Goal: Information Seeking & Learning: Learn about a topic

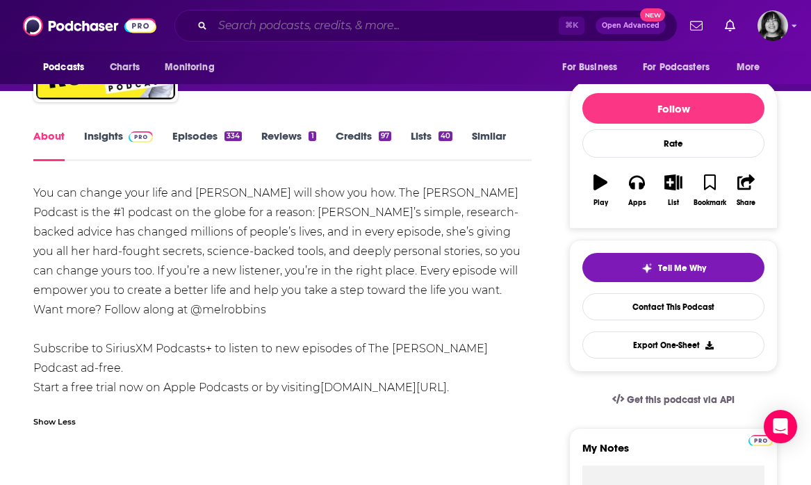
click at [432, 33] on input "Search podcasts, credits, & more..." at bounding box center [386, 26] width 346 height 22
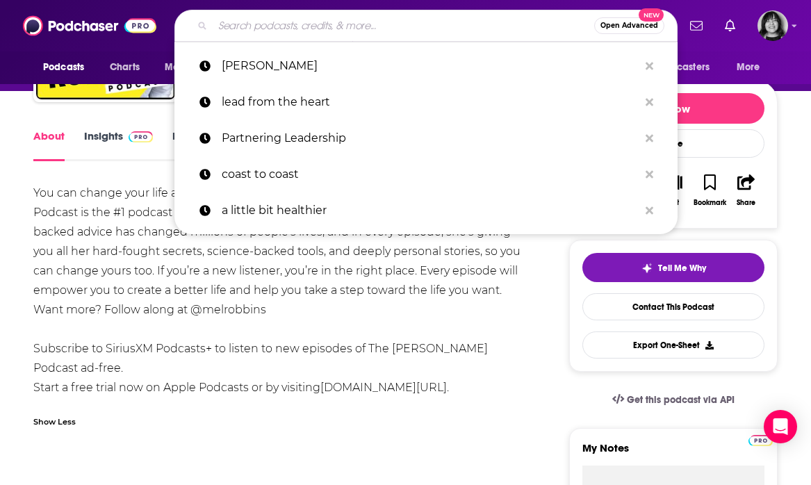
paste input "The Health Revival Show"
type input "The Health Revival Show"
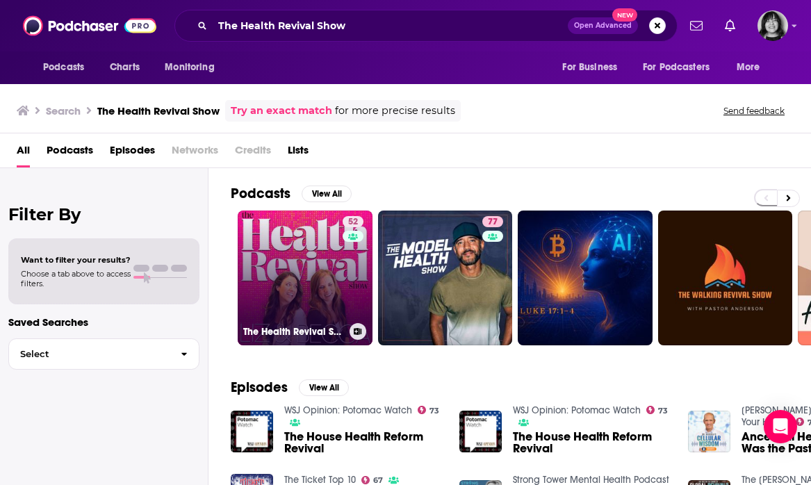
click at [312, 251] on link "52 The Health Revival Show" at bounding box center [305, 278] width 135 height 135
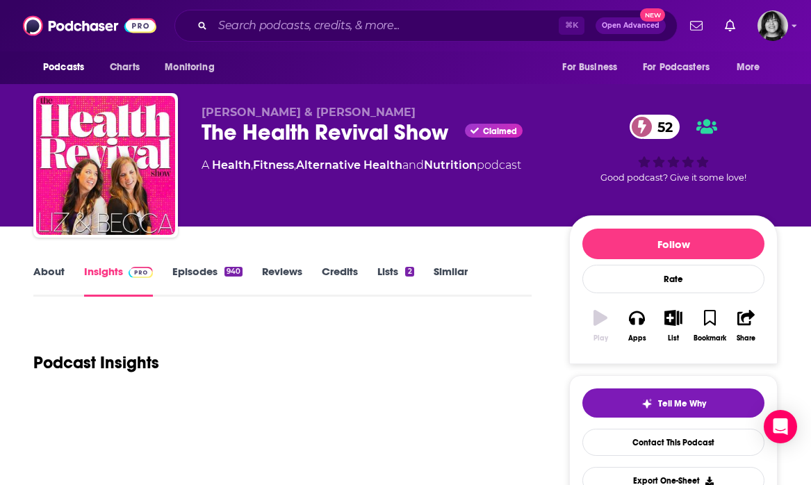
click at [43, 275] on link "About" at bounding box center [48, 281] width 31 height 32
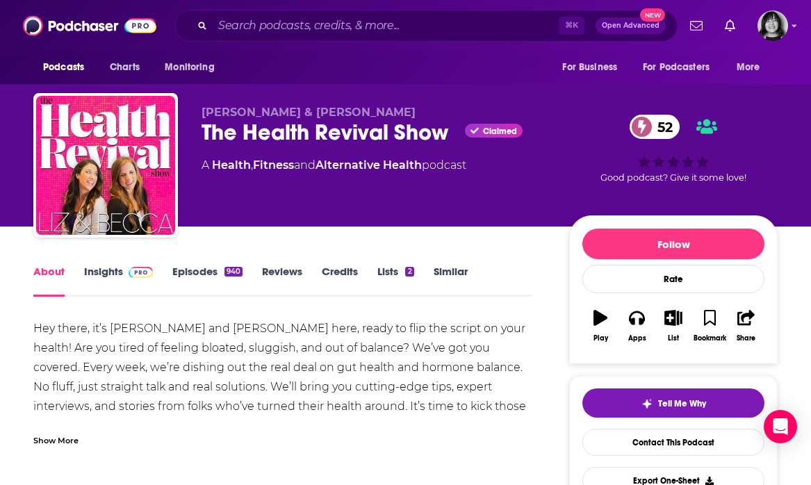
click at [46, 435] on div "Show More" at bounding box center [55, 439] width 45 height 13
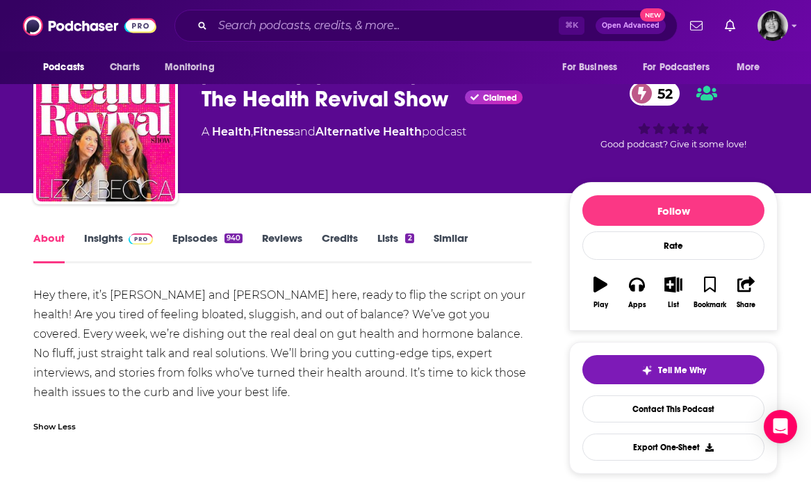
scroll to position [33, 0]
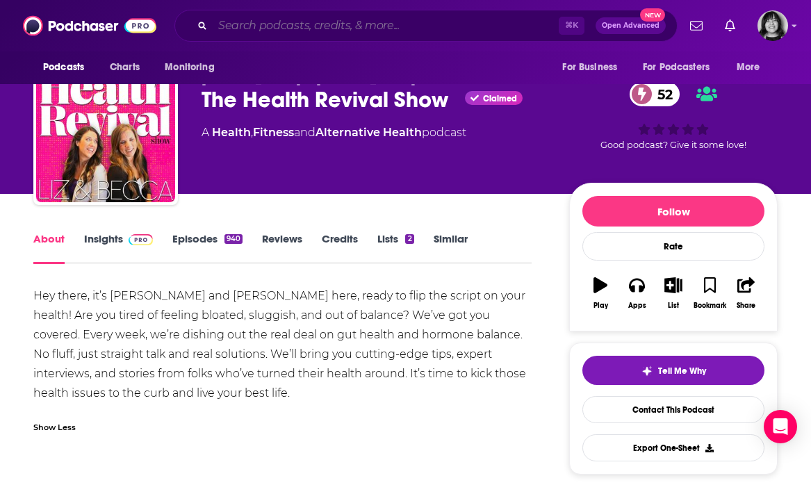
click at [401, 23] on input "Search podcasts, credits, & more..." at bounding box center [386, 26] width 346 height 22
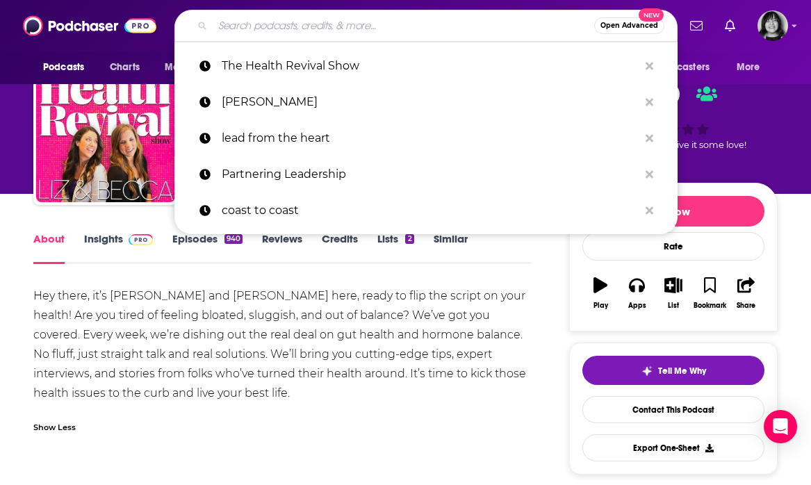
paste input "Gut Talk with [PERSON_NAME] and [PERSON_NAME]"
type input "Gut Talk with [PERSON_NAME] and [PERSON_NAME]"
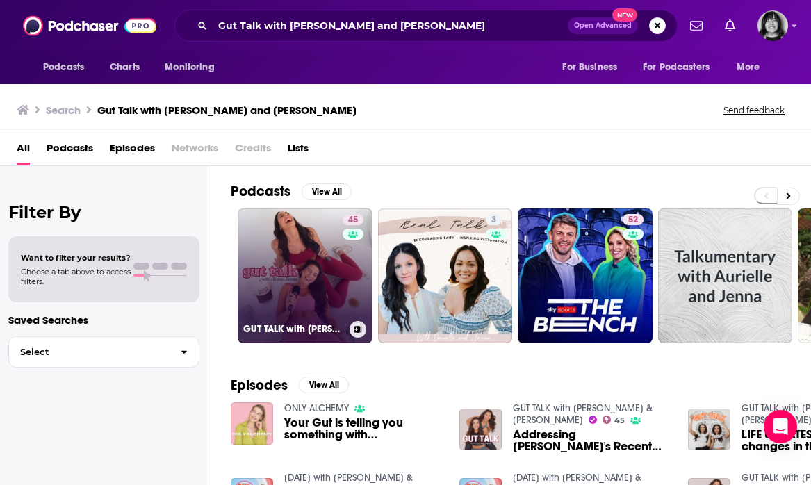
click at [313, 298] on link "45 GUT TALK with [PERSON_NAME] & [PERSON_NAME]" at bounding box center [305, 276] width 135 height 135
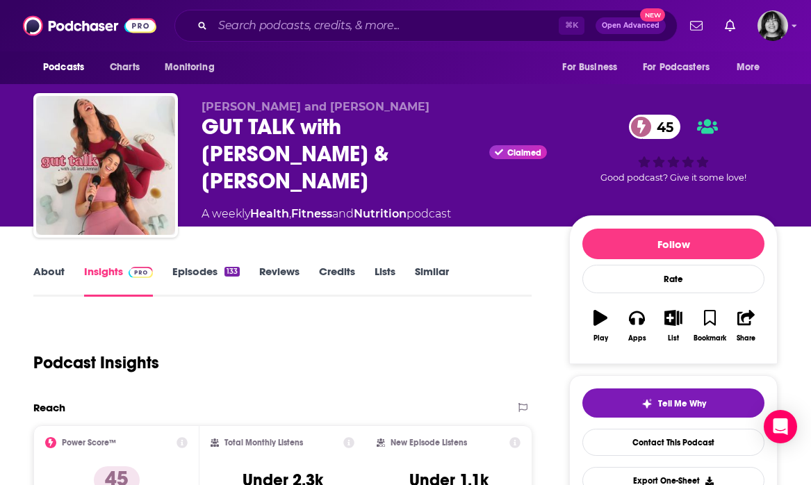
scroll to position [52, 0]
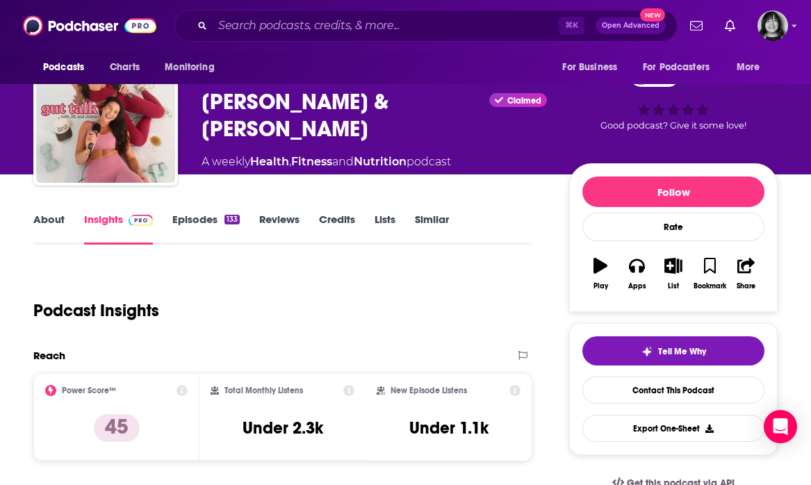
click at [51, 213] on link "About" at bounding box center [48, 229] width 31 height 32
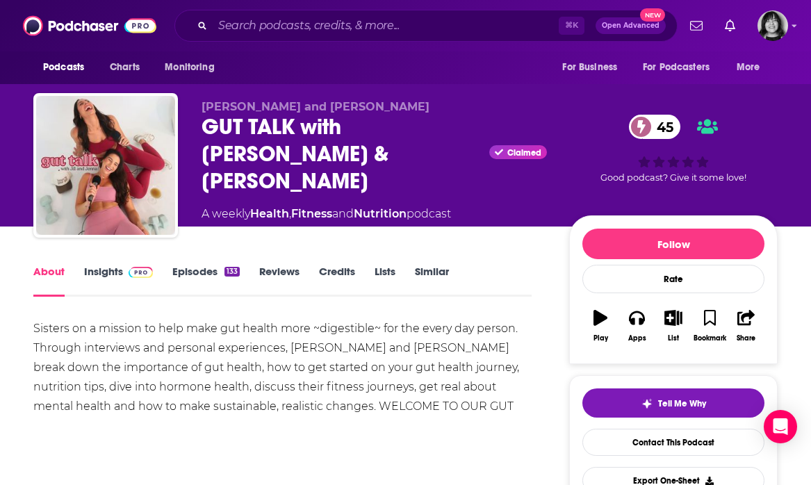
click at [362, 14] on div "⌘ K Open Advanced New" at bounding box center [425, 26] width 503 height 32
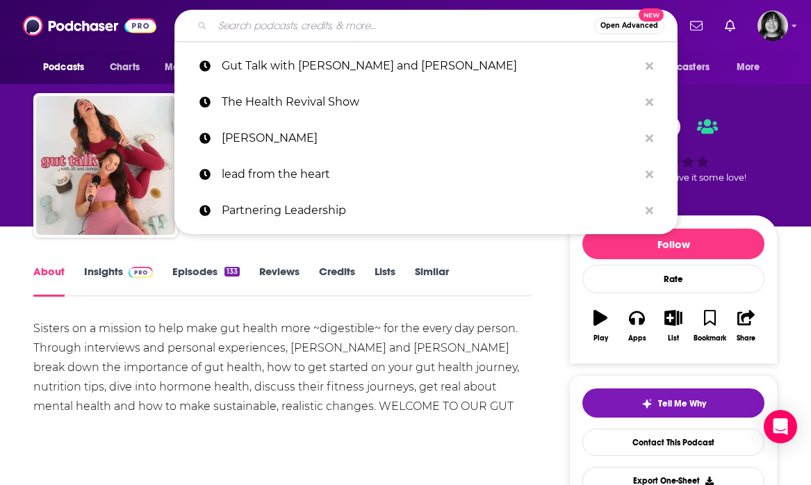
click at [358, 25] on input "Search podcasts, credits, & more..." at bounding box center [404, 26] width 382 height 22
paste input "Digest This"
type input "Digest This"
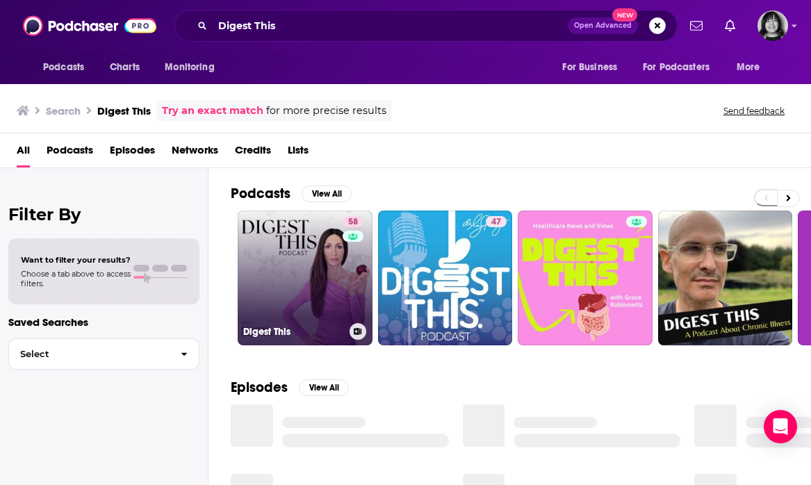
click at [298, 239] on link "58 Digest This" at bounding box center [305, 278] width 135 height 135
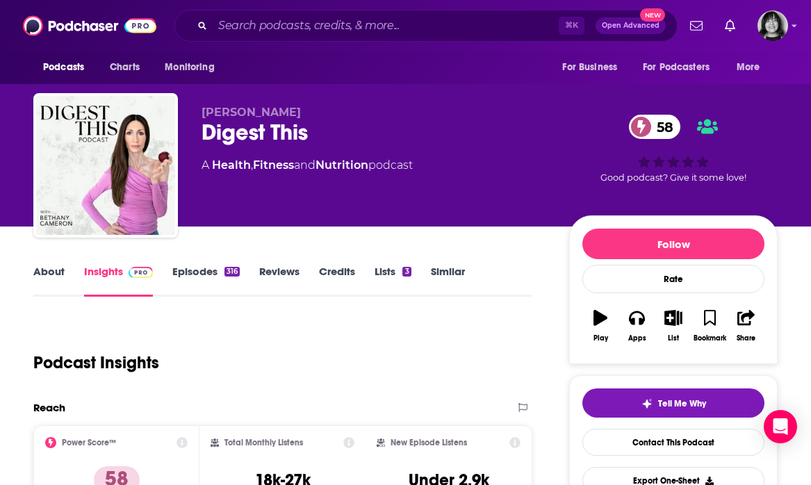
click at [51, 273] on link "About" at bounding box center [48, 281] width 31 height 32
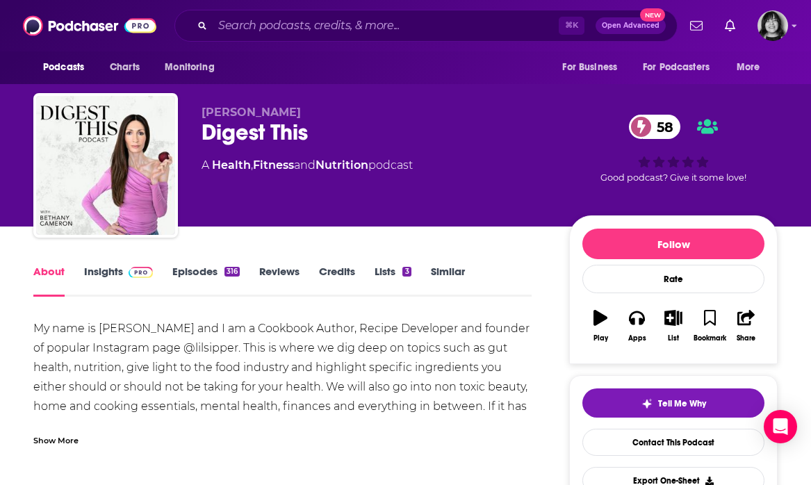
click at [54, 441] on div "Show More" at bounding box center [55, 439] width 45 height 13
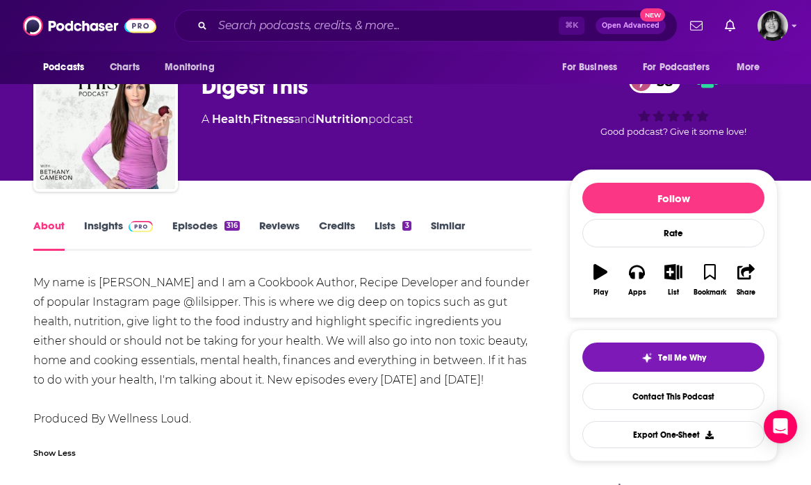
scroll to position [49, 0]
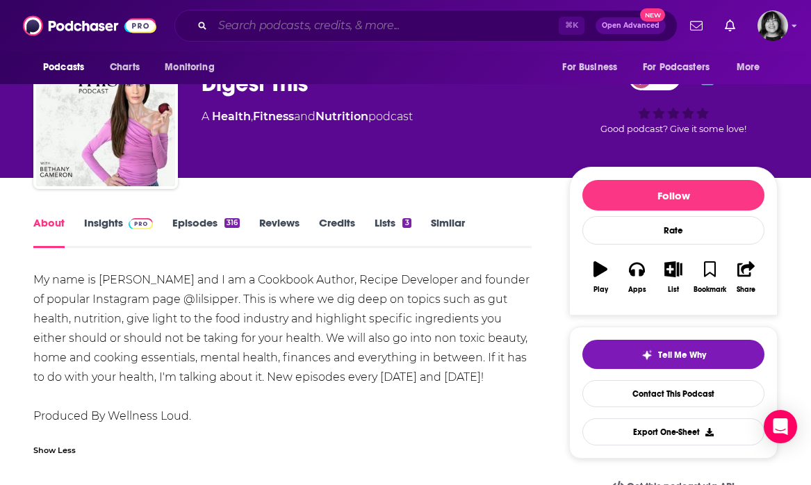
click at [399, 27] on input "Search podcasts, credits, & more..." at bounding box center [386, 26] width 346 height 22
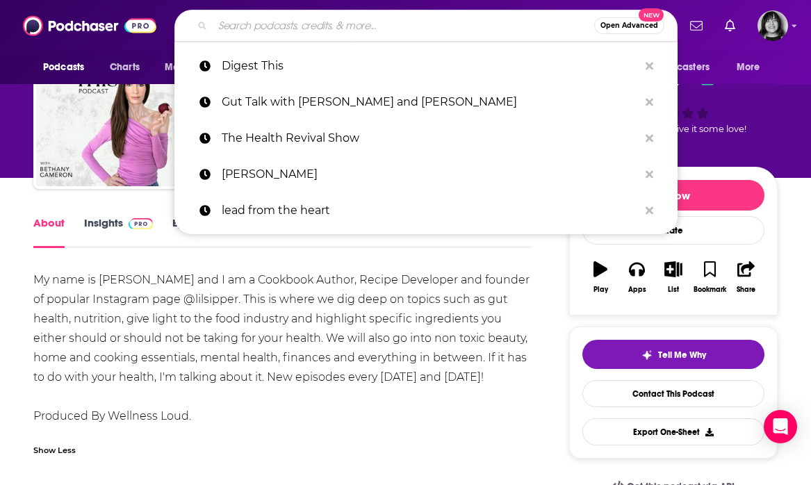
paste input "Flipping 50"
type input "Flipping 50"
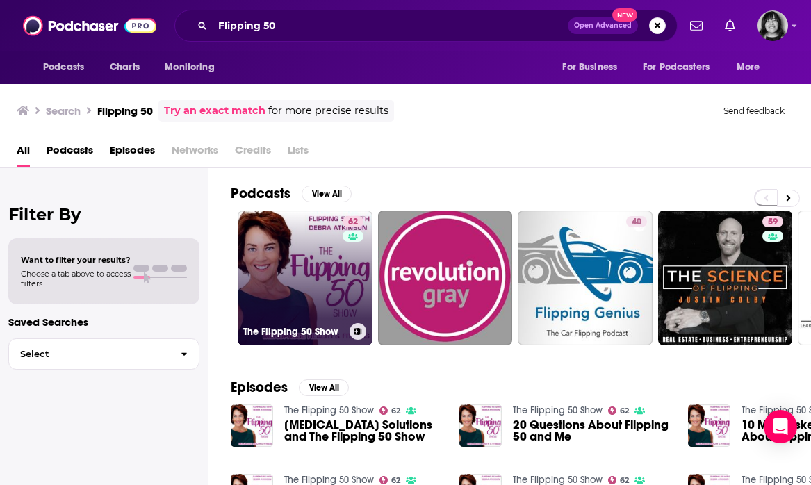
click at [326, 282] on link "62 The Flipping 50 Show" at bounding box center [305, 278] width 135 height 135
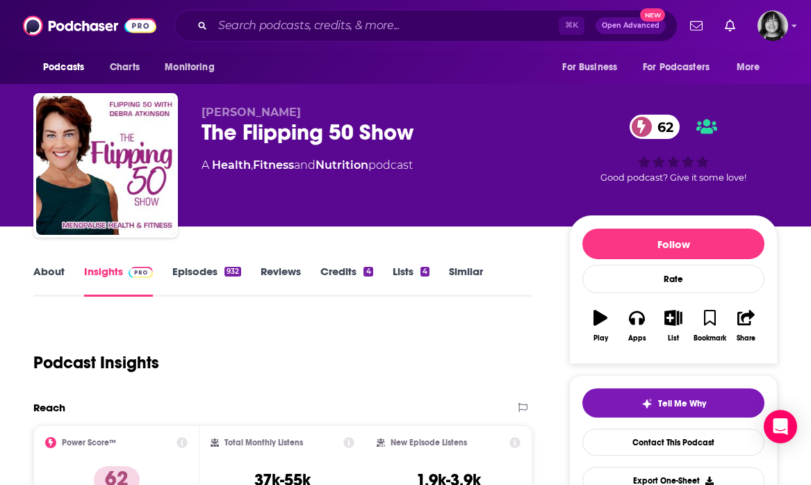
scroll to position [10, 0]
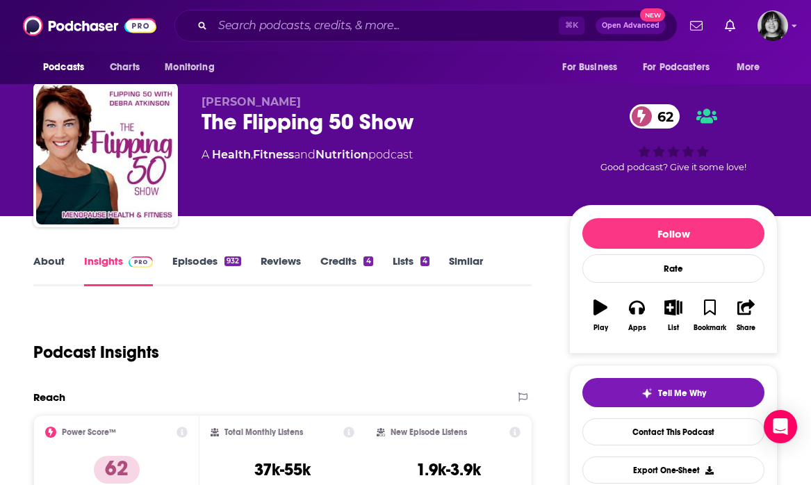
click at [47, 263] on link "About" at bounding box center [48, 270] width 31 height 32
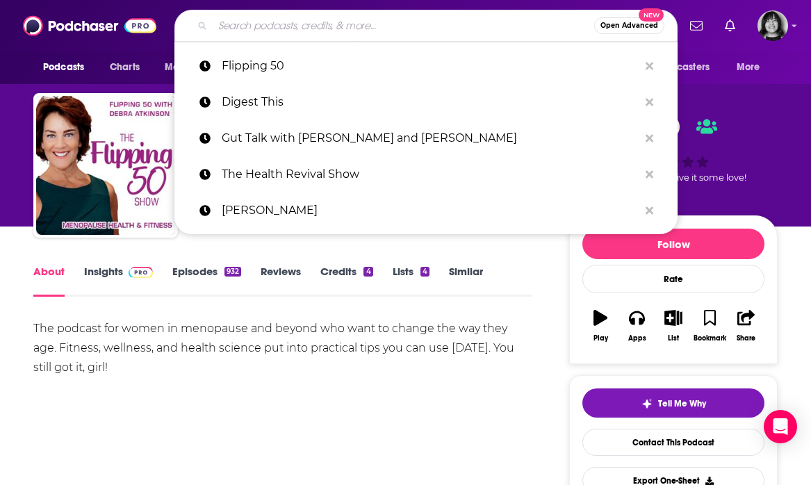
click at [464, 30] on input "Search podcasts, credits, & more..." at bounding box center [404, 26] width 382 height 22
paste input "High Vibe & Healthy"
type input "High Vibe & Healthy"
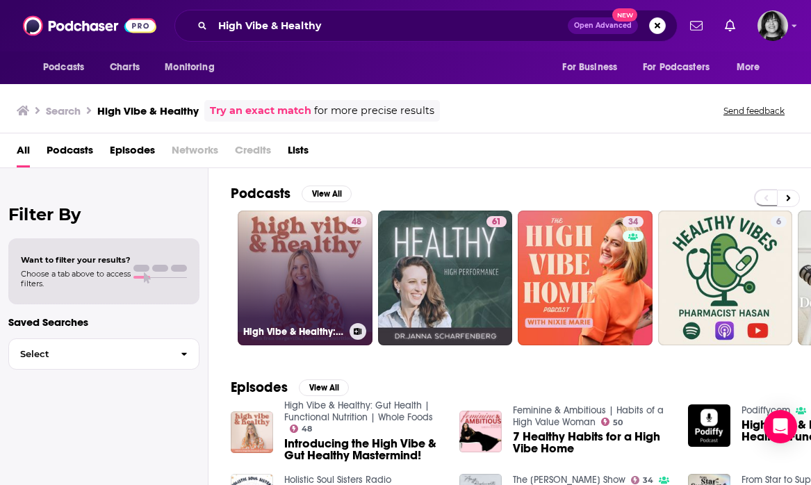
click at [301, 286] on link "48 High Vibe & Healthy: Gut Health | Functional Nutrition | Whole Foods" at bounding box center [305, 278] width 135 height 135
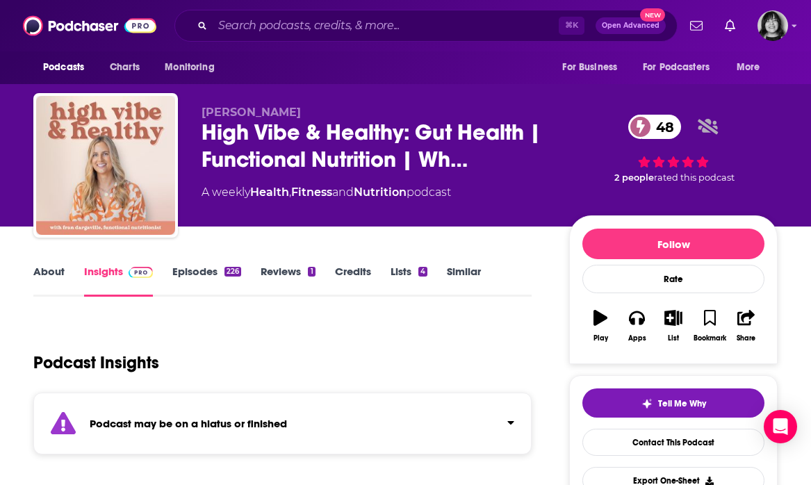
click at [162, 411] on div "Podcast may be on a hiatus or finished" at bounding box center [282, 424] width 498 height 62
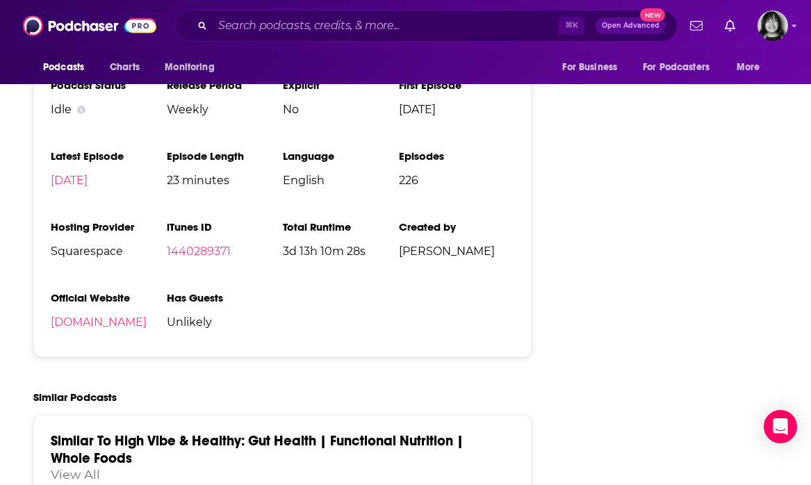
scroll to position [2148, 0]
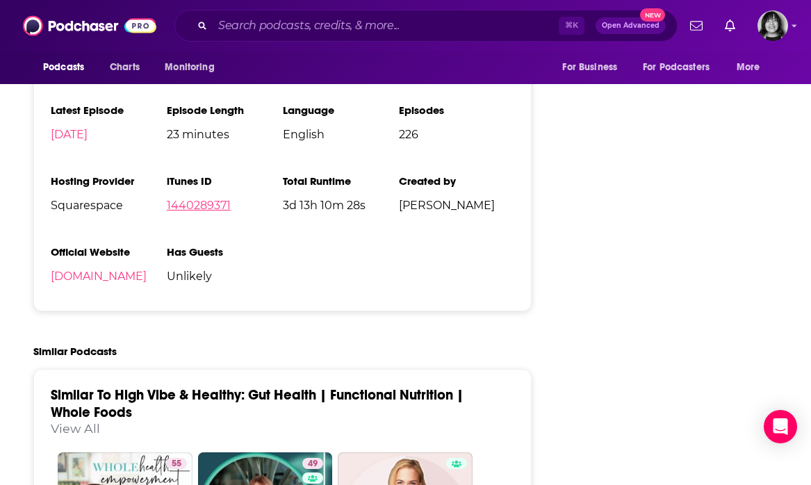
click at [206, 199] on link "1440289371" at bounding box center [199, 205] width 64 height 13
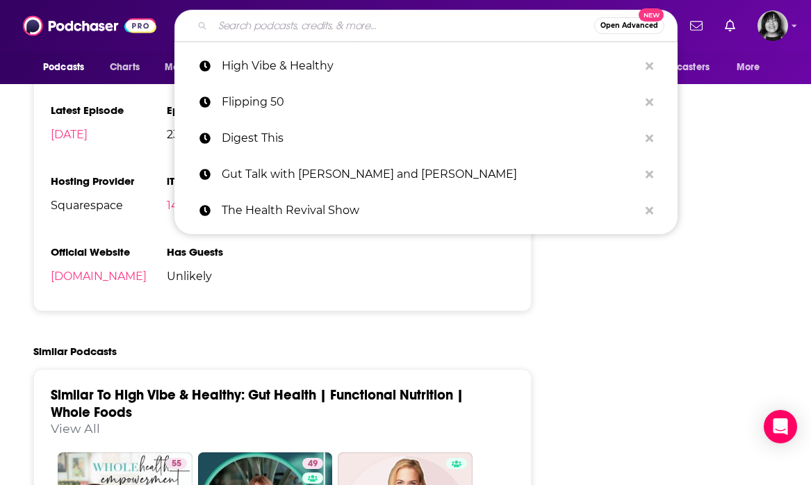
click at [314, 27] on input "Search podcasts, credits, & more..." at bounding box center [404, 26] width 382 height 22
paste input "Thyroid Mystery Solved"
type input "Thyroid Mystery Solved"
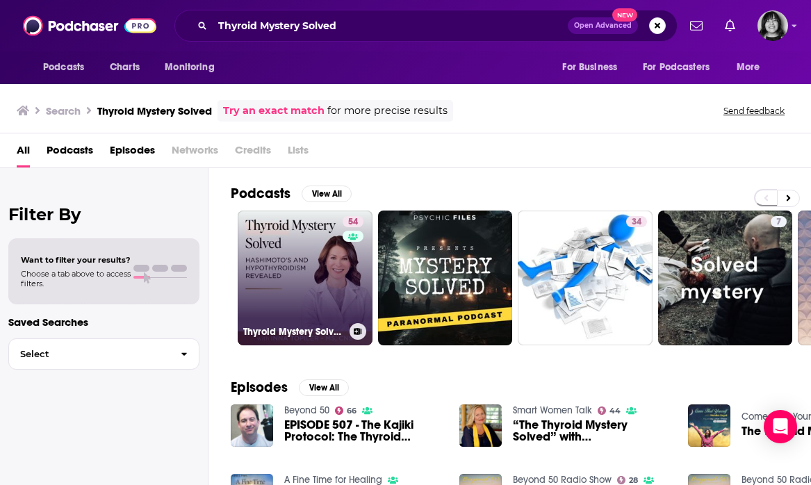
click at [325, 254] on link "54 Thyroid Mystery Solved: [PERSON_NAME] and [MEDICAL_DATA] Revealed" at bounding box center [305, 278] width 135 height 135
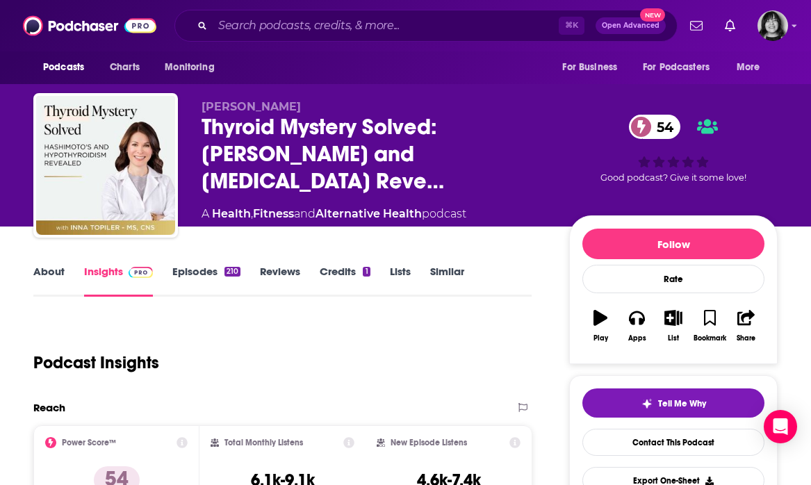
click at [44, 281] on link "About" at bounding box center [48, 281] width 31 height 32
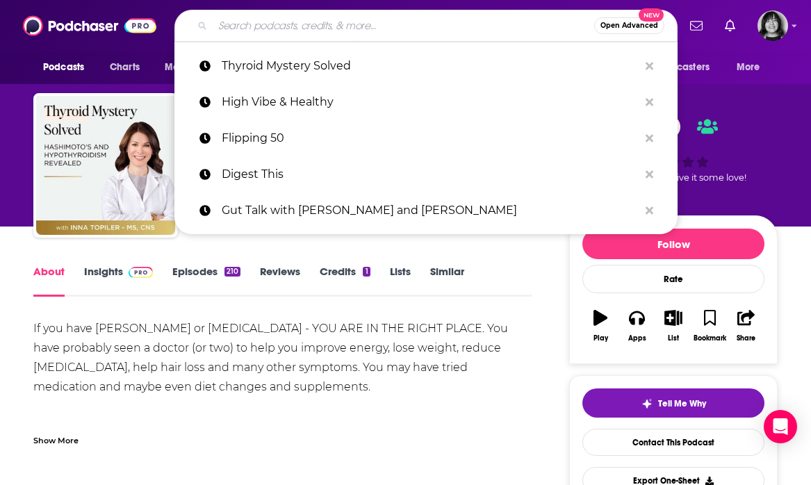
click at [398, 26] on input "Search podcasts, credits, & more..." at bounding box center [404, 26] width 382 height 22
paste input "Inspired Living with [MEDICAL_DATA]"
type input "Inspired Living with [MEDICAL_DATA]"
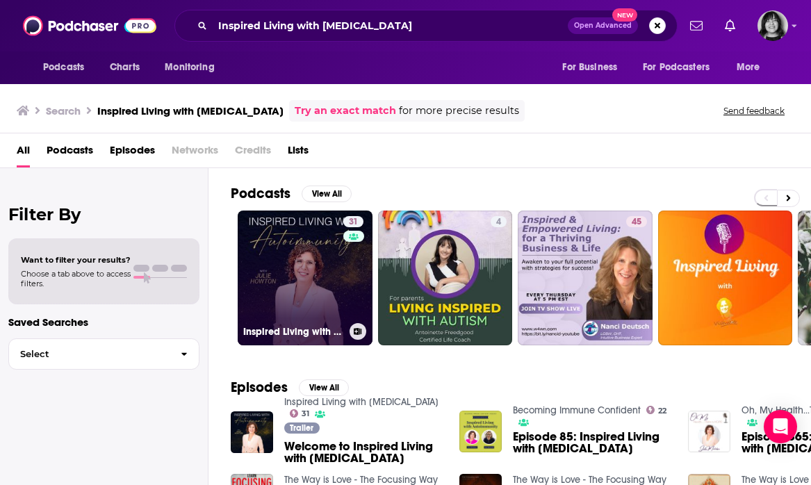
click at [286, 271] on link "31 Inspired Living with [MEDICAL_DATA]" at bounding box center [305, 278] width 135 height 135
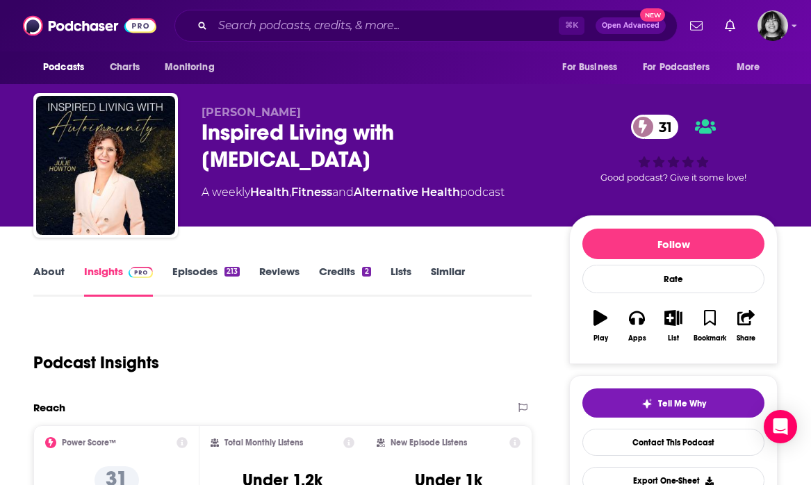
click at [52, 278] on link "About" at bounding box center [48, 281] width 31 height 32
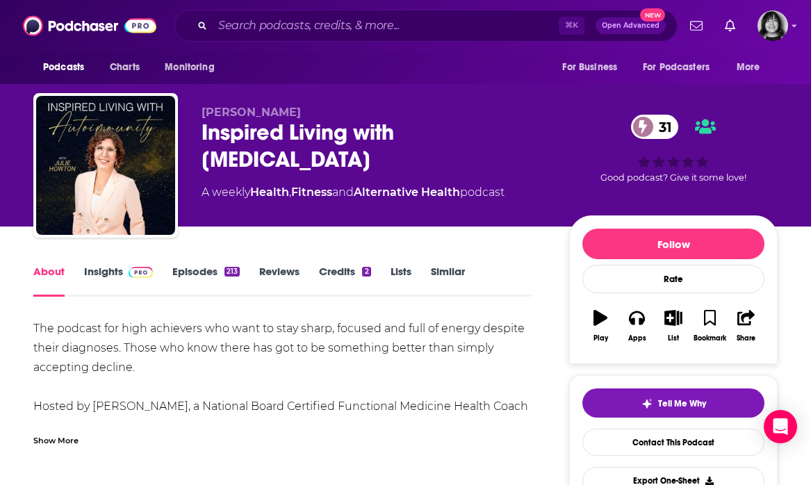
click at [58, 441] on div "Show More" at bounding box center [55, 439] width 45 height 13
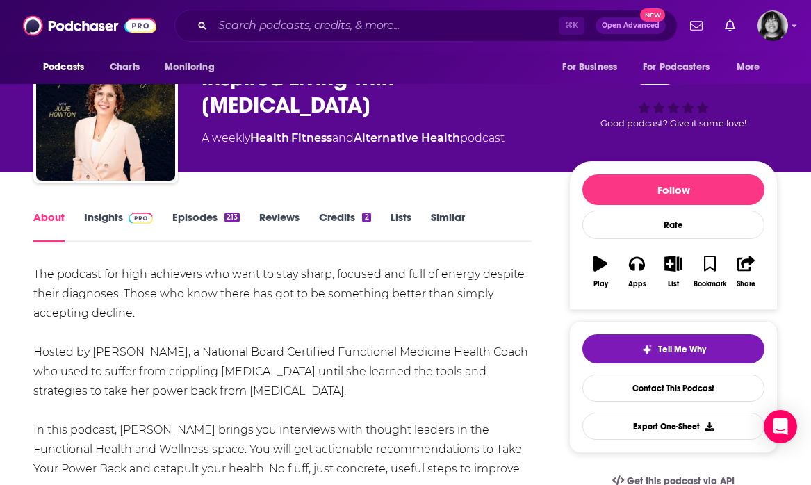
scroll to position [58, 0]
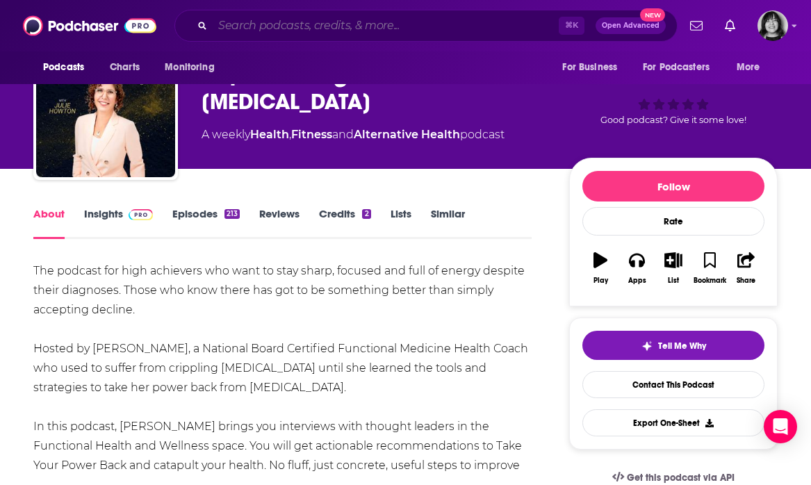
click at [319, 17] on input "Search podcasts, credits, & more..." at bounding box center [386, 26] width 346 height 22
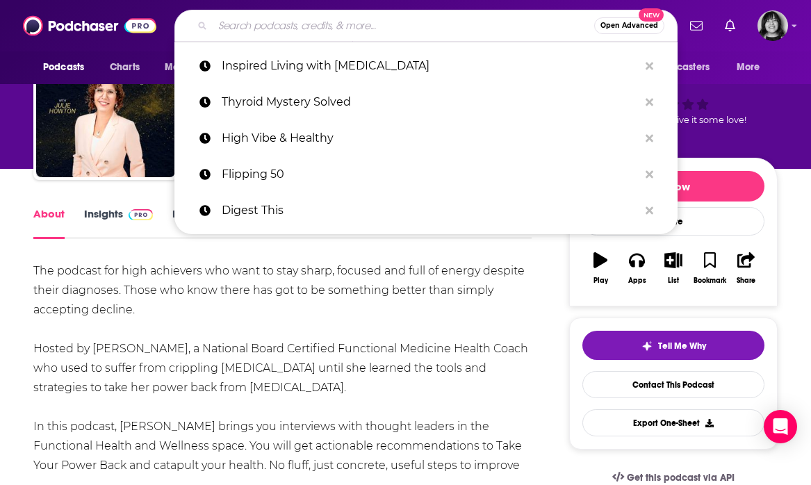
paste input "Live Purely"
type input "Live Purely"
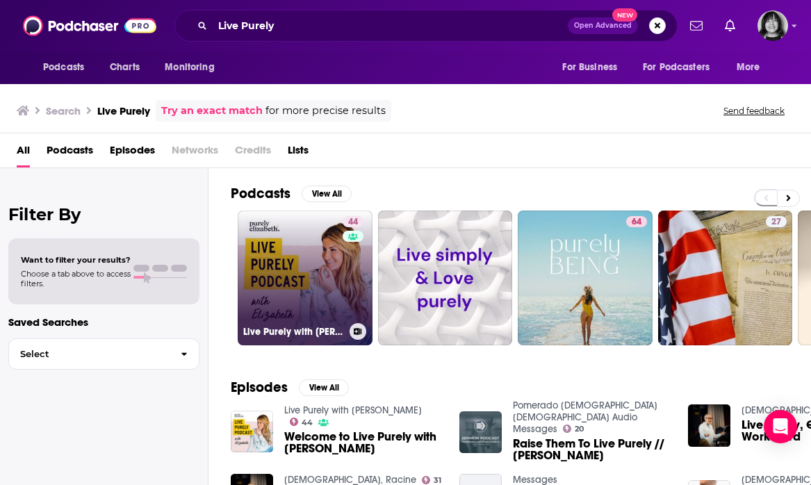
click at [300, 281] on link "44 Live Purely with [PERSON_NAME]" at bounding box center [305, 278] width 135 height 135
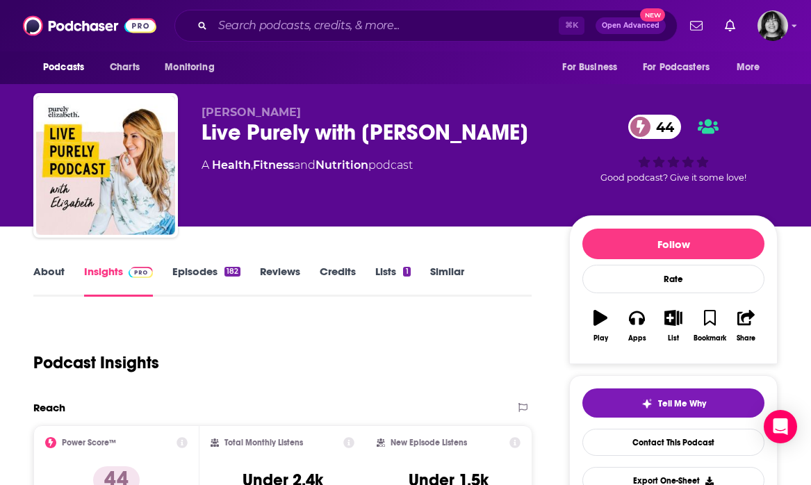
click at [35, 267] on link "About" at bounding box center [48, 281] width 31 height 32
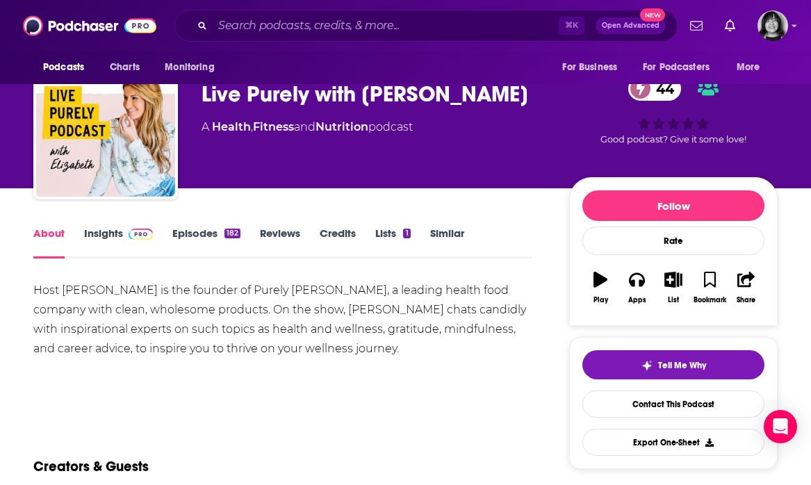
scroll to position [39, 0]
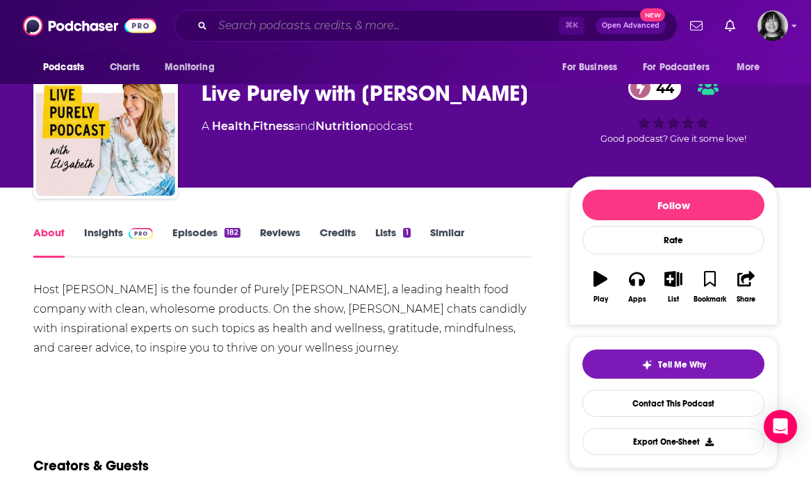
click at [355, 22] on input "Search podcasts, credits, & more..." at bounding box center [386, 26] width 346 height 22
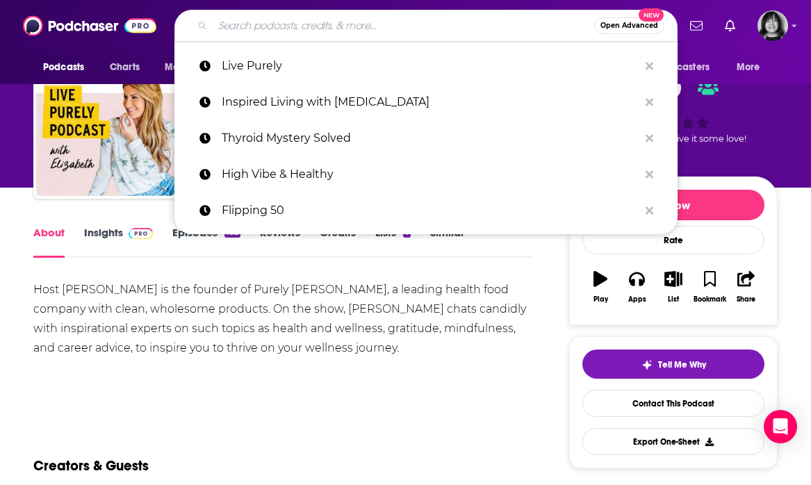
paste input "The Coach [PERSON_NAME] Show"
type input "The Coach [PERSON_NAME] Show"
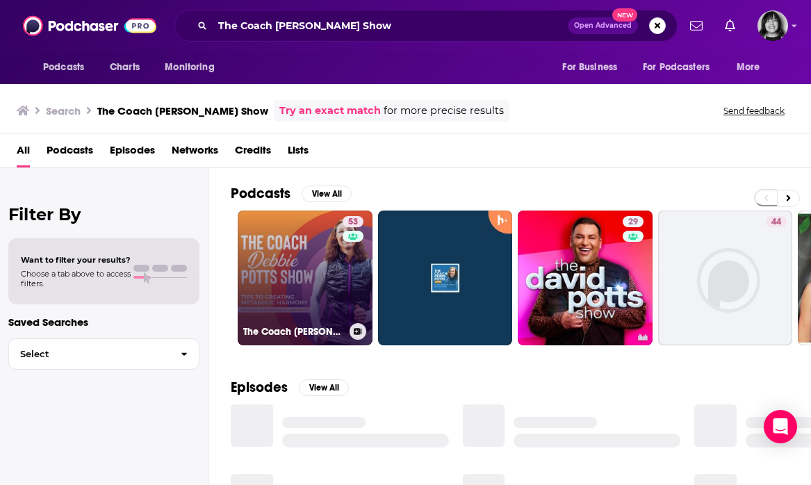
click at [273, 297] on link "53 The Coach [PERSON_NAME] Show" at bounding box center [305, 278] width 135 height 135
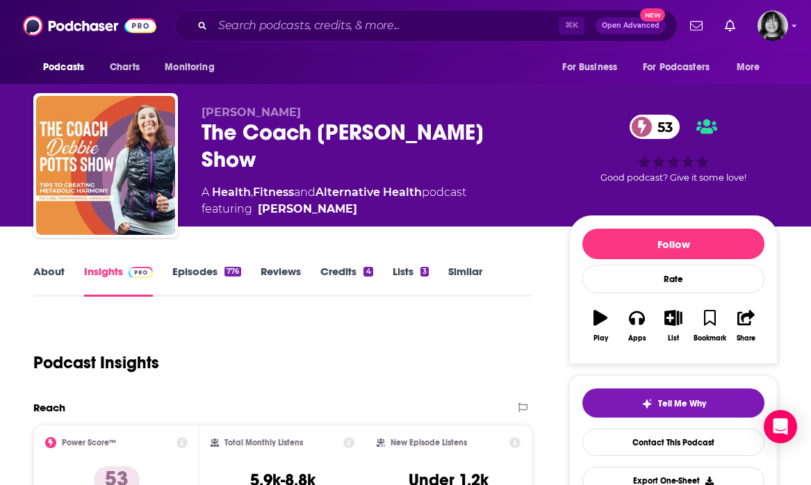
click at [49, 274] on link "About" at bounding box center [48, 281] width 31 height 32
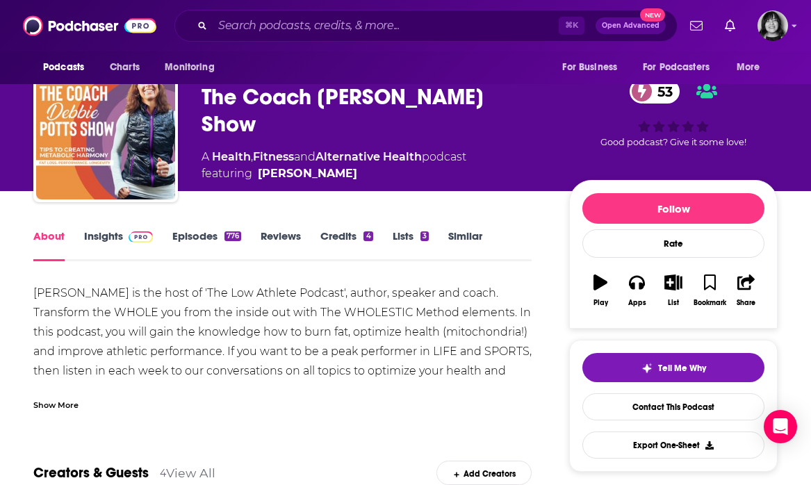
scroll to position [38, 0]
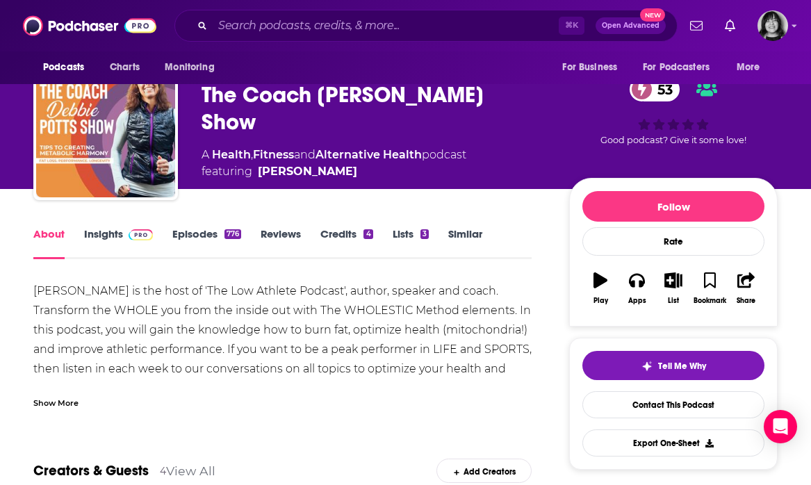
click at [67, 398] on div "Show More" at bounding box center [55, 402] width 45 height 13
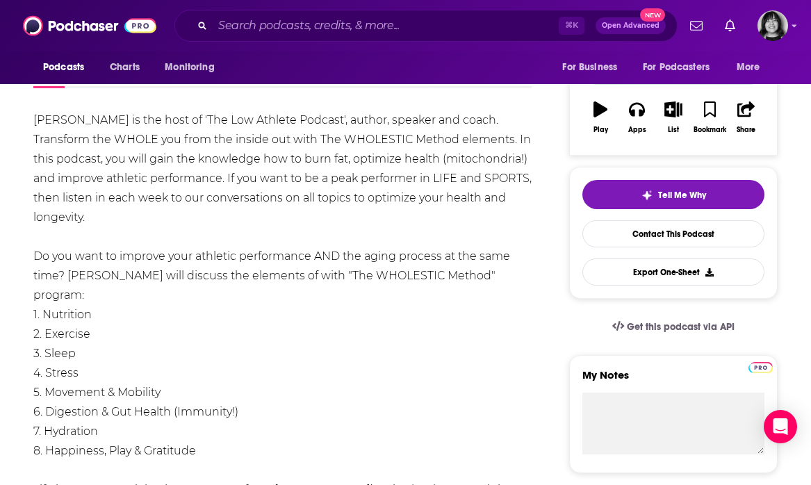
scroll to position [210, 0]
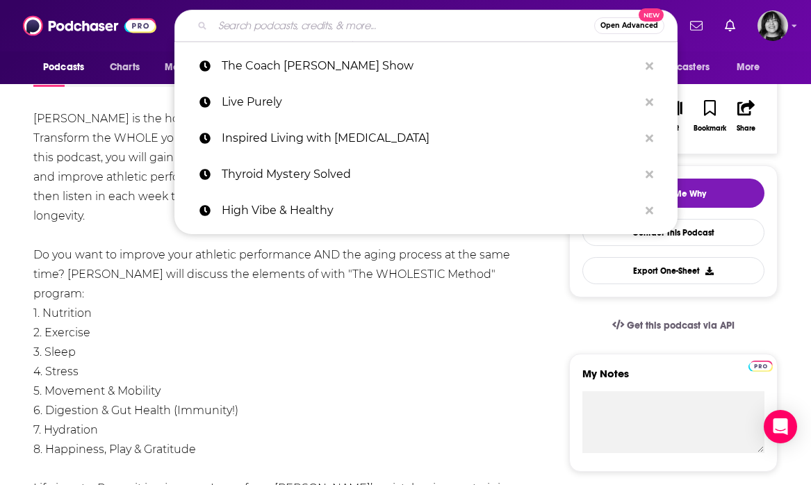
click at [337, 24] on input "Search podcasts, credits, & more..." at bounding box center [404, 26] width 382 height 22
paste input "Fix Your Gut"
type input "Fix Your Gut"
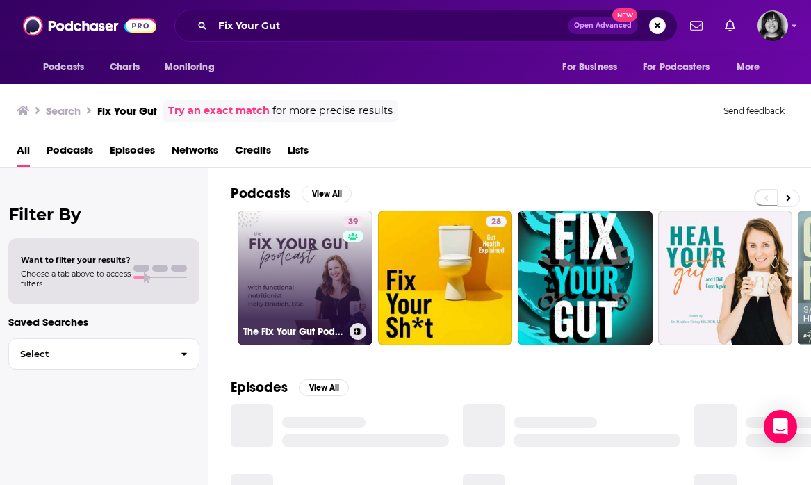
click at [318, 254] on link "39 The Fix Your Gut Podcast" at bounding box center [305, 278] width 135 height 135
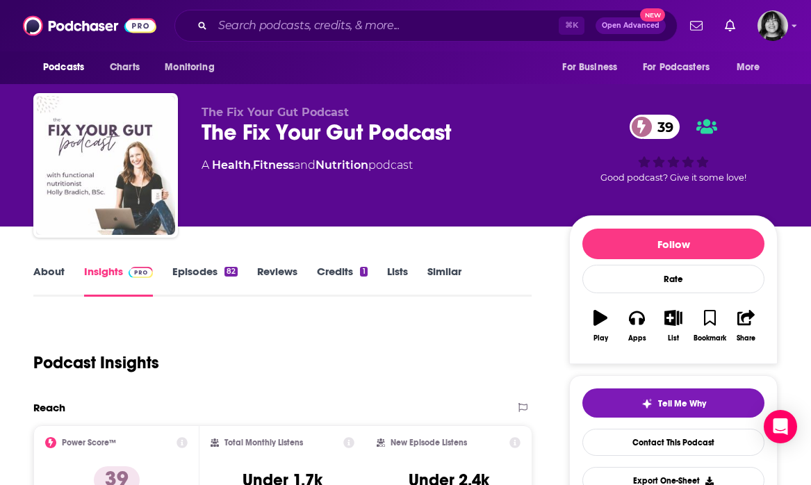
click at [40, 274] on link "About" at bounding box center [48, 281] width 31 height 32
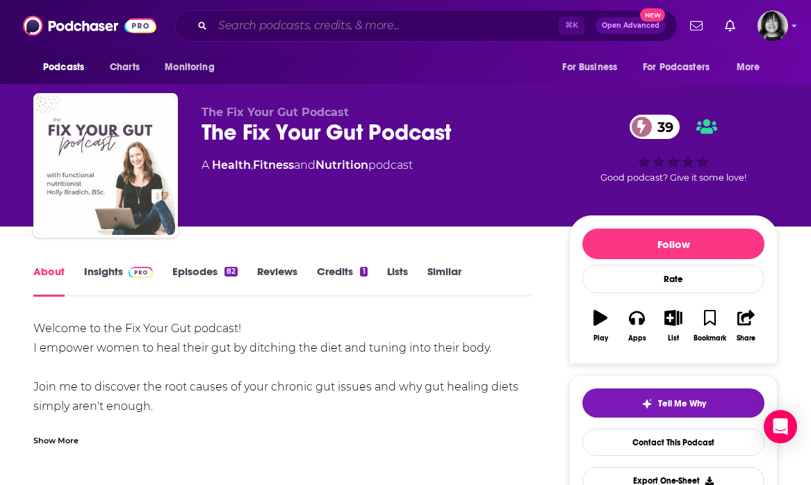
click at [329, 24] on input "Search podcasts, credits, & more..." at bounding box center [386, 26] width 346 height 22
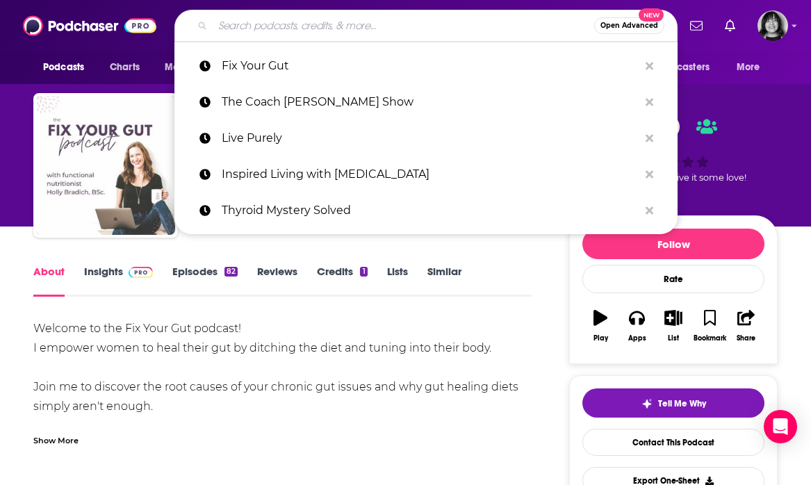
paste input "Pretty Well"
type input "Pretty Well"
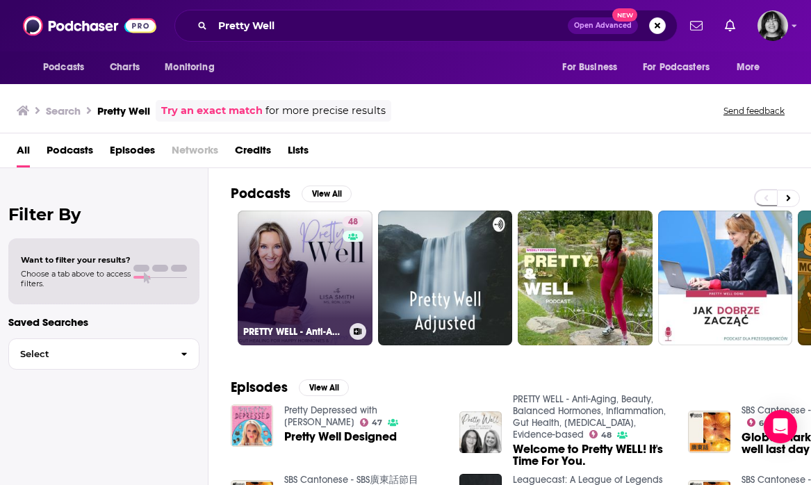
click at [327, 242] on link "48 PRETTY WELL - Anti-Aging, Beauty, Balanced Hormones, Inflammation, Gut Healt…" at bounding box center [305, 278] width 135 height 135
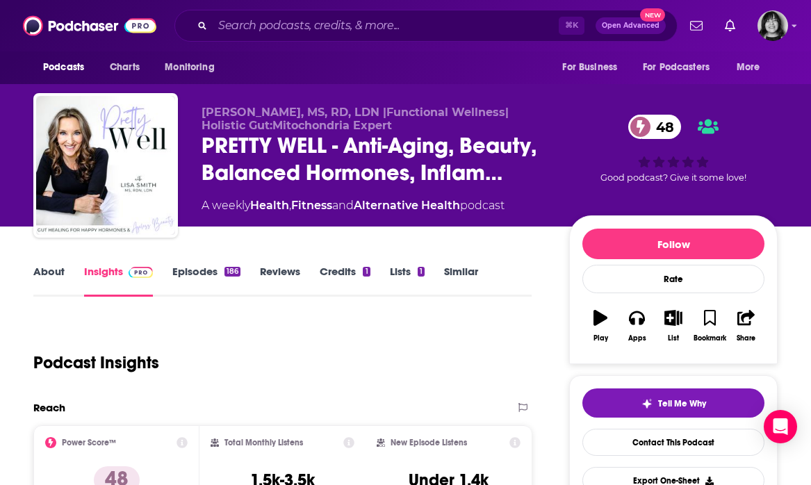
click at [49, 266] on link "About" at bounding box center [48, 281] width 31 height 32
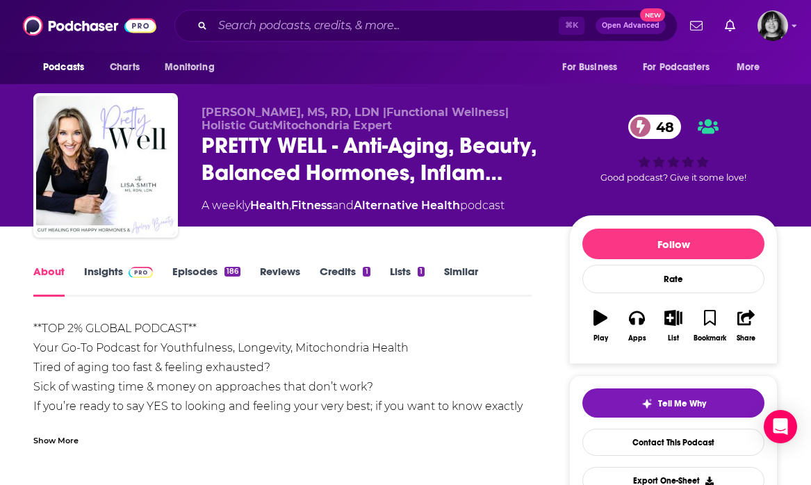
click at [54, 432] on div "Show More" at bounding box center [282, 435] width 498 height 24
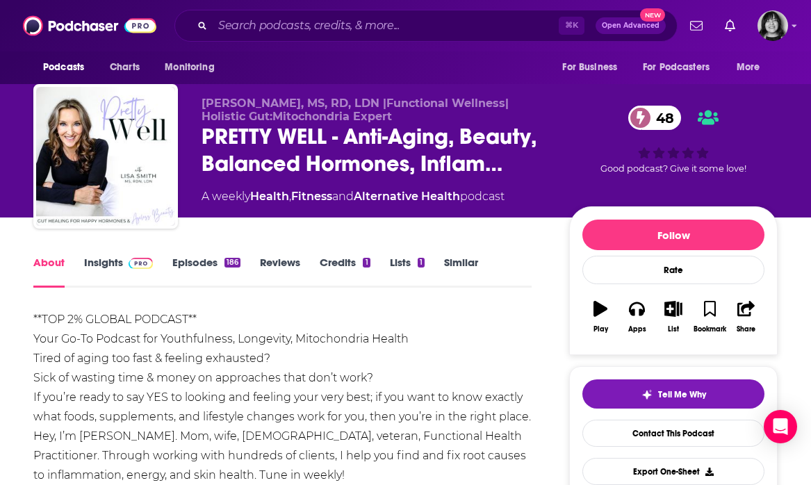
scroll to position [13, 0]
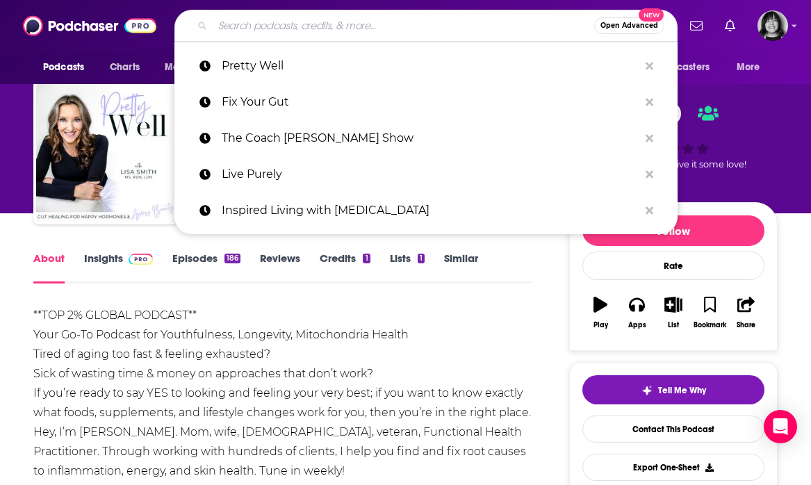
click at [328, 30] on input "Search podcasts, credits, & more..." at bounding box center [404, 26] width 382 height 22
paste input "Resiliency Radio"
type input "Resiliency Radio"
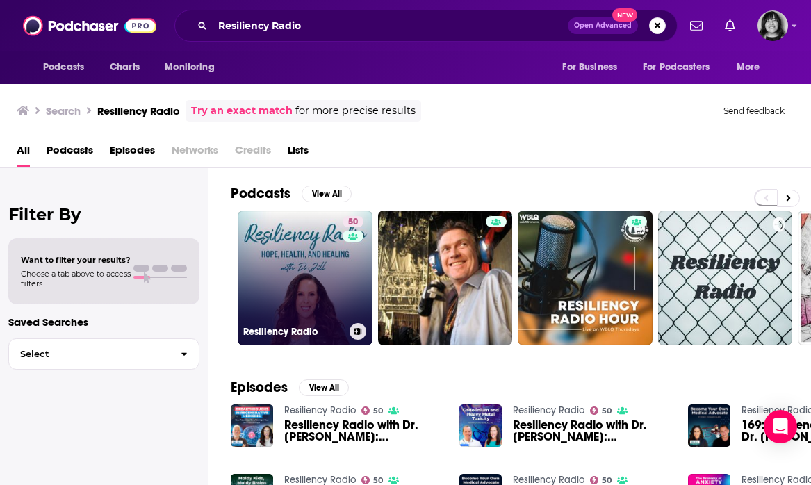
click at [278, 270] on link "50 Resiliency Radio" at bounding box center [305, 278] width 135 height 135
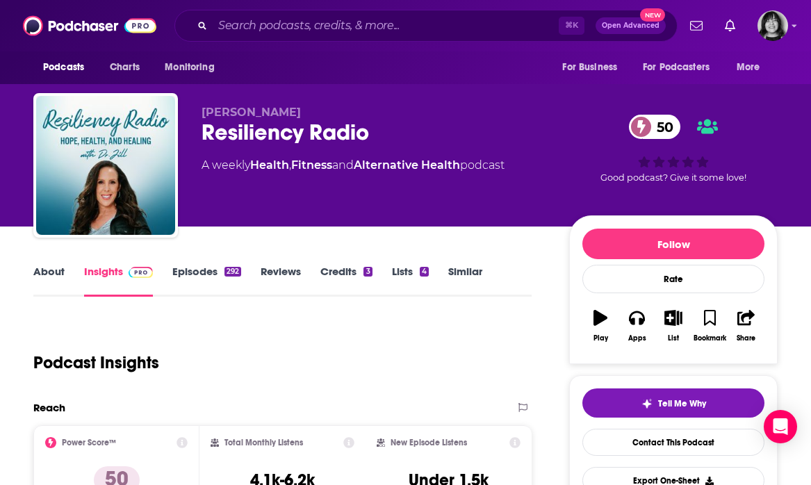
click at [46, 275] on link "About" at bounding box center [48, 281] width 31 height 32
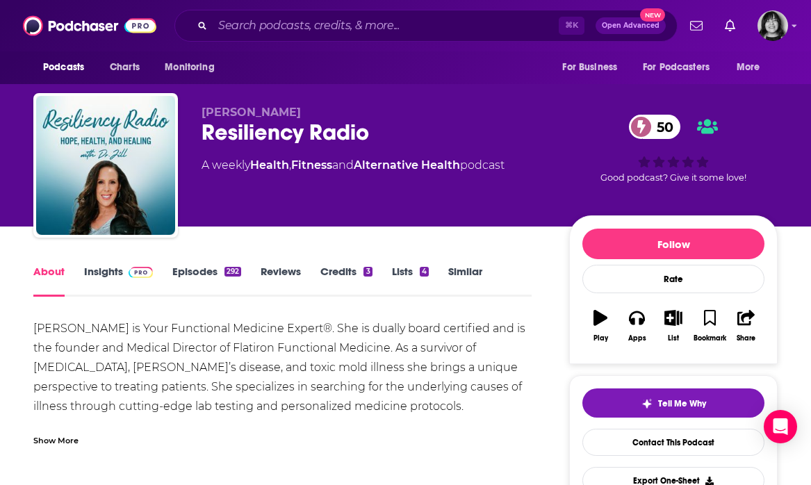
click at [67, 441] on div "Show More" at bounding box center [55, 439] width 45 height 13
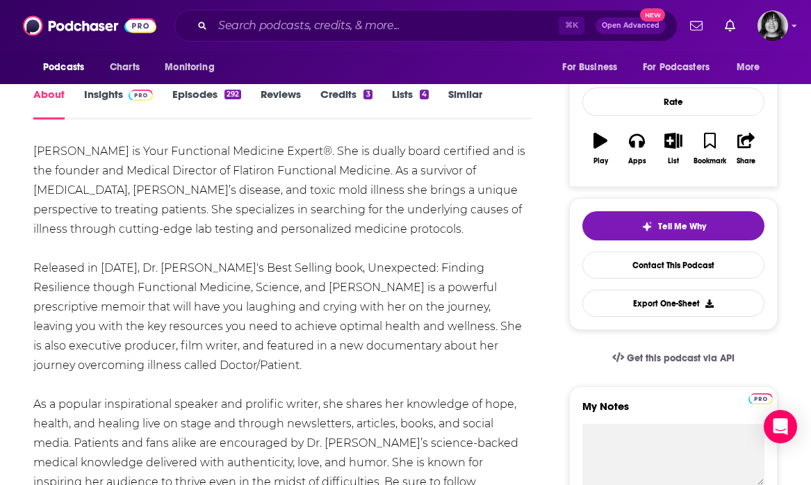
scroll to position [179, 0]
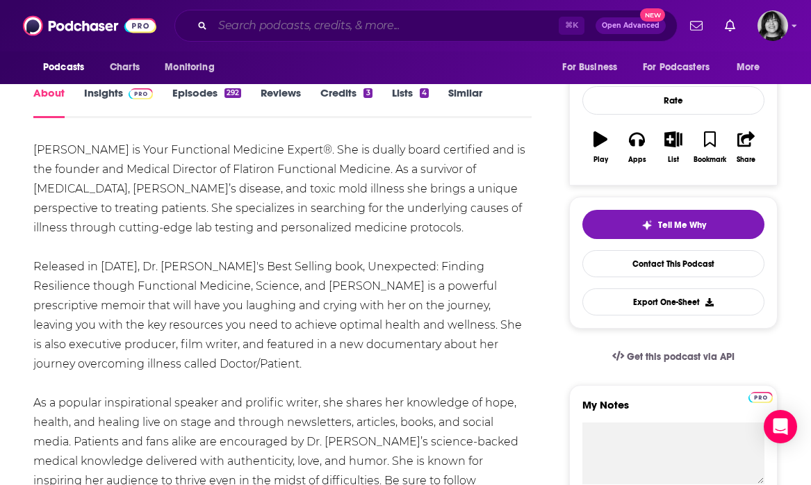
click at [337, 17] on input "Search podcasts, credits, & more..." at bounding box center [386, 26] width 346 height 22
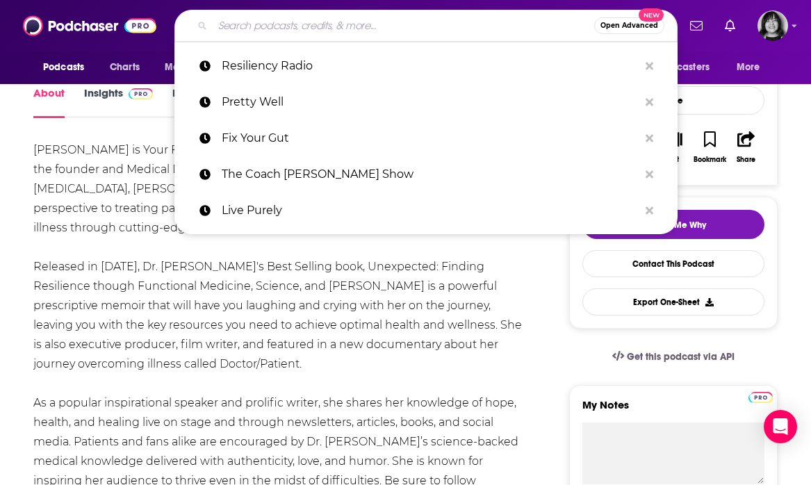
paste input "Unshakeable Health"
type input "Unshakeable Health"
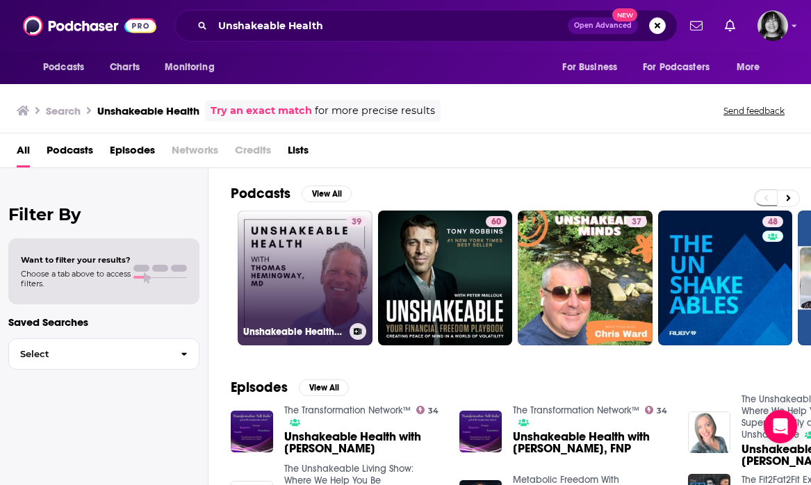
click at [268, 264] on link "39 Unshakeable Health with [PERSON_NAME], M.D." at bounding box center [305, 278] width 135 height 135
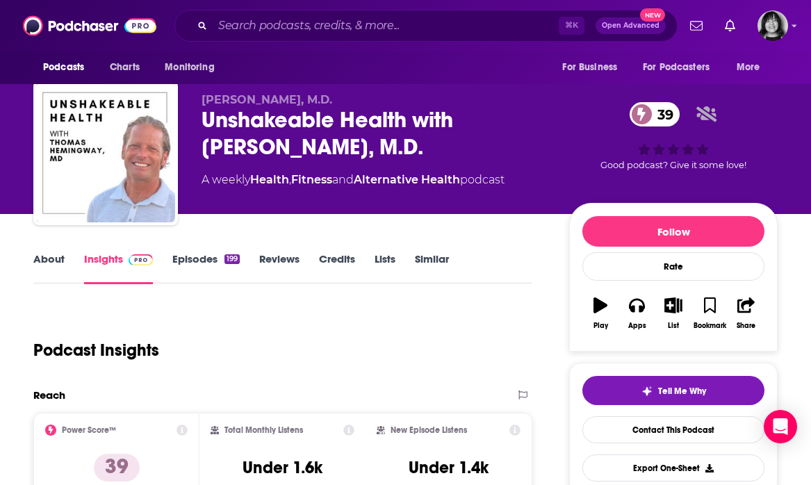
scroll to position [17, 0]
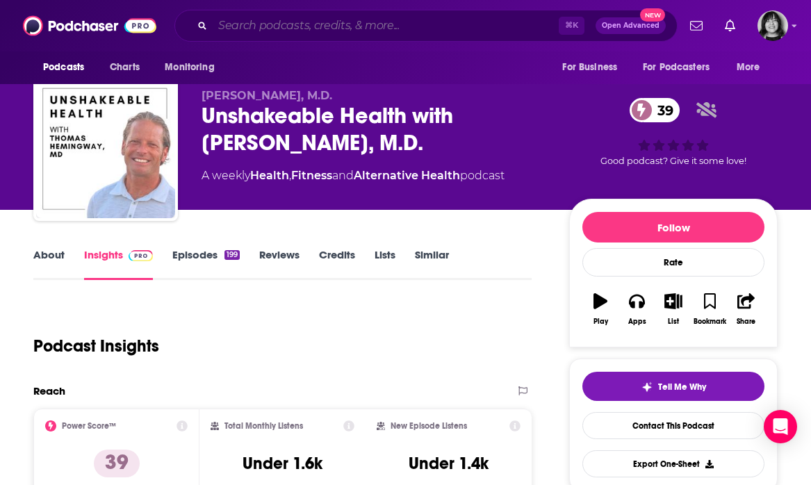
click at [426, 31] on input "Search podcasts, credits, & more..." at bounding box center [386, 26] width 346 height 22
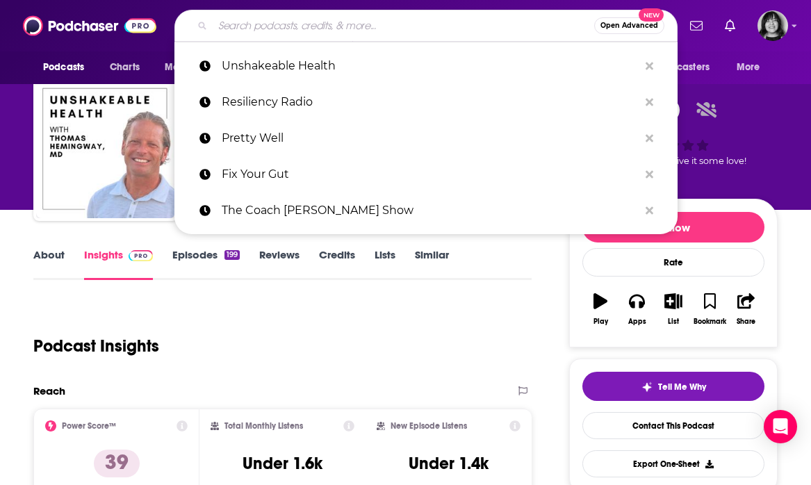
paste input "Courageous Wellness"
type input "Courageous Wellness"
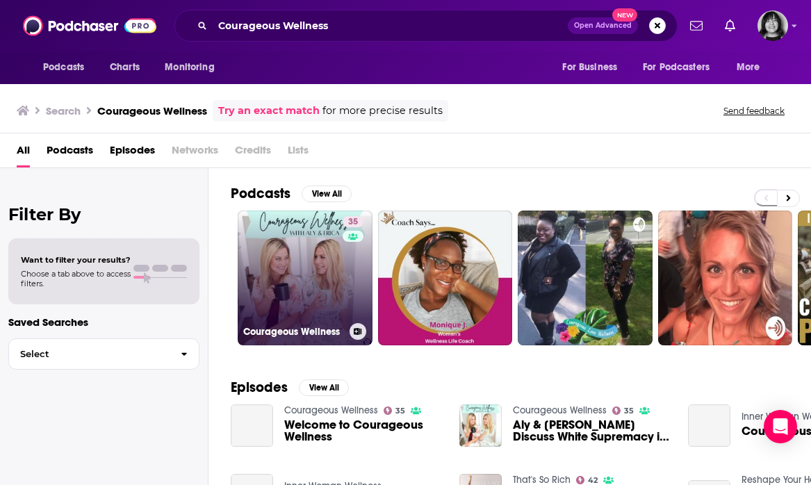
click at [295, 254] on link "35 Courageous Wellness" at bounding box center [305, 278] width 135 height 135
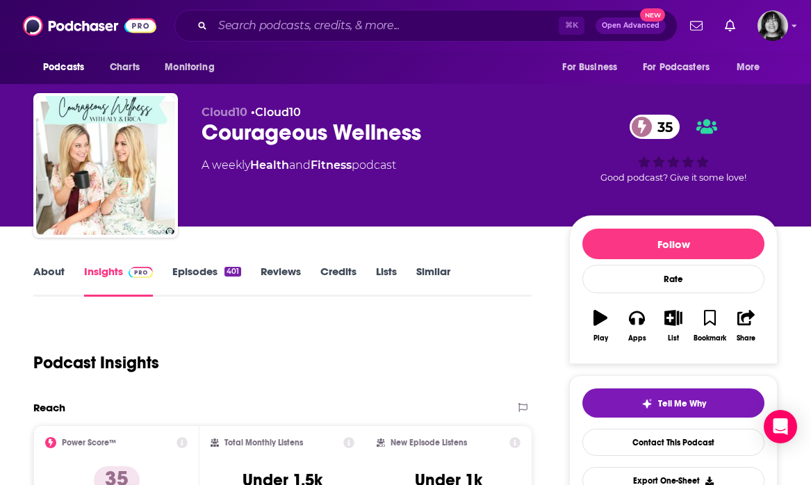
click at [53, 277] on link "About" at bounding box center [48, 281] width 31 height 32
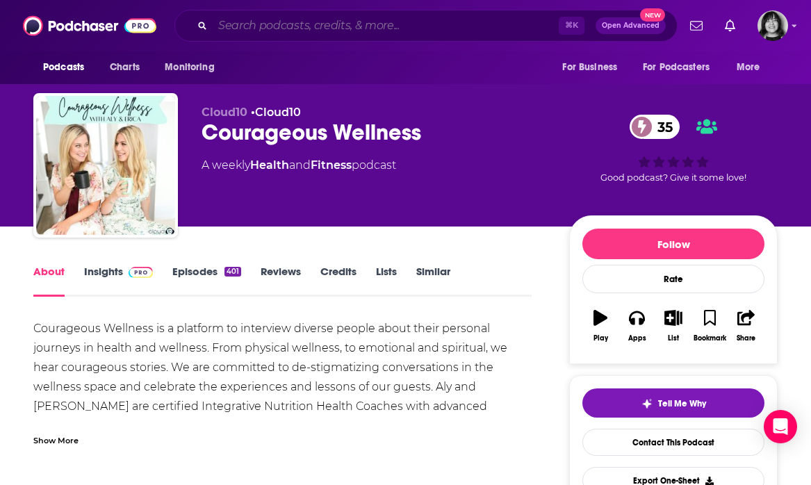
click at [313, 22] on input "Search podcasts, credits, & more..." at bounding box center [386, 26] width 346 height 22
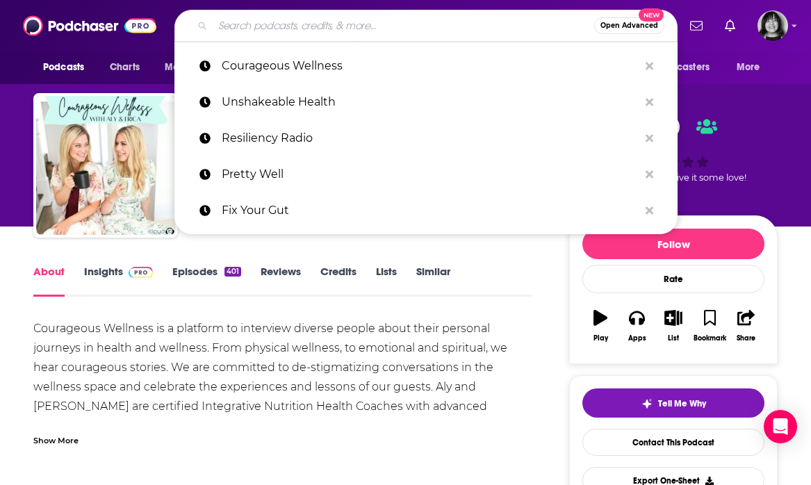
paste input "The Gut Health Dialogues"
type input "The Gut Health Dialogues"
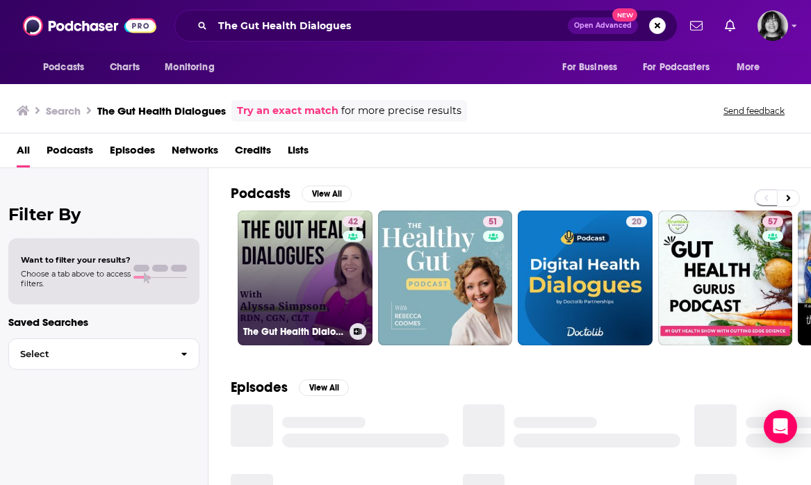
click at [322, 254] on link "42 The Gut Health Dialogues" at bounding box center [305, 278] width 135 height 135
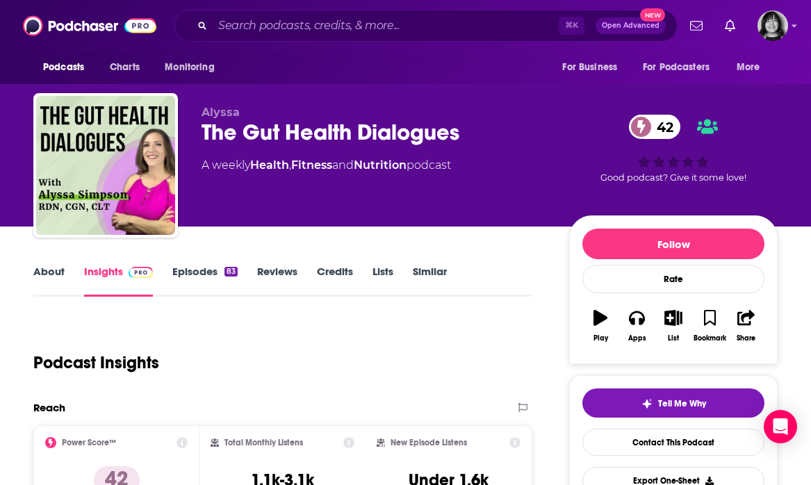
scroll to position [10, 0]
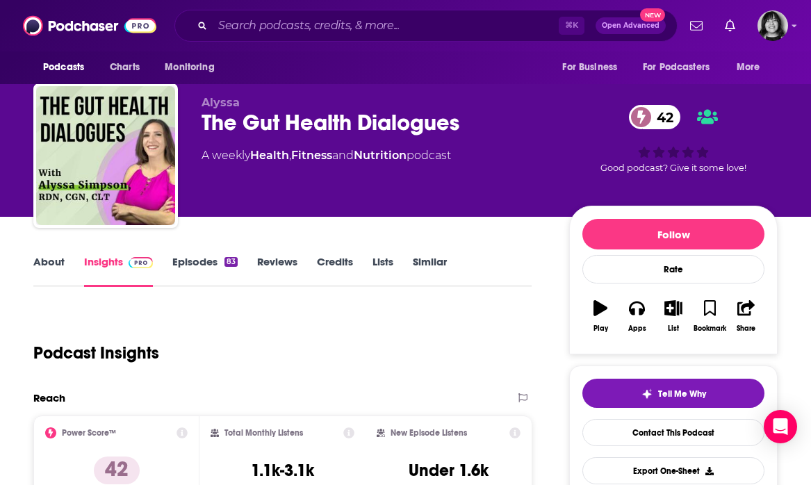
click at [49, 265] on link "About" at bounding box center [48, 271] width 31 height 32
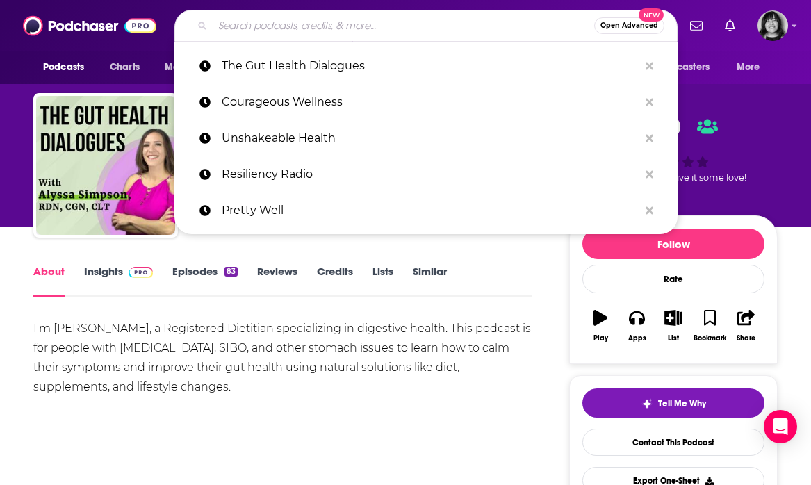
click at [439, 22] on input "Search podcasts, credits, & more..." at bounding box center [404, 26] width 382 height 22
paste input "Well Beyond 40"
type input "Well Beyond 40"
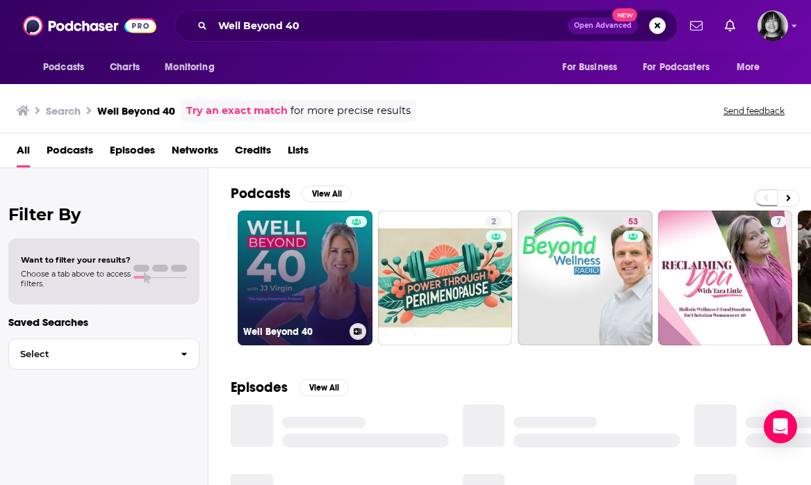
click at [324, 282] on link "Well Beyond 40" at bounding box center [305, 278] width 135 height 135
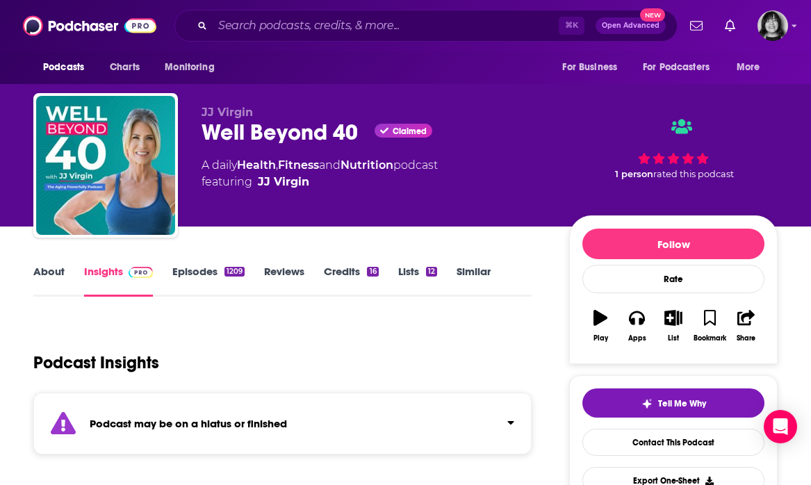
click at [171, 430] on strong "Podcast may be on a hiatus or finished" at bounding box center [188, 423] width 197 height 13
click at [38, 275] on link "About" at bounding box center [48, 281] width 31 height 32
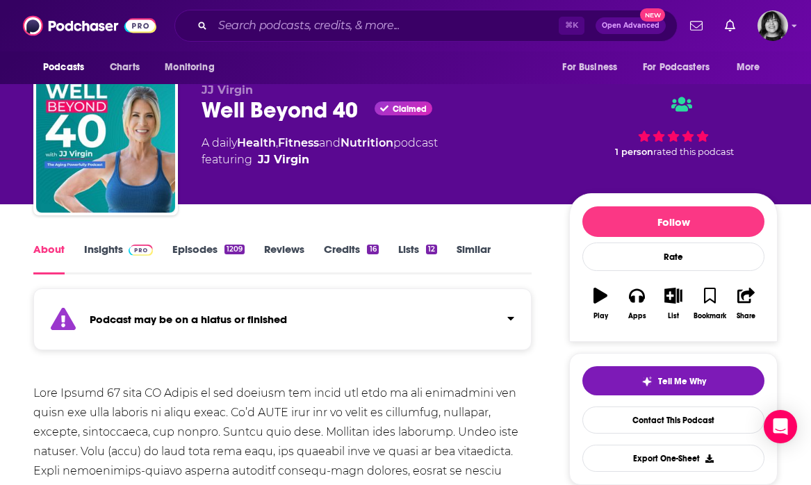
scroll to position [24, 0]
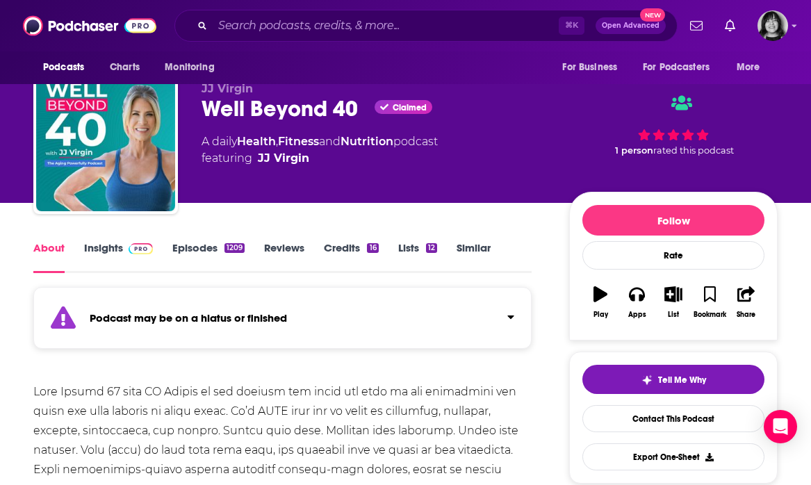
click at [114, 251] on link "Insights" at bounding box center [118, 257] width 69 height 32
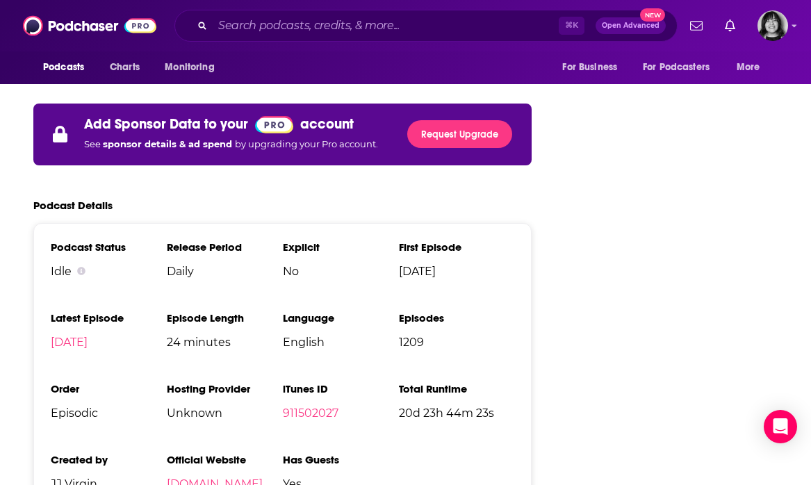
scroll to position [2594, 0]
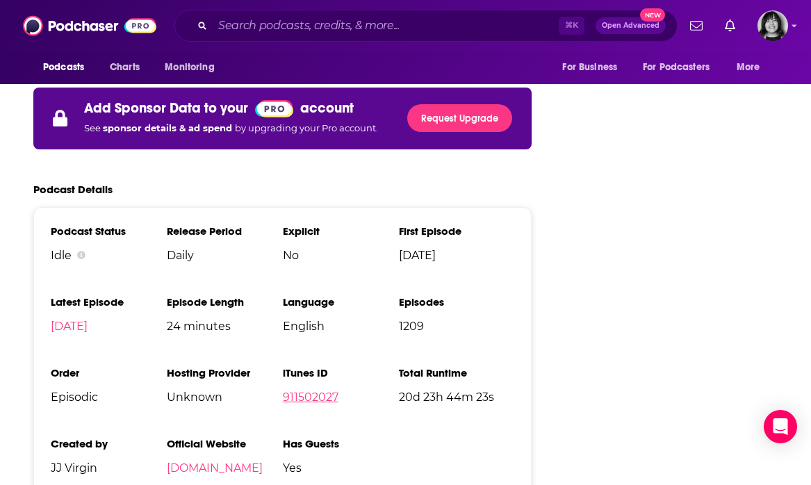
click at [320, 391] on link "911502027" at bounding box center [311, 397] width 56 height 13
click at [464, 29] on input "Search podcasts, credits, & more..." at bounding box center [386, 26] width 346 height 22
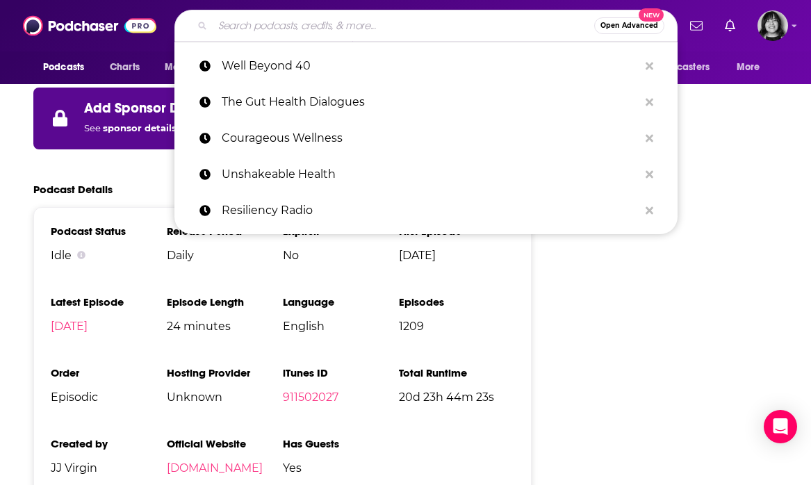
paste input "Mind Gut Conversation"
type input "Mind Gut Conversation"
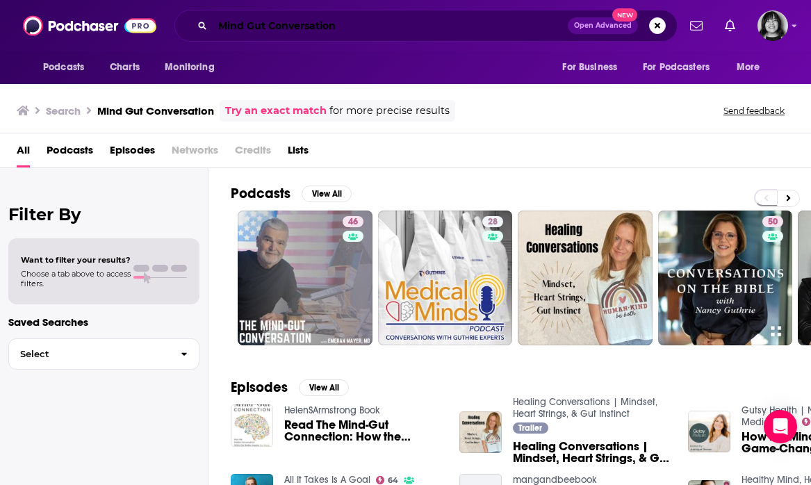
click at [274, 34] on input "Mind Gut Conversation" at bounding box center [390, 26] width 355 height 22
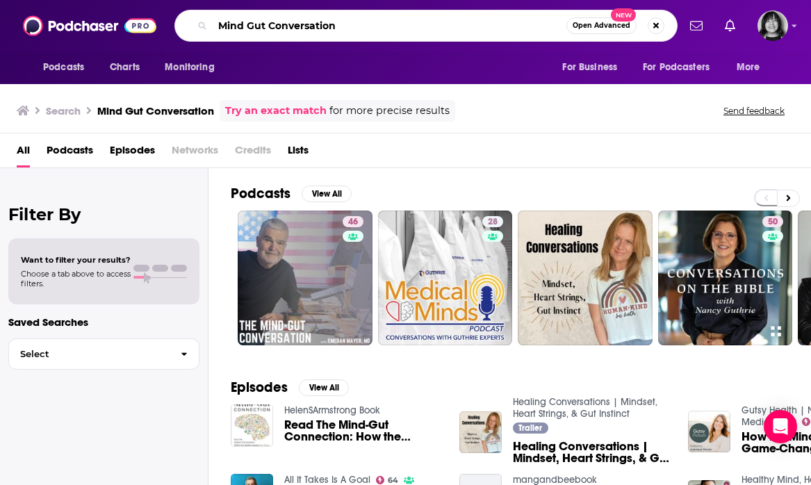
click at [274, 34] on input "Mind Gut Conversation" at bounding box center [390, 26] width 354 height 22
paste input "The Nerve Boss"
type input "The Nerve Boss"
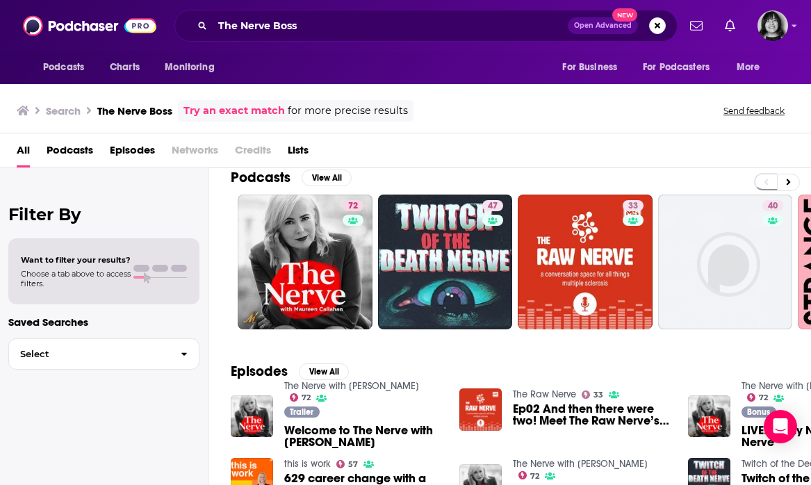
scroll to position [18, 0]
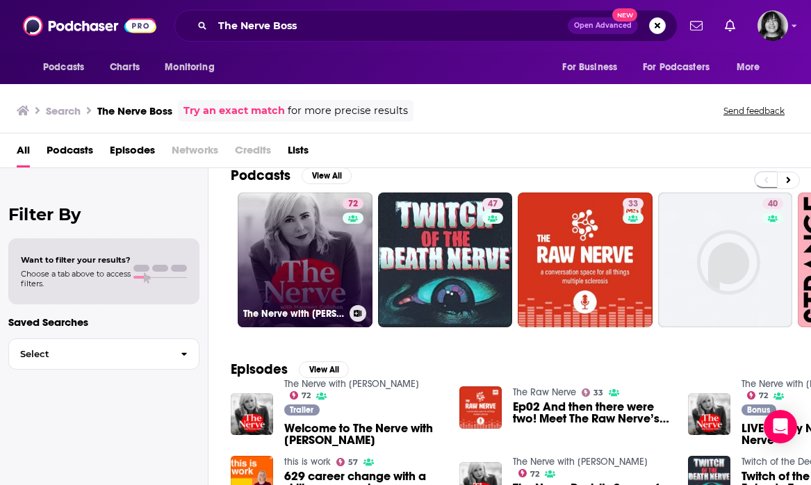
click at [350, 300] on div "72" at bounding box center [355, 251] width 24 height 107
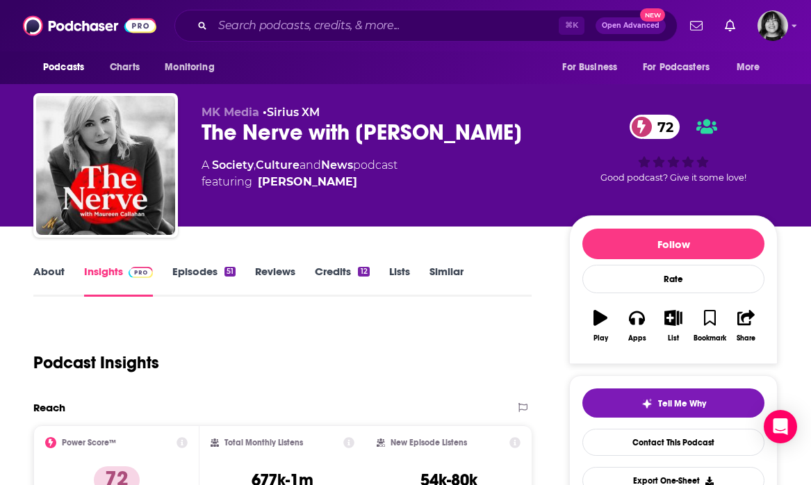
click at [47, 275] on link "About" at bounding box center [48, 281] width 31 height 32
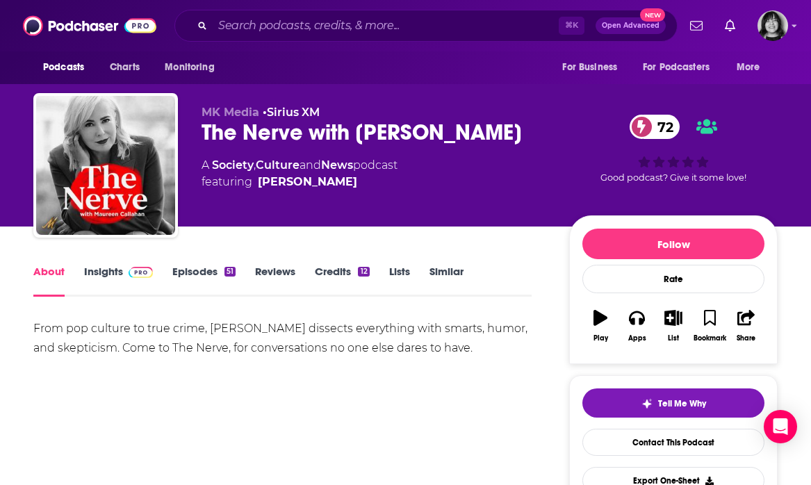
click at [114, 266] on link "Insights" at bounding box center [118, 281] width 69 height 32
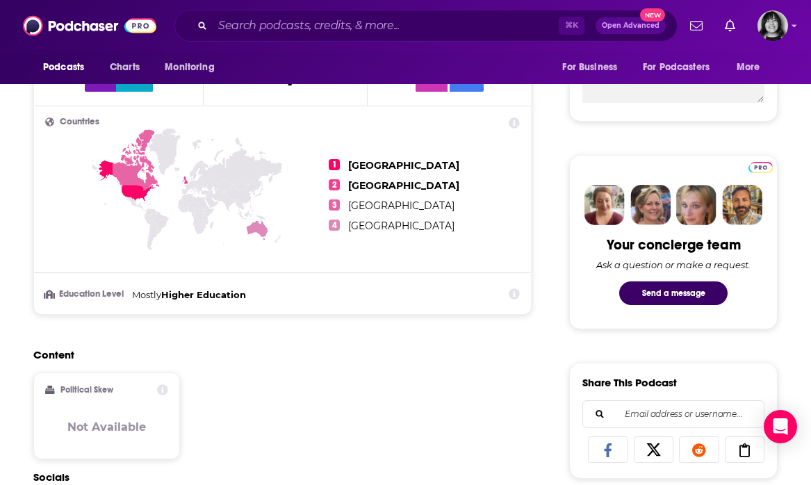
scroll to position [1014, 0]
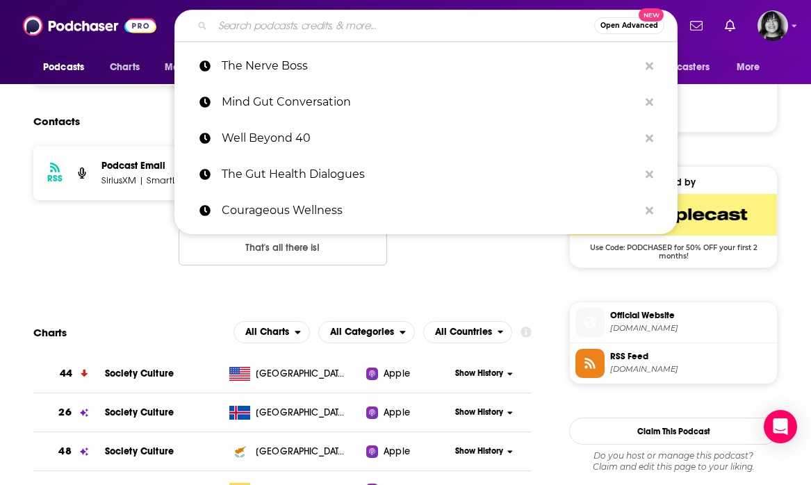
click at [315, 33] on input "Search podcasts, credits, & more..." at bounding box center [404, 26] width 382 height 22
paste input "The Natural State"
type input "The Natural State"
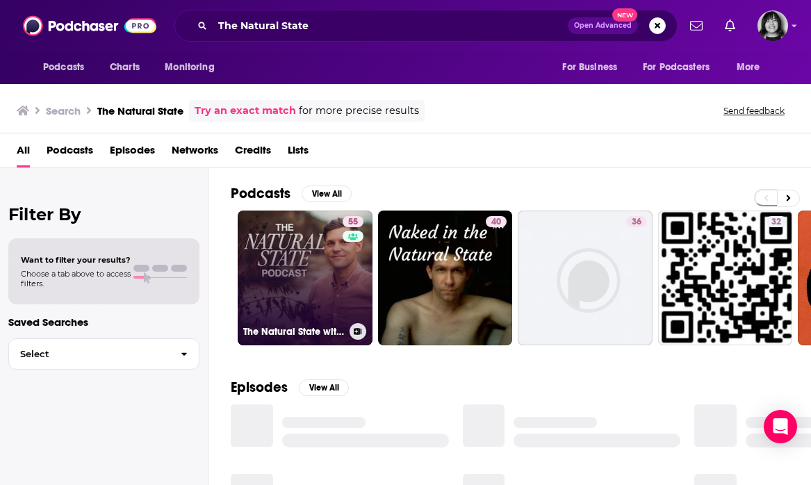
click at [290, 275] on link "55 The Natural State with [PERSON_NAME]" at bounding box center [305, 278] width 135 height 135
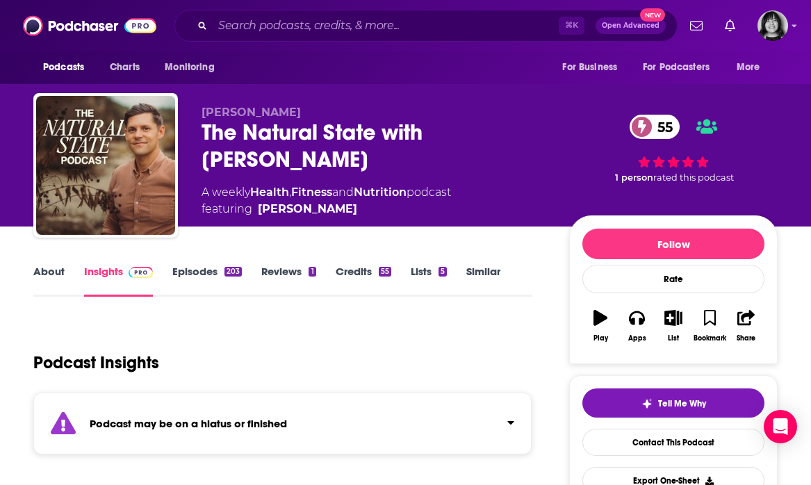
click at [34, 270] on link "About" at bounding box center [48, 281] width 31 height 32
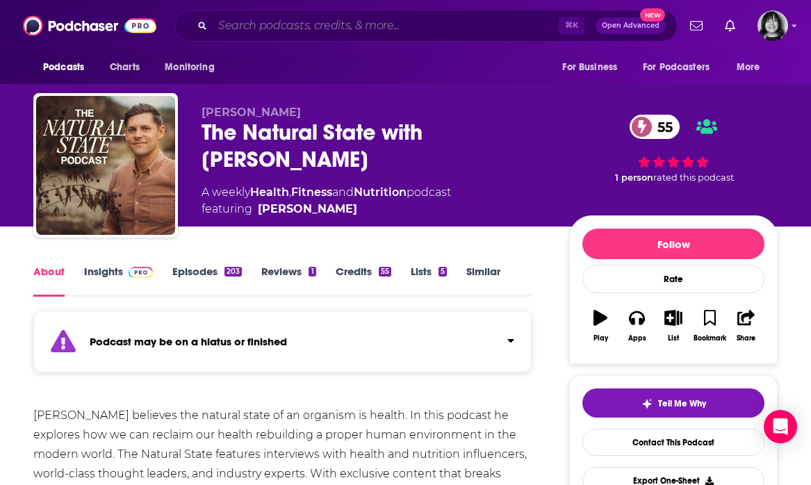
click at [372, 31] on input "Search podcasts, credits, & more..." at bounding box center [386, 26] width 346 height 22
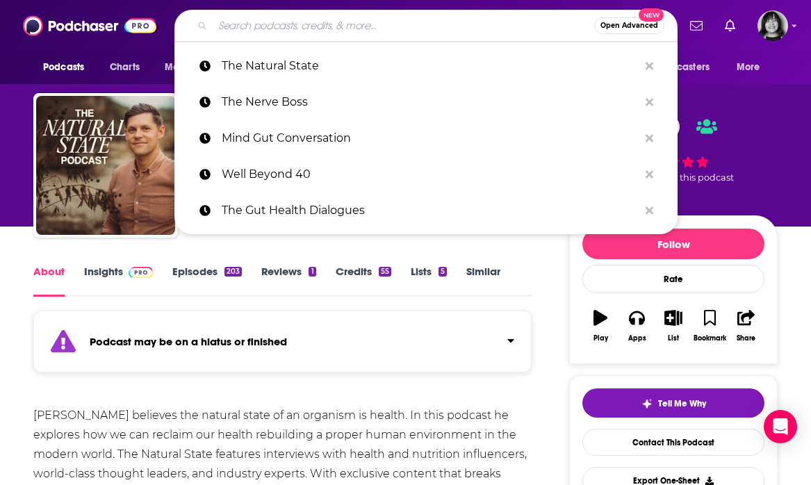
paste input "No Sugarcoating"
type input "No Sugarcoating"
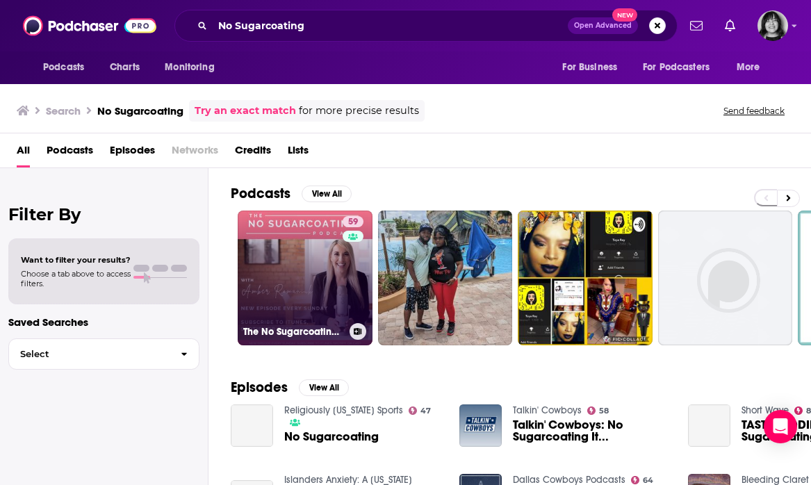
click at [287, 279] on link "59 The No Sugarcoating Podcast" at bounding box center [305, 278] width 135 height 135
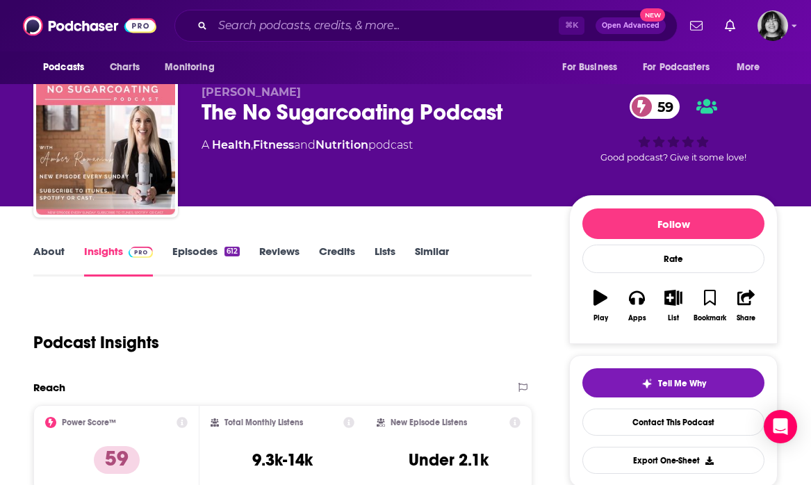
scroll to position [22, 0]
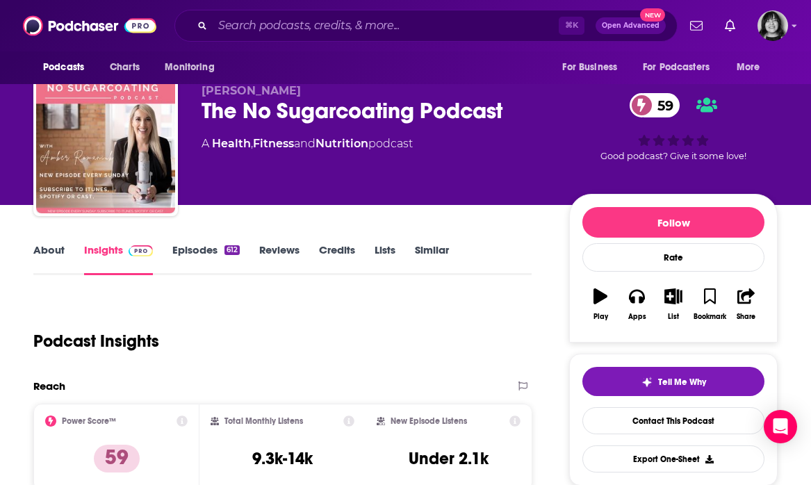
click at [58, 250] on link "About" at bounding box center [48, 259] width 31 height 32
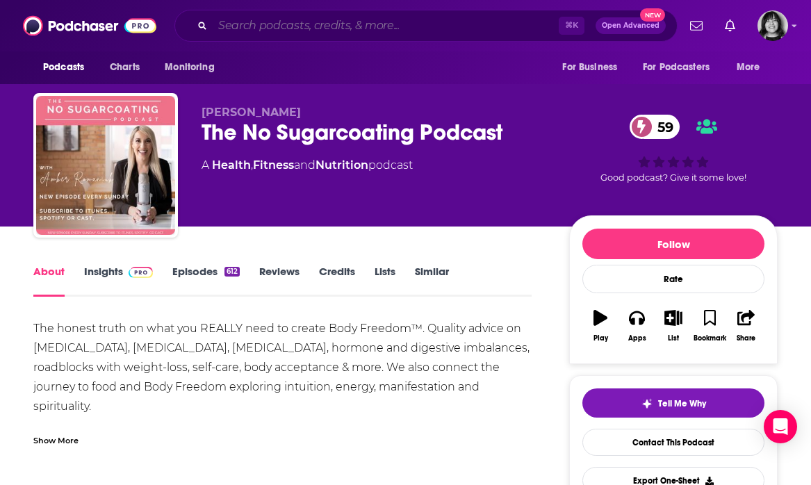
click at [366, 27] on input "Search podcasts, credits, & more..." at bounding box center [386, 26] width 346 height 22
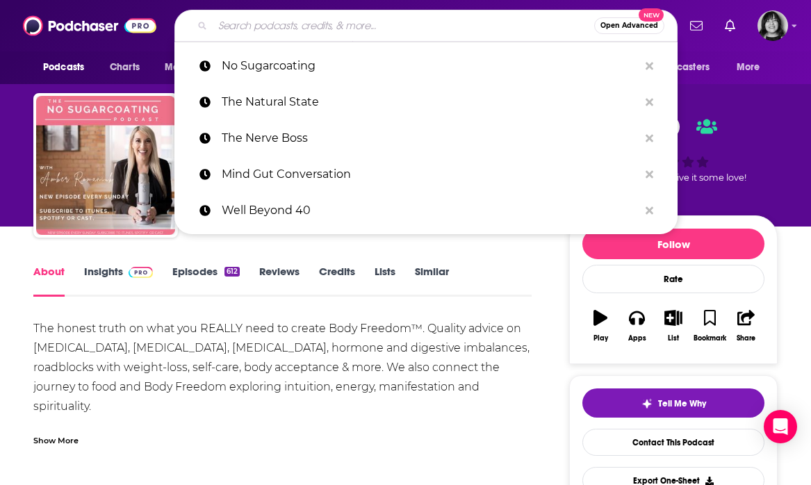
paste input "Reshape Your Health"
type input "Reshape Your Health"
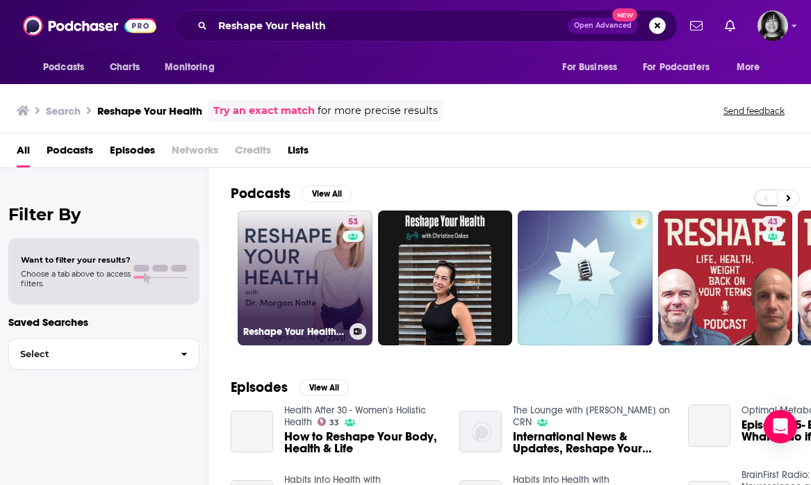
click at [312, 269] on link "53 Reshape Your Health with [PERSON_NAME]" at bounding box center [305, 278] width 135 height 135
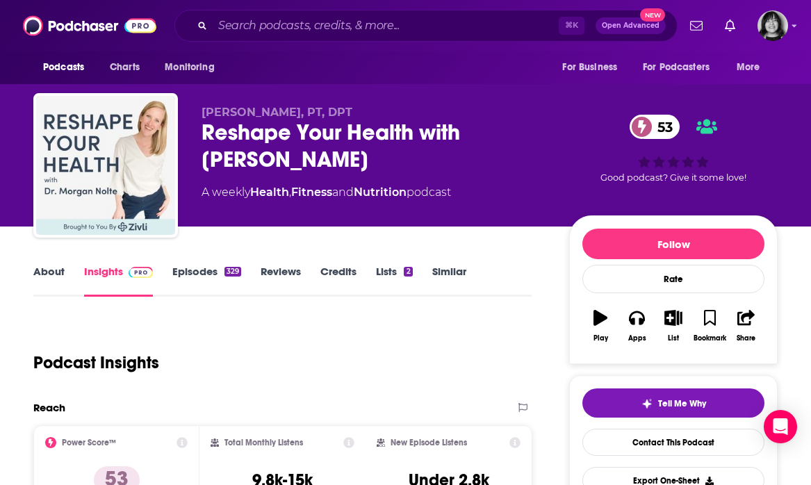
click at [46, 279] on link "About" at bounding box center [48, 281] width 31 height 32
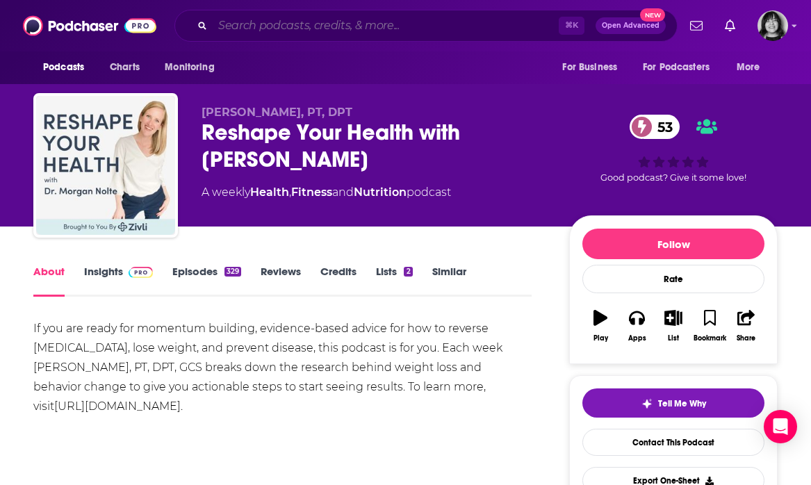
click at [496, 33] on input "Search podcasts, credits, & more..." at bounding box center [386, 26] width 346 height 22
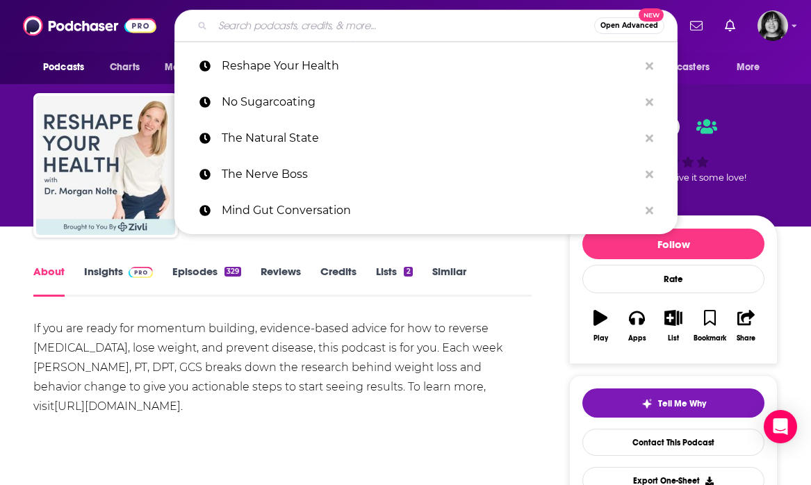
paste input "Funk'tional Nutrition"
type input "Funk'tional Nutrition"
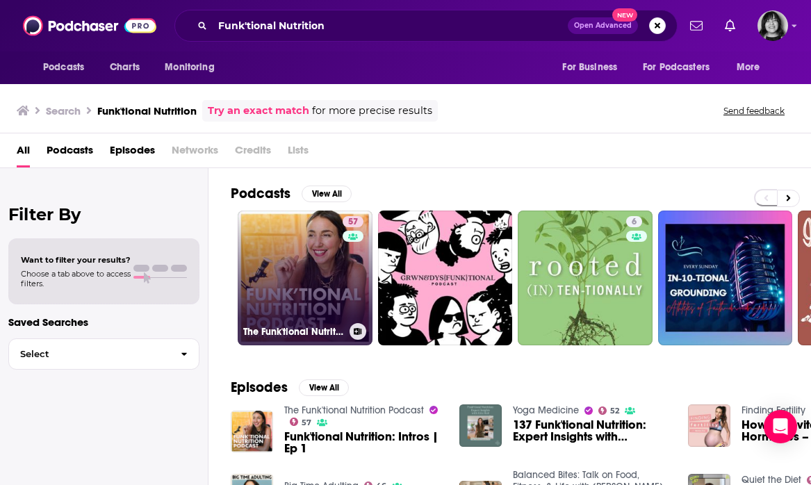
click at [270, 284] on link "57 The Funk'tional Nutrition Podcast" at bounding box center [305, 278] width 135 height 135
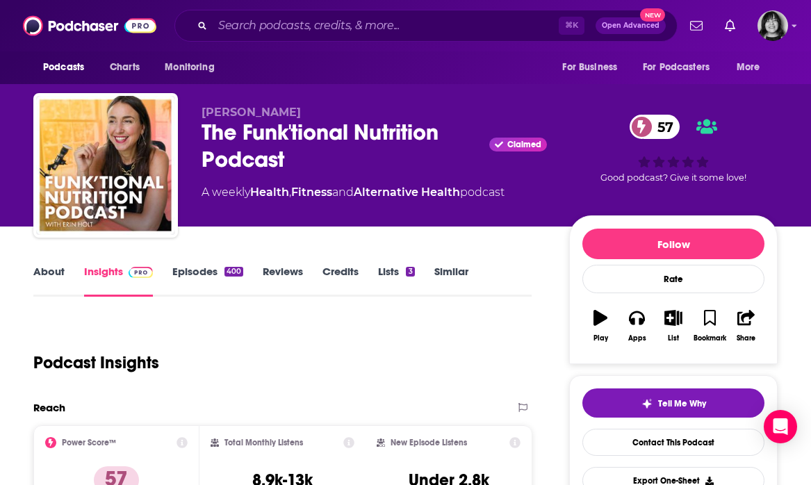
click at [55, 270] on link "About" at bounding box center [48, 281] width 31 height 32
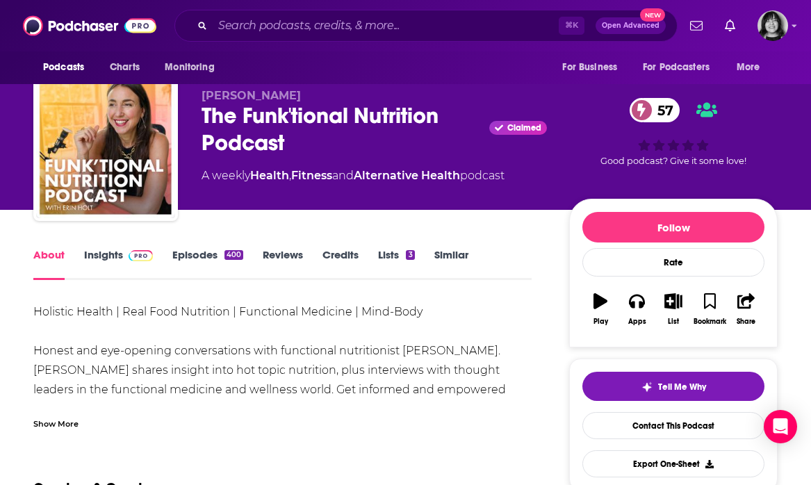
scroll to position [16, 0]
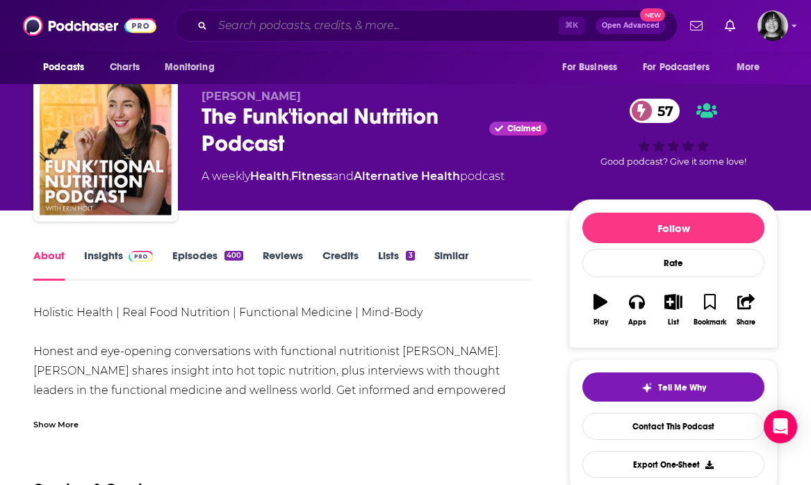
click at [406, 34] on input "Search podcasts, credits, & more..." at bounding box center [386, 26] width 346 height 22
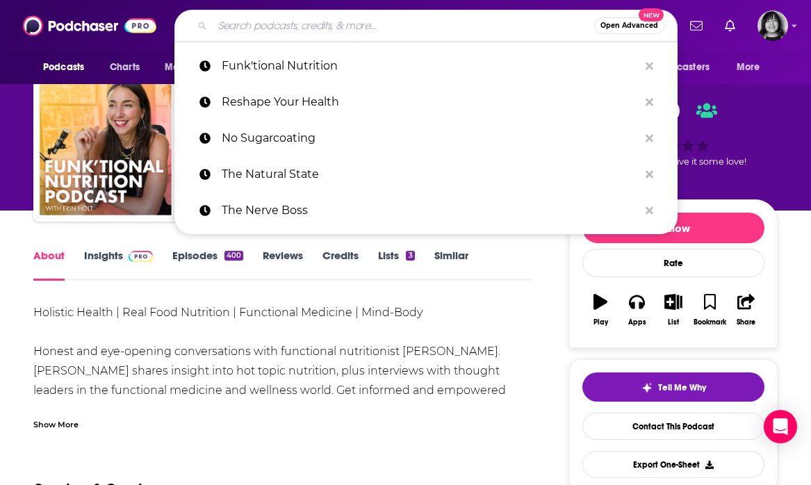
paste input "Low Tox Life"
type input "Low Tox Life"
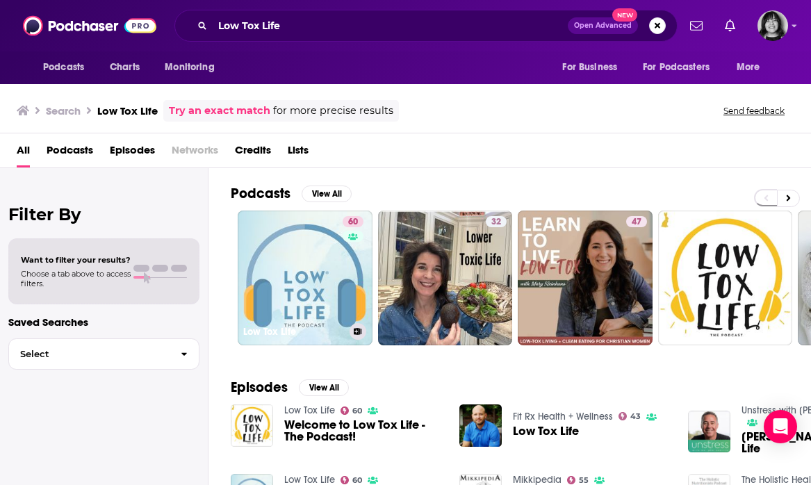
click at [317, 279] on link "60 Low Tox Life" at bounding box center [305, 278] width 135 height 135
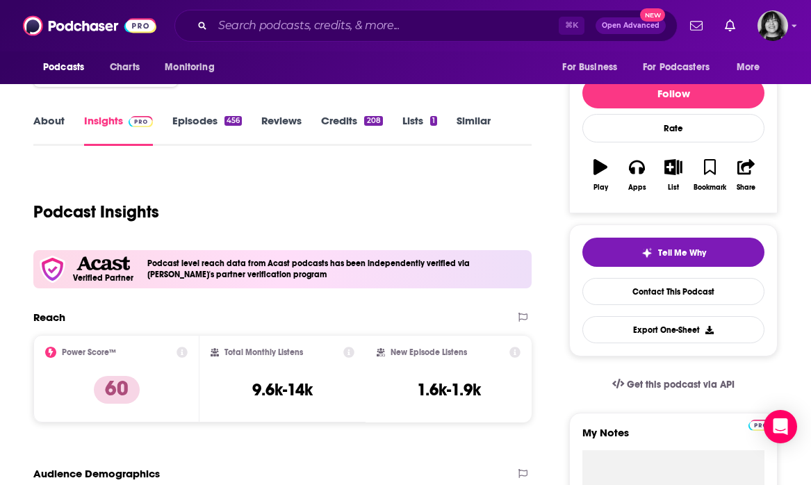
scroll to position [8, 0]
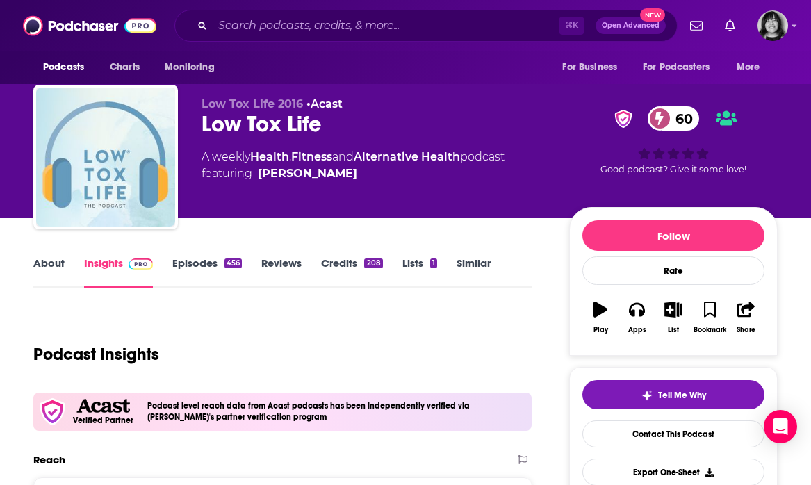
click at [40, 259] on link "About" at bounding box center [48, 273] width 31 height 32
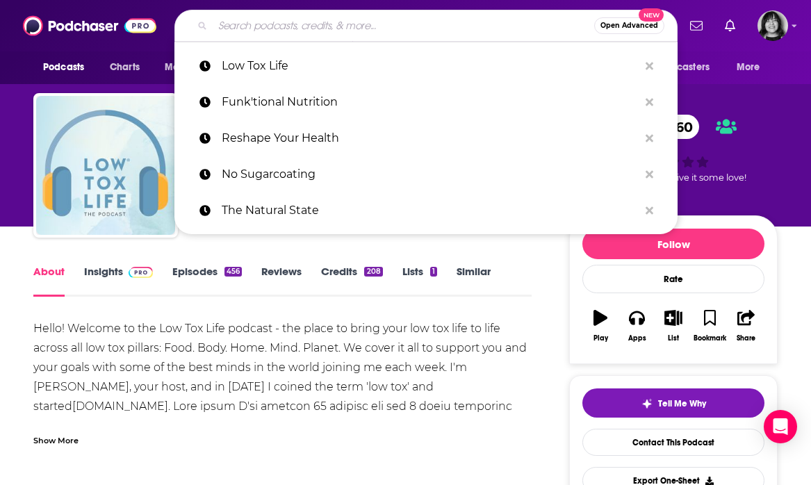
click at [446, 26] on input "Search podcasts, credits, & more..." at bounding box center [404, 26] width 382 height 22
paste input "Healthy Sleep Revolution"
type input "Healthy Sleep Revolution"
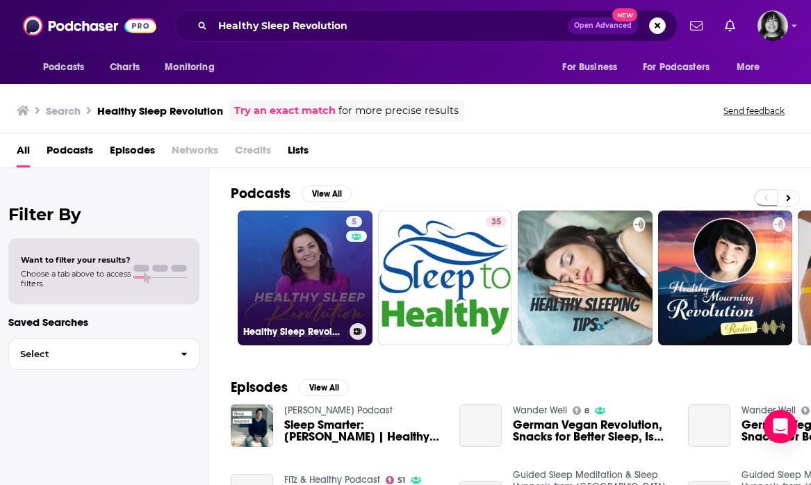
click at [303, 262] on link "5 Healthy Sleep Revolution" at bounding box center [305, 278] width 135 height 135
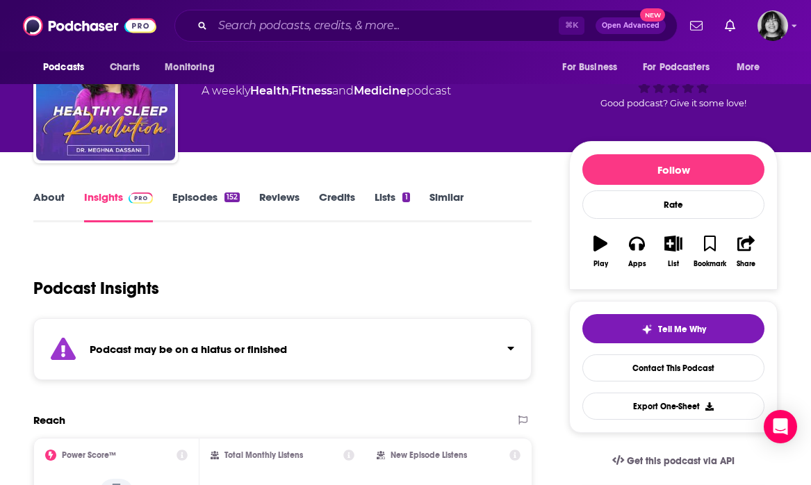
scroll to position [75, 0]
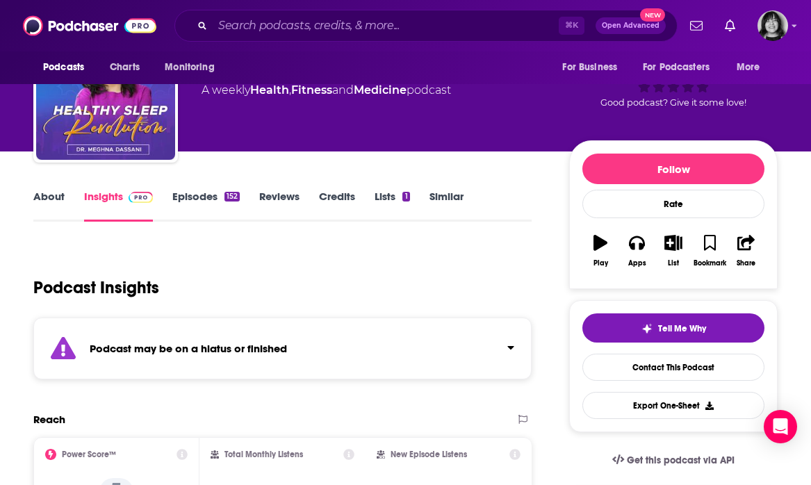
click at [179, 353] on strong "Podcast may be on a hiatus or finished" at bounding box center [188, 348] width 197 height 13
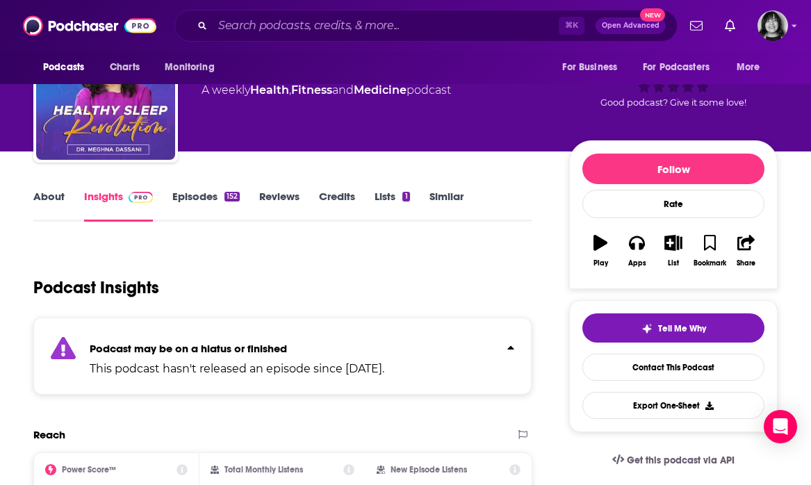
click at [50, 197] on link "About" at bounding box center [48, 206] width 31 height 32
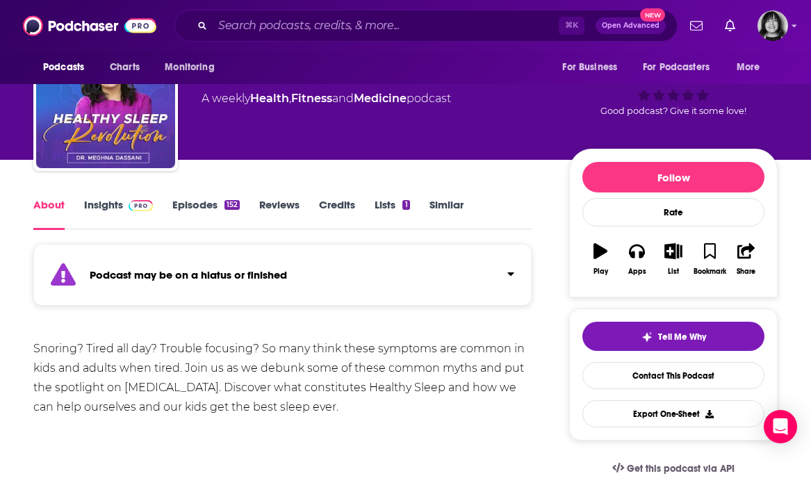
scroll to position [70, 0]
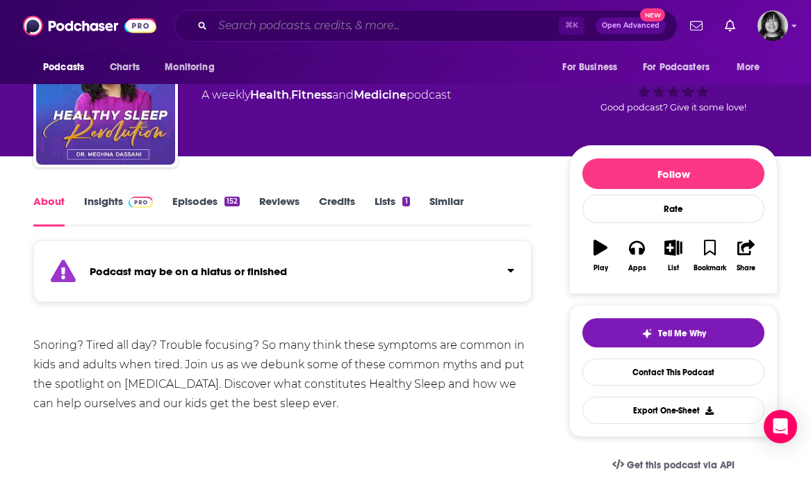
click at [450, 32] on input "Search podcasts, credits, & more..." at bounding box center [386, 26] width 346 height 22
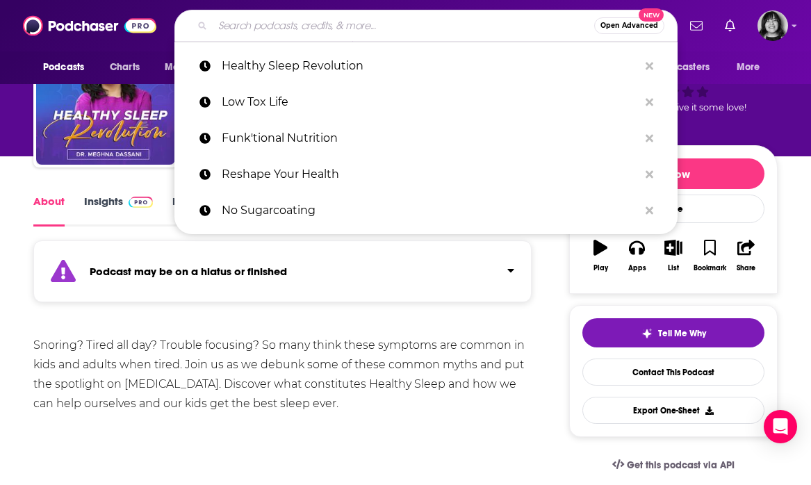
paste input "Emotional Eats Podcast"
type input "Emotional Eats Podcast"
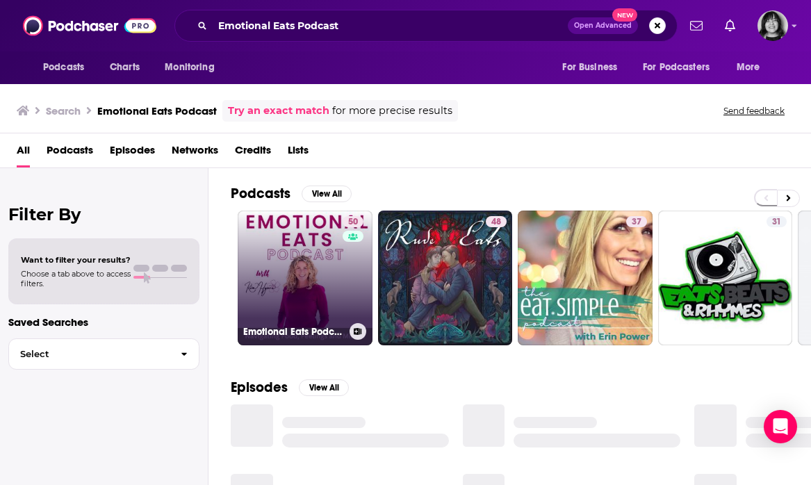
click at [351, 253] on div "50" at bounding box center [355, 269] width 24 height 107
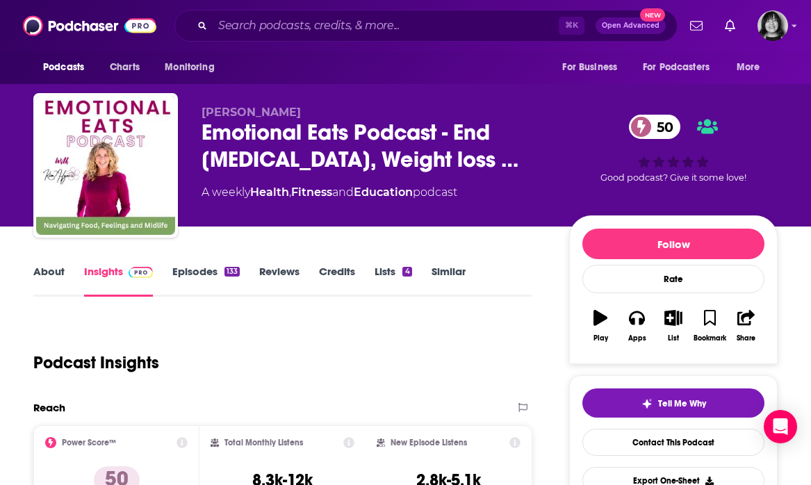
click at [56, 270] on link "About" at bounding box center [48, 281] width 31 height 32
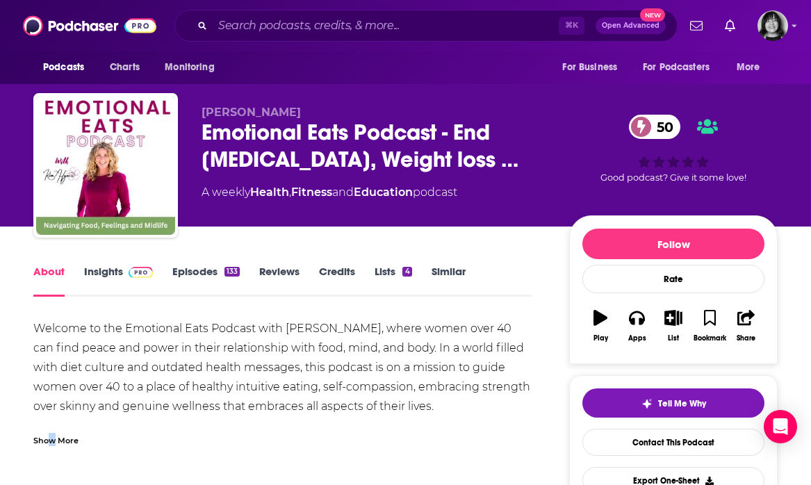
click at [52, 441] on div "Show More" at bounding box center [55, 439] width 45 height 13
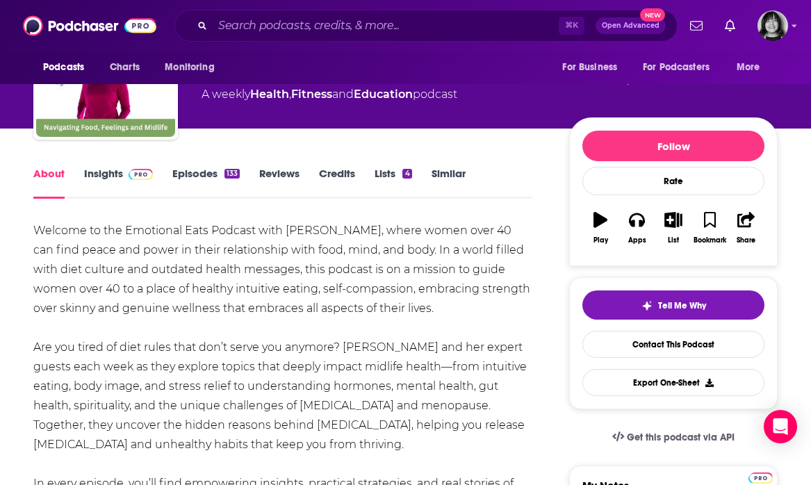
scroll to position [101, 0]
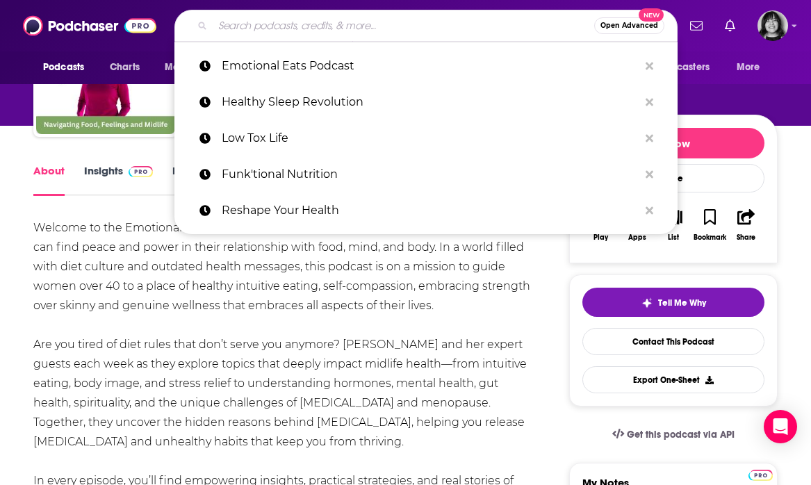
click at [408, 27] on input "Search podcasts, credits, & more..." at bounding box center [404, 26] width 382 height 22
paste input "Be Well by Kelly Leveque"
type input "Be Well by Kelly Leveque"
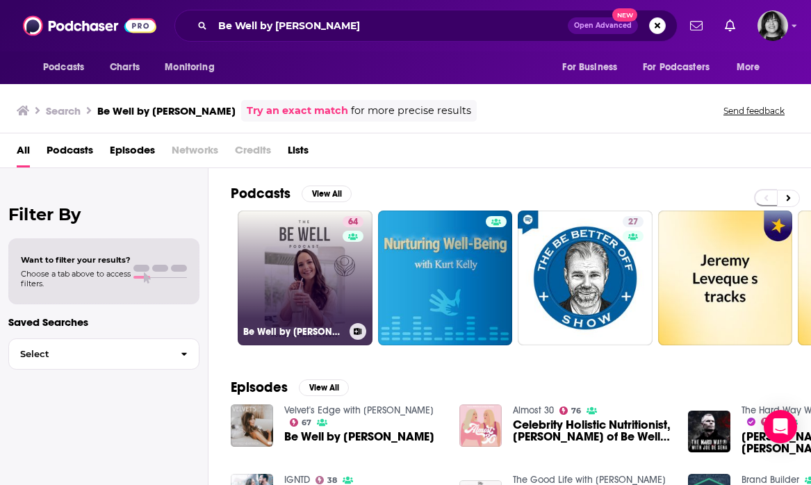
click at [277, 284] on link "64 Be Well by Kelly Leveque" at bounding box center [305, 278] width 135 height 135
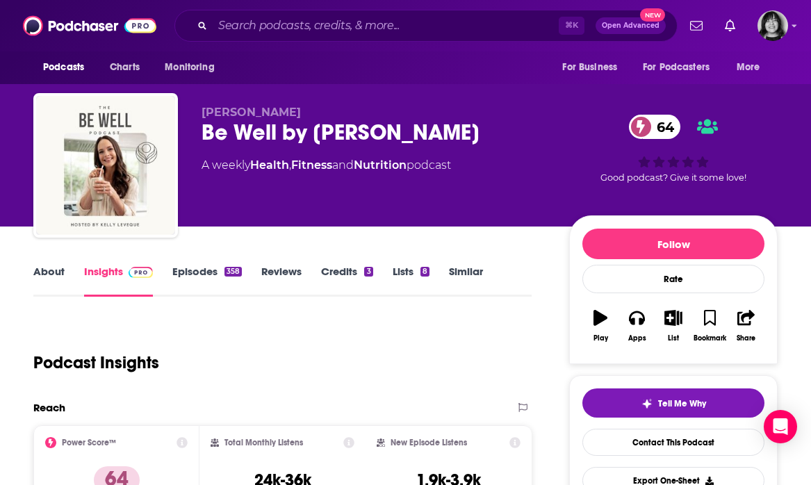
click at [50, 275] on link "About" at bounding box center [48, 281] width 31 height 32
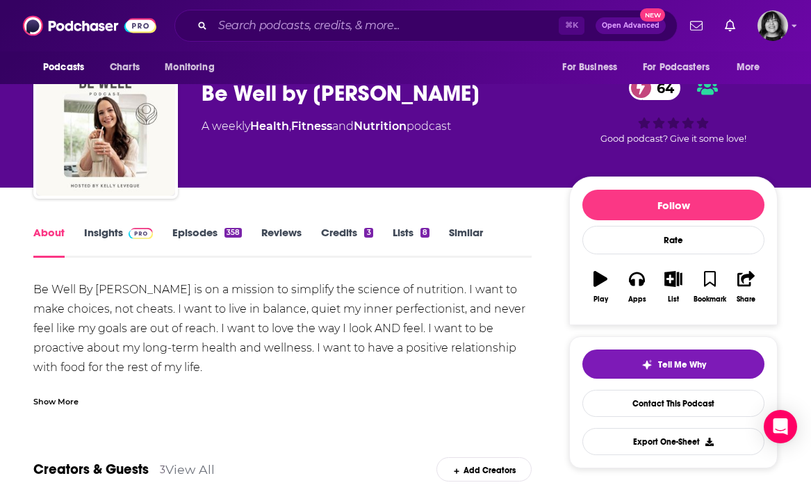
scroll to position [51, 0]
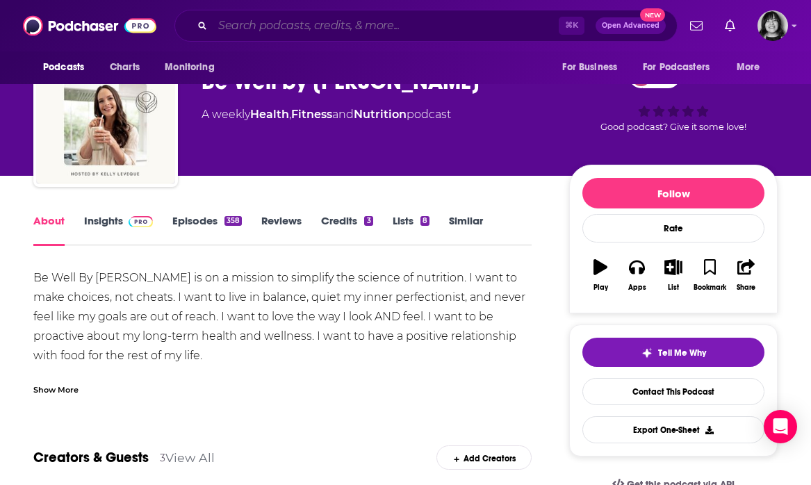
click at [414, 21] on input "Search podcasts, credits, & more..." at bounding box center [386, 26] width 346 height 22
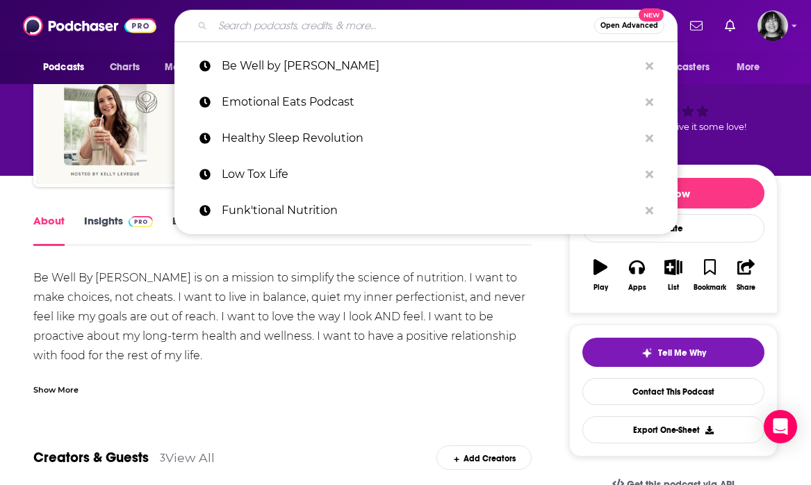
paste input "The Bone Coach"
type input "The Bone Coach"
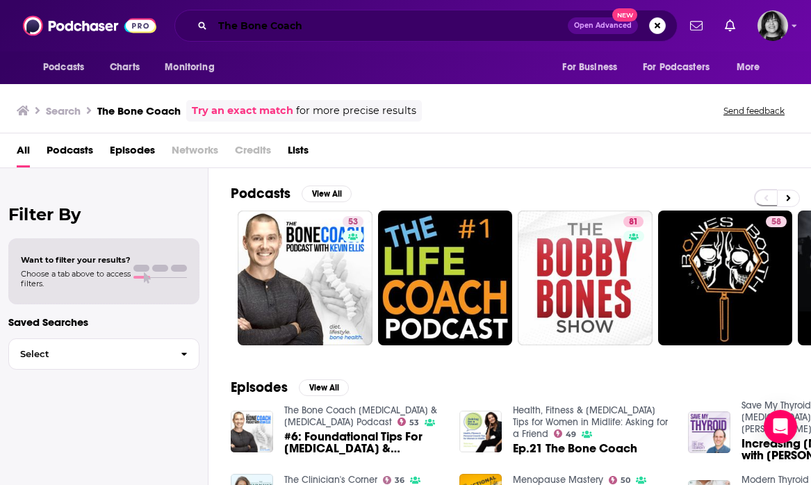
click at [398, 35] on input "The Bone Coach" at bounding box center [390, 26] width 355 height 22
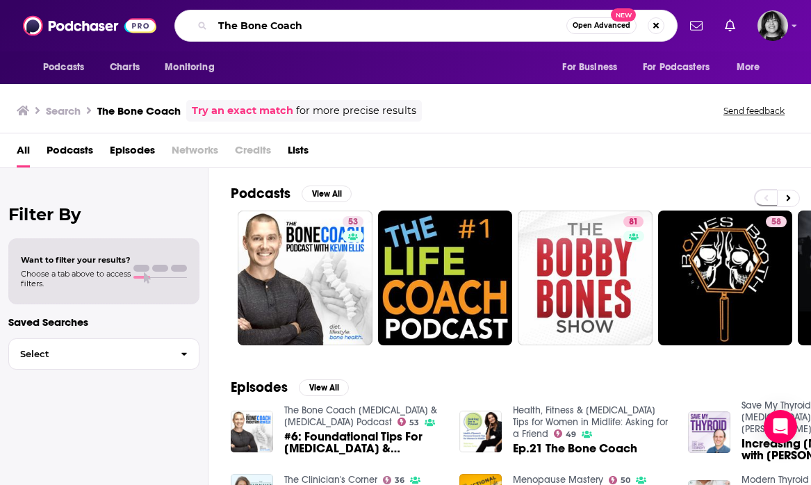
click at [398, 35] on input "The Bone Coach" at bounding box center [390, 26] width 354 height 22
paste input "Gut Health Reset"
type input "Gut Health Reset"
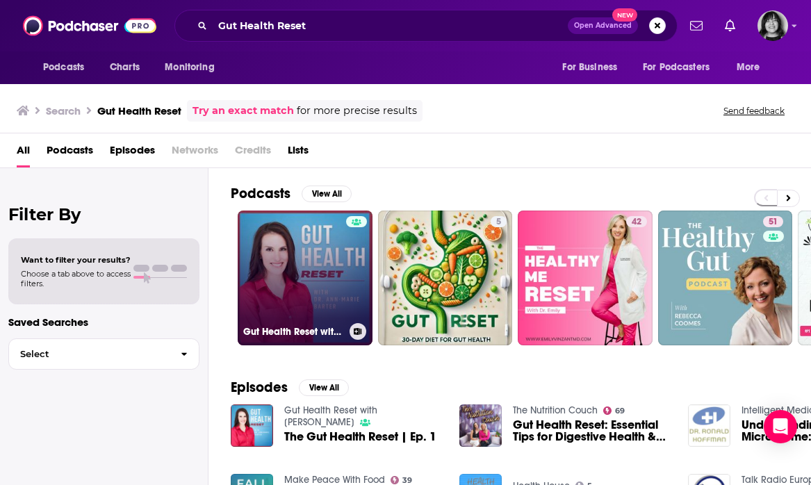
click at [300, 277] on link "Gut Health Reset with Dr. Ann-Marie Barter" at bounding box center [305, 278] width 135 height 135
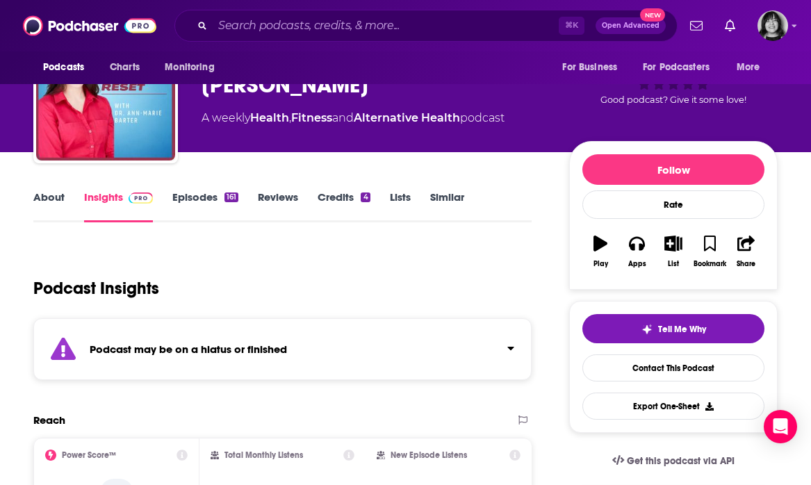
scroll to position [111, 0]
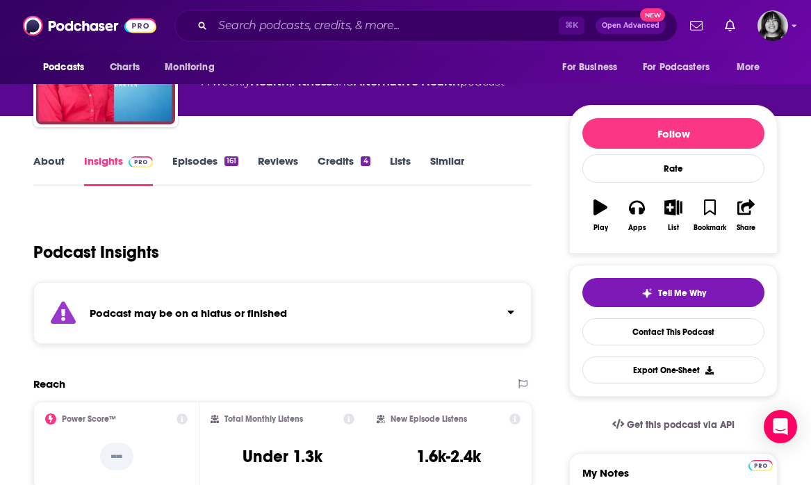
click at [201, 310] on strong "Podcast may be on a hiatus or finished" at bounding box center [188, 313] width 197 height 13
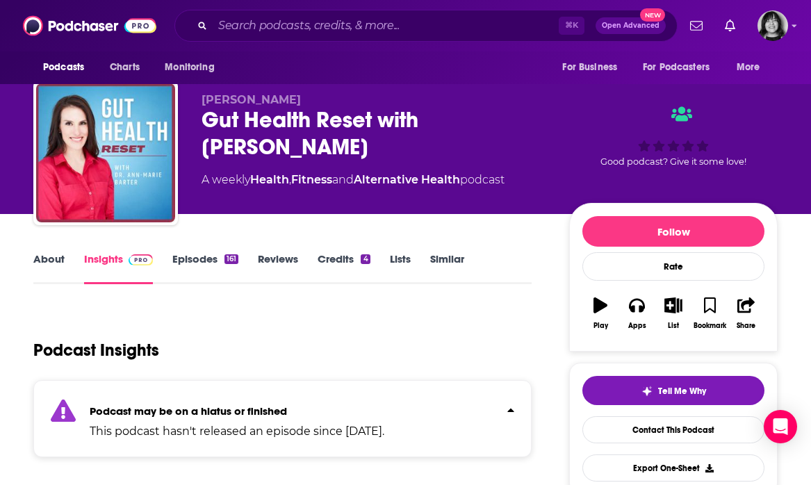
scroll to position [10, 0]
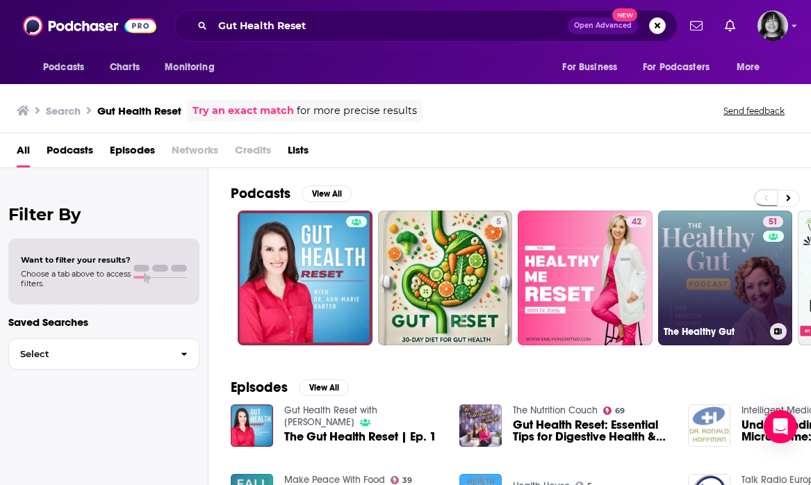
click at [763, 295] on div "51" at bounding box center [775, 269] width 24 height 107
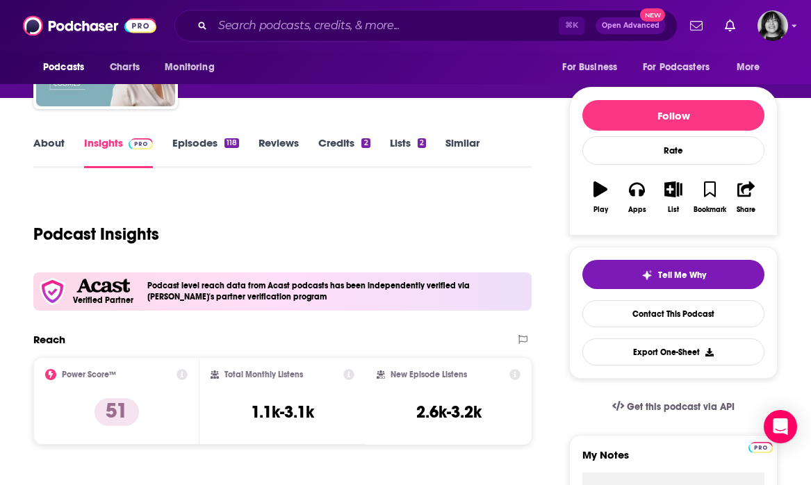
scroll to position [128, 0]
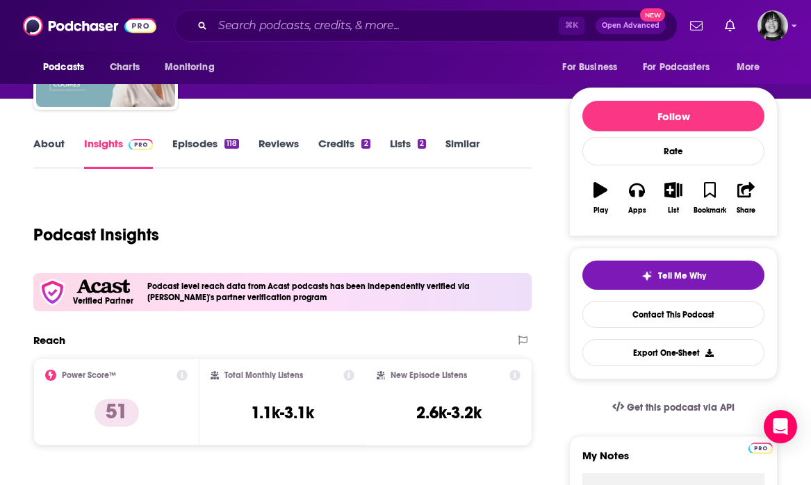
click at [45, 152] on link "About" at bounding box center [48, 153] width 31 height 32
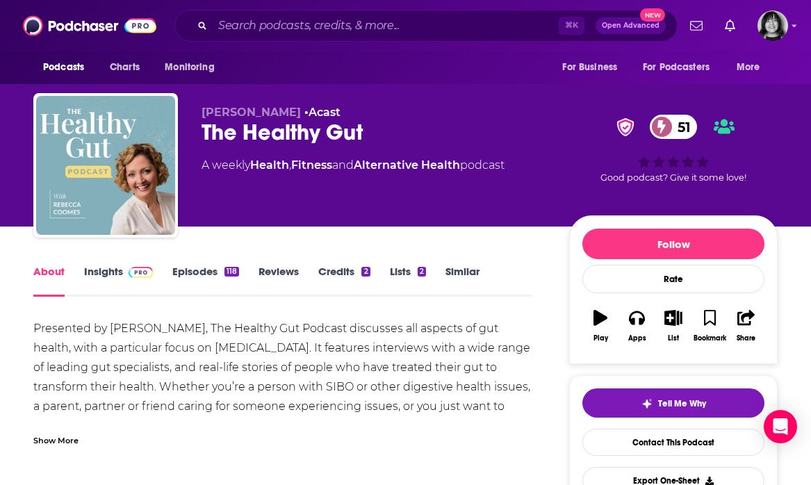
click at [268, 134] on div "The Healthy Gut 51" at bounding box center [375, 132] width 346 height 27
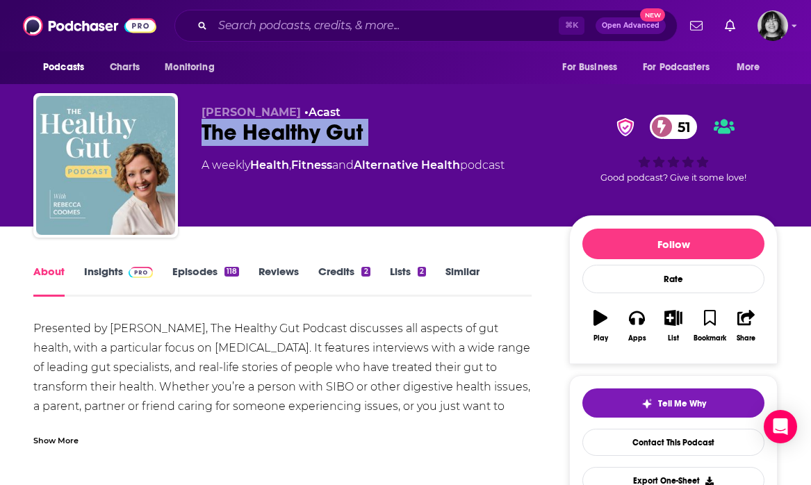
click at [268, 134] on div "The Healthy Gut 51" at bounding box center [375, 132] width 346 height 27
copy div "The Healthy Gut 51"
click at [104, 274] on link "Insights" at bounding box center [118, 281] width 69 height 32
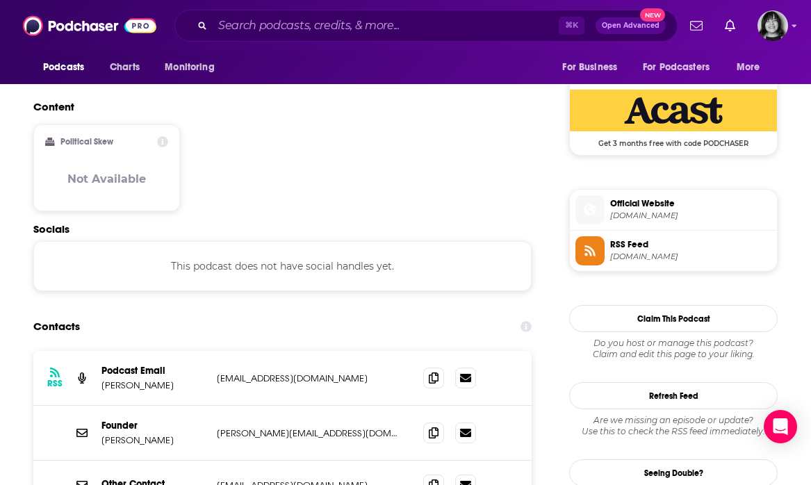
scroll to position [1122, 0]
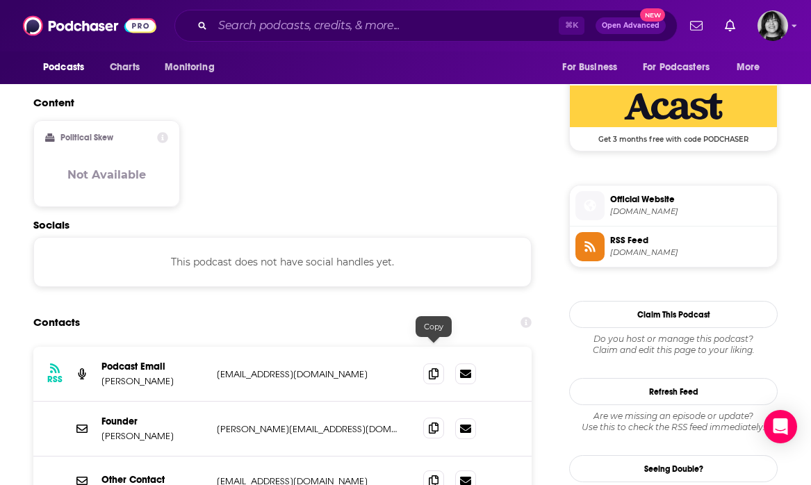
click at [433, 418] on span at bounding box center [433, 428] width 21 height 21
click at [401, 29] on input "Search podcasts, credits, & more..." at bounding box center [386, 26] width 346 height 22
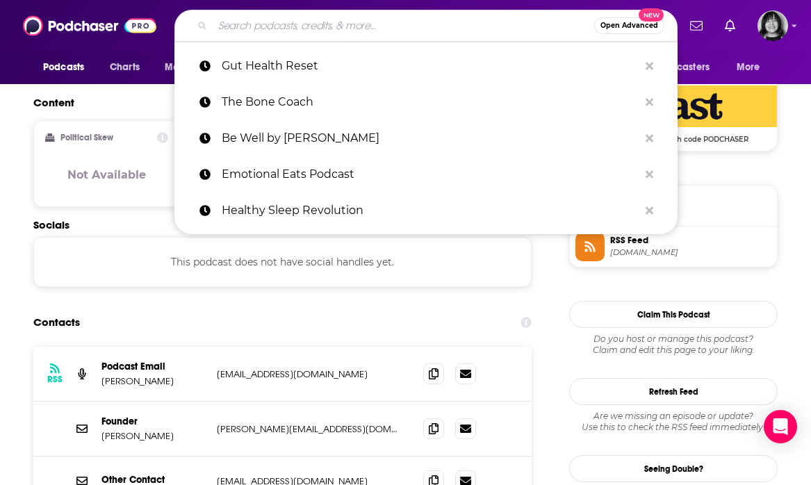
paste input "Midlife Conversations with Natalie Jill"
type input "Midlife Conversations with Natalie Jill"
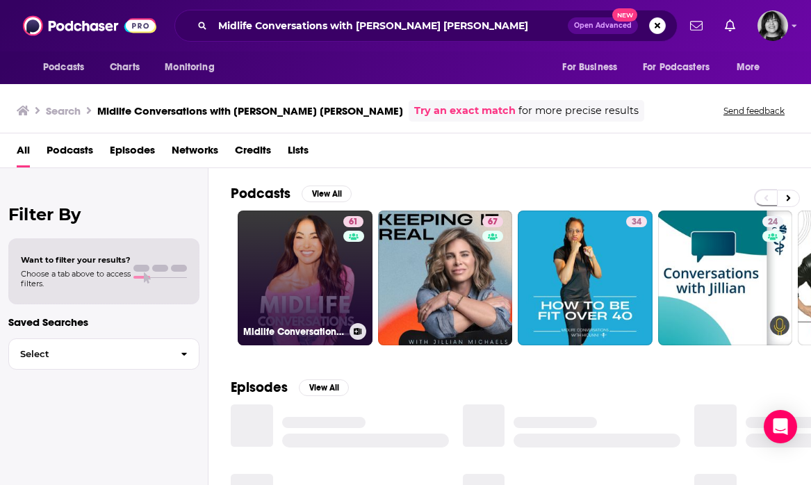
click at [316, 250] on link "61 Midlife Conversations with Natalie Jill" at bounding box center [305, 278] width 135 height 135
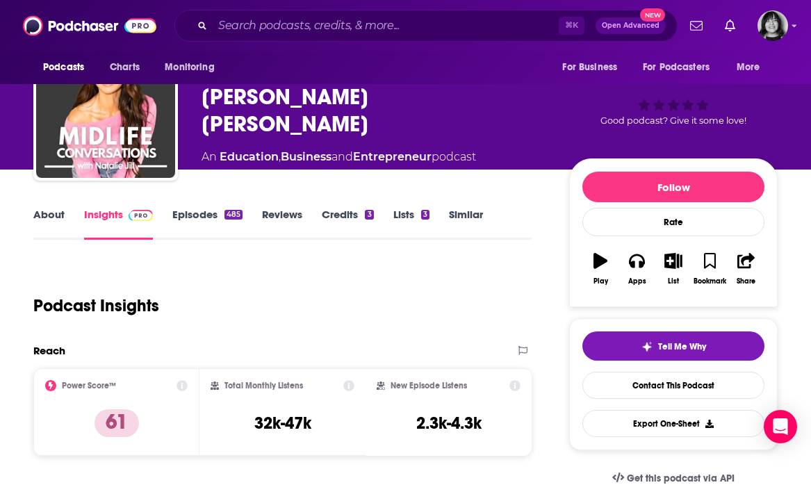
scroll to position [58, 0]
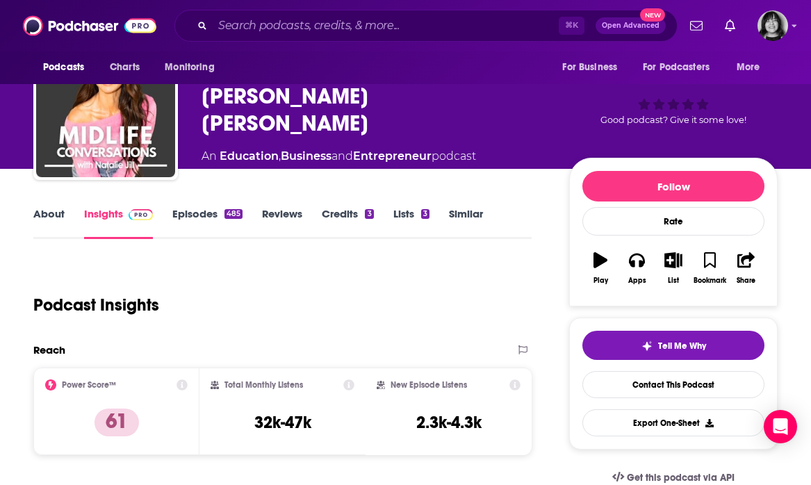
click at [50, 216] on link "About" at bounding box center [48, 223] width 31 height 32
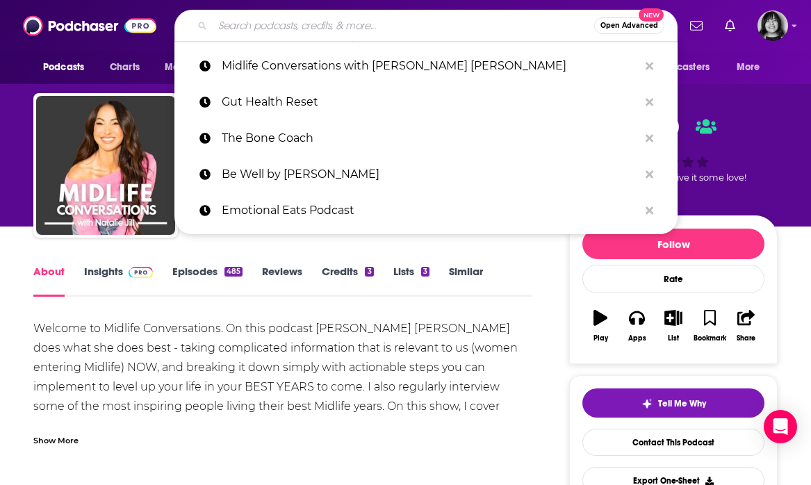
click at [350, 25] on input "Search podcasts, credits, & more..." at bounding box center [404, 26] width 382 height 22
paste input "Root Cause (Formerly Uplift Nutrition)"
type input "Root Cause (Formerly Uplift Nutrition)"
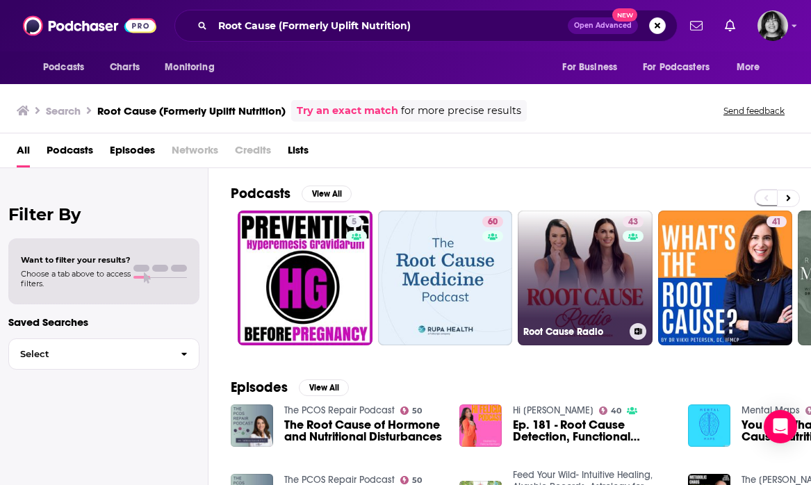
click at [593, 250] on link "43 Root Cause Radio" at bounding box center [585, 278] width 135 height 135
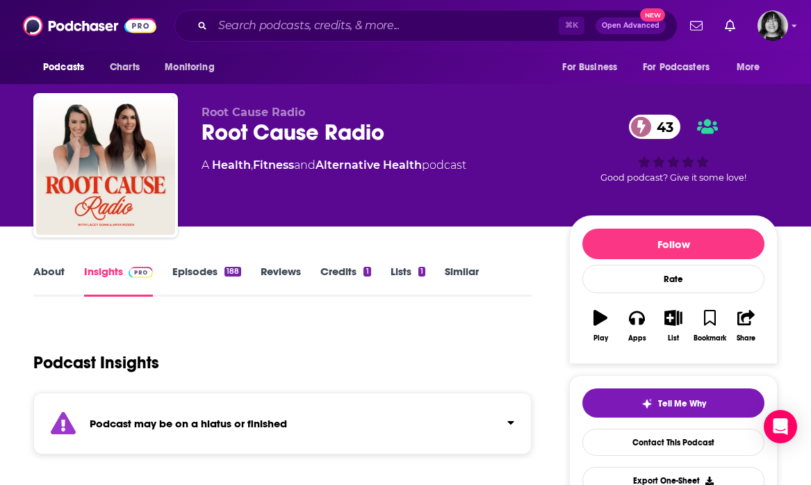
click at [178, 442] on div "Podcast may be on a hiatus or finished" at bounding box center [282, 424] width 498 height 62
click at [36, 277] on link "About" at bounding box center [48, 281] width 31 height 32
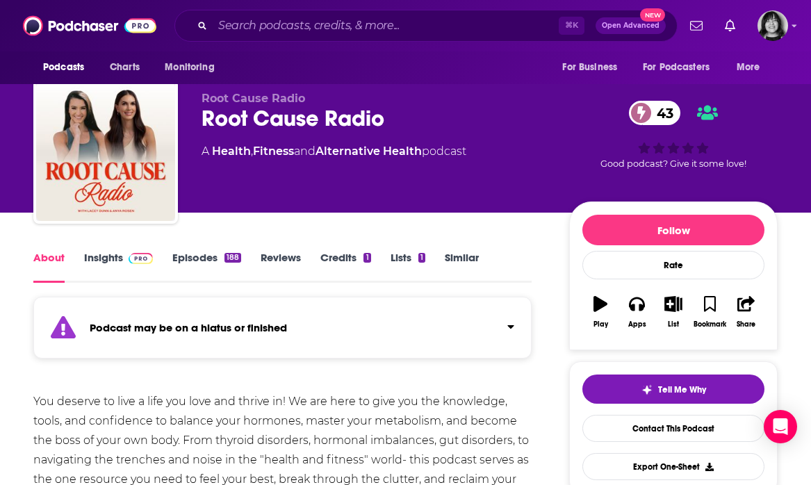
scroll to position [19, 0]
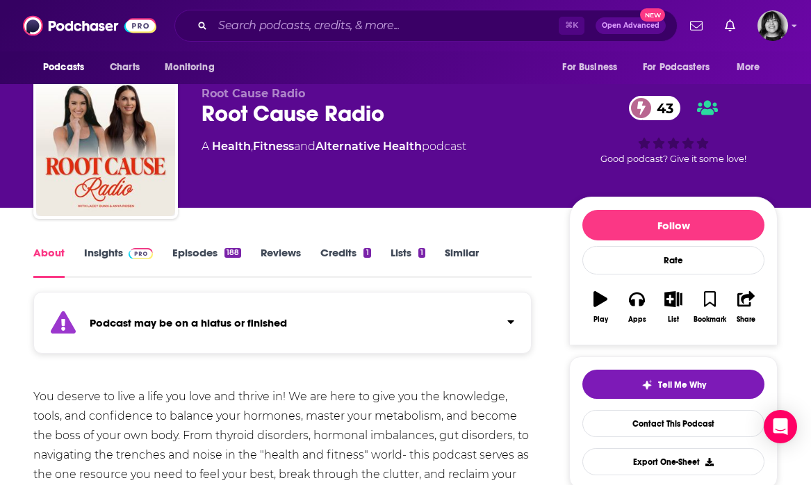
click at [104, 253] on link "Insights" at bounding box center [118, 262] width 69 height 32
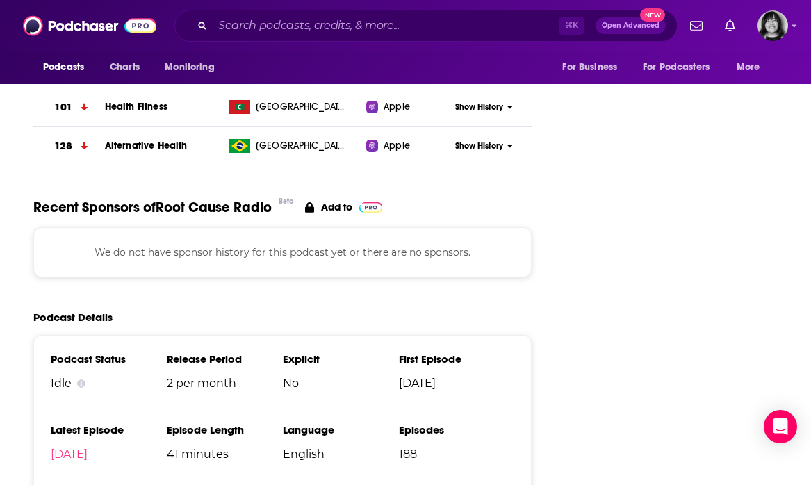
scroll to position [1956, 0]
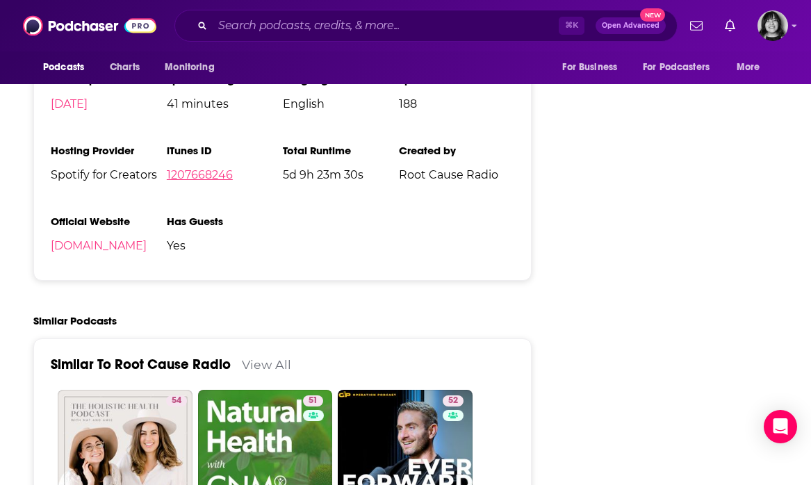
click at [222, 168] on link "1207668246" at bounding box center [200, 174] width 66 height 13
click at [330, 22] on input "Search podcasts, credits, & more..." at bounding box center [386, 26] width 346 height 22
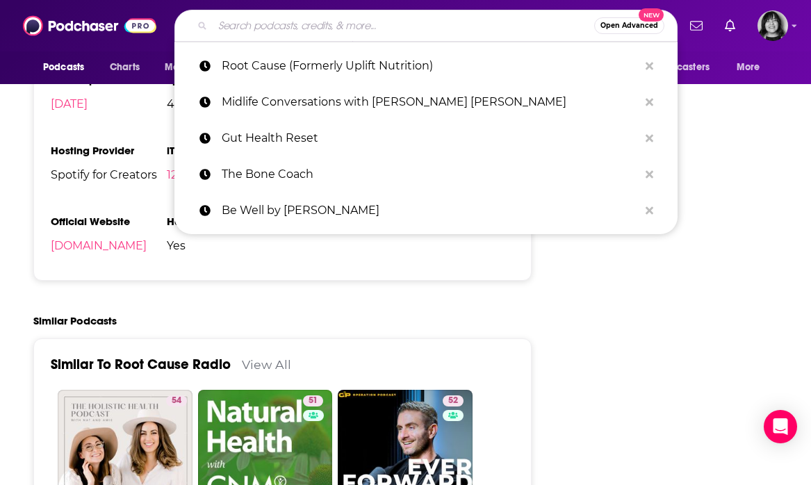
paste input "Energized with Dr. Mariza"
type input "Energized with Dr. Mariza"
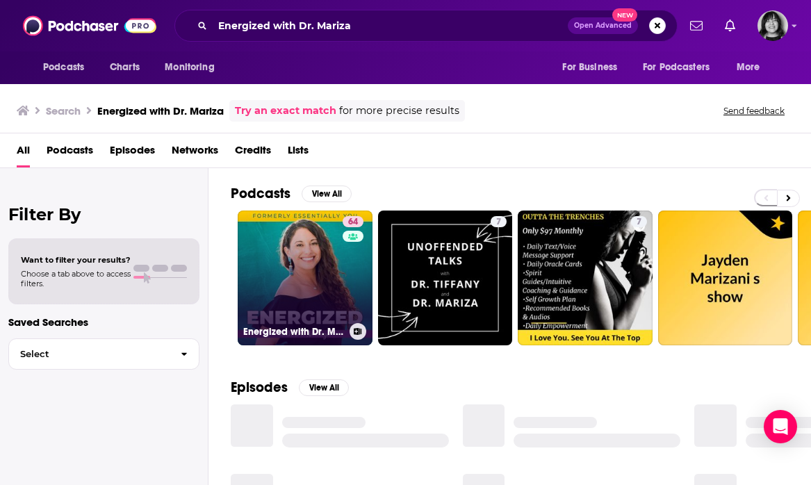
click at [291, 257] on link "64 Energized with Dr. Mariza" at bounding box center [305, 278] width 135 height 135
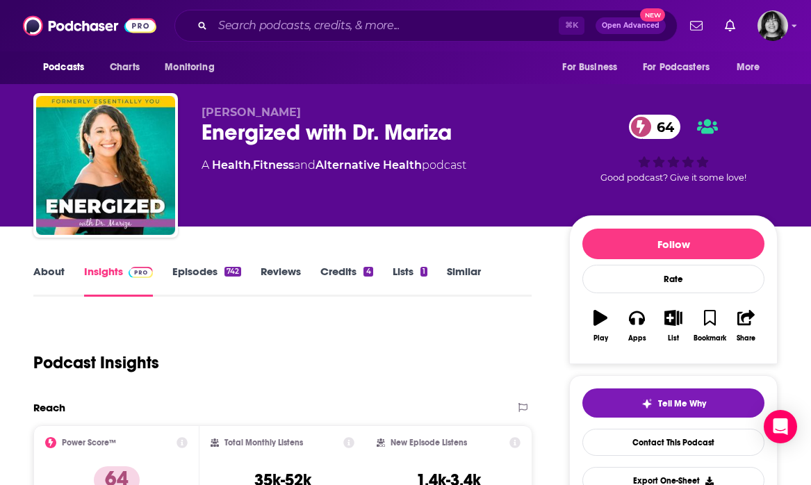
scroll to position [85, 0]
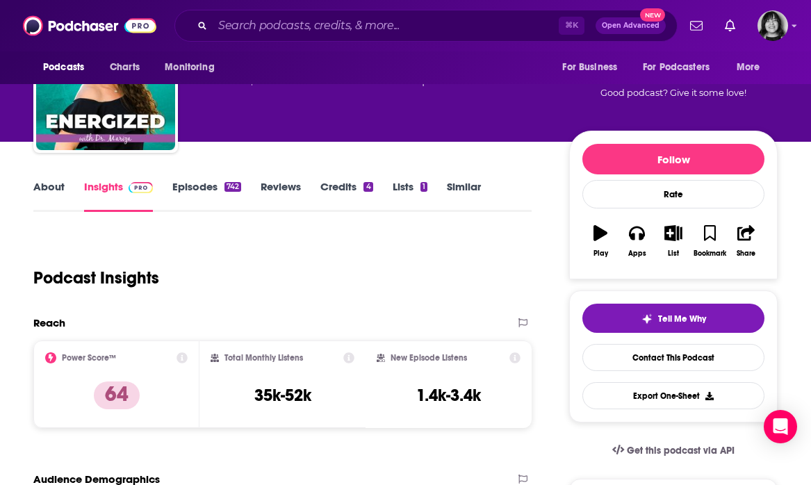
click at [44, 190] on link "About" at bounding box center [48, 196] width 31 height 32
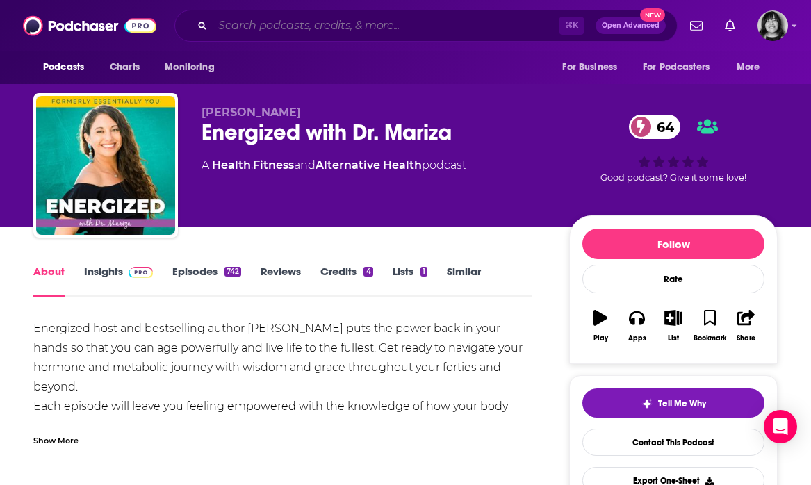
click at [384, 19] on input "Search podcasts, credits, & more..." at bounding box center [386, 26] width 346 height 22
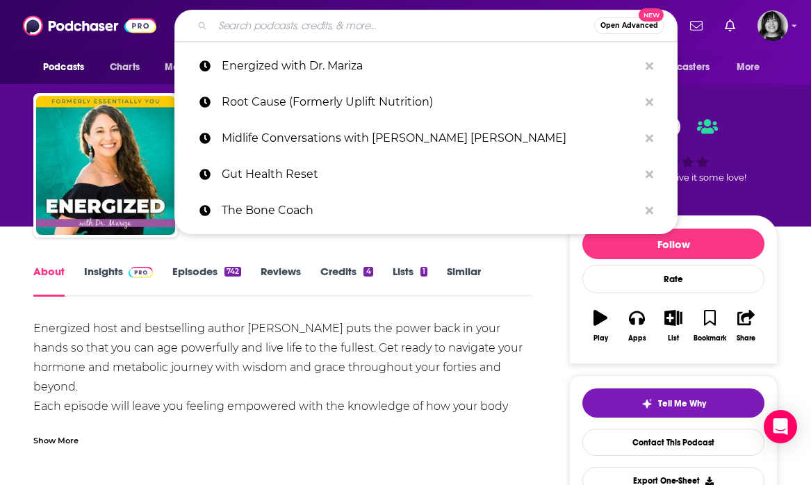
paste input "The Betty Rocker Show"
type input "The Betty Rocker Show"
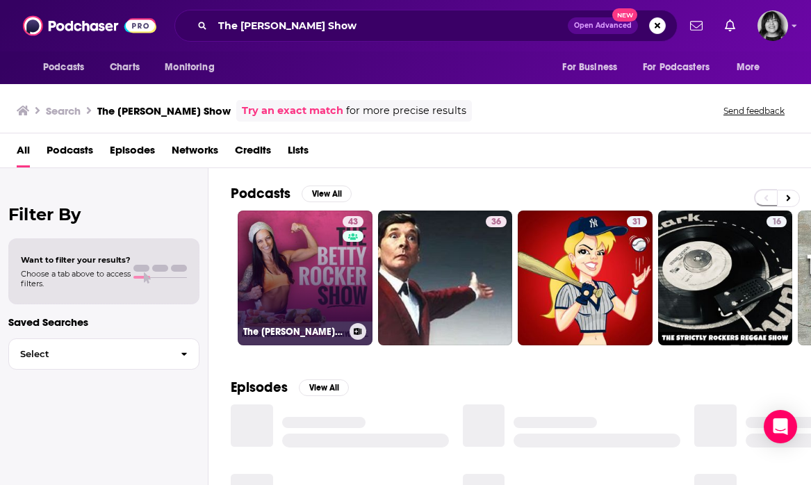
click at [279, 302] on link "43 The Betty Rocker Show" at bounding box center [305, 278] width 135 height 135
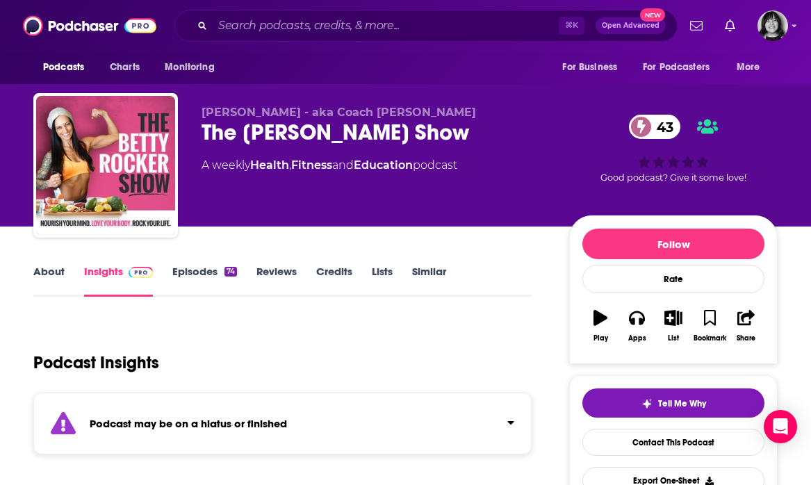
click at [243, 425] on strong "Podcast may be on a hiatus or finished" at bounding box center [188, 423] width 197 height 13
click at [60, 277] on link "About" at bounding box center [48, 281] width 31 height 32
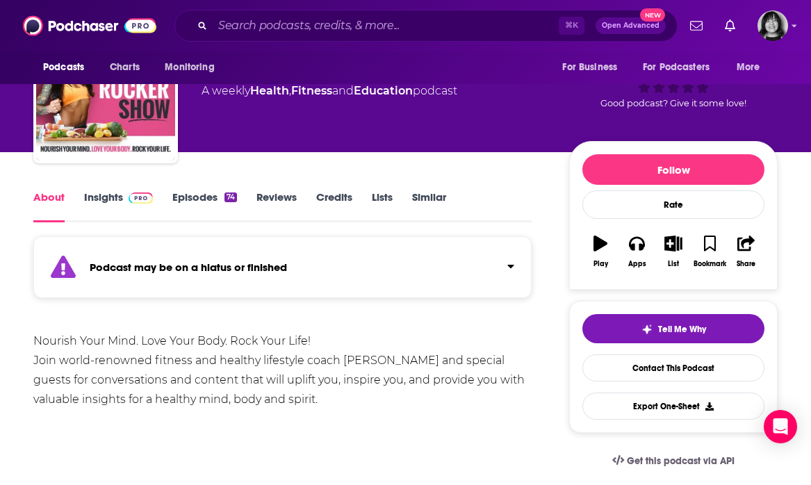
scroll to position [75, 0]
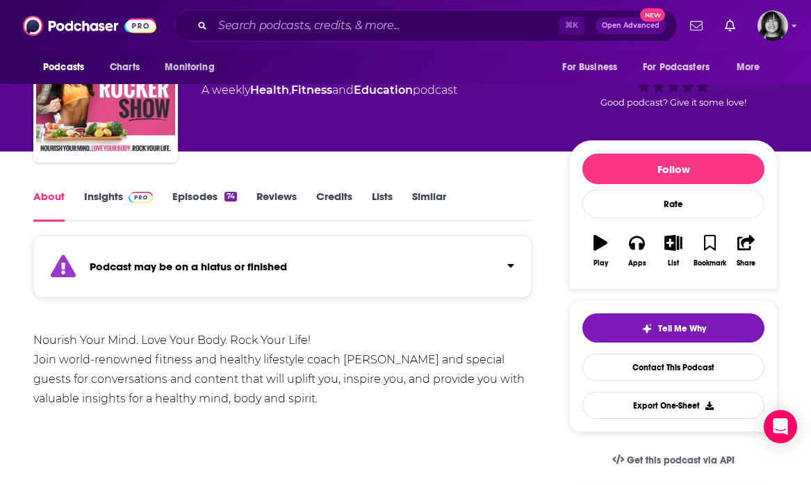
click at [113, 199] on link "Insights" at bounding box center [118, 206] width 69 height 32
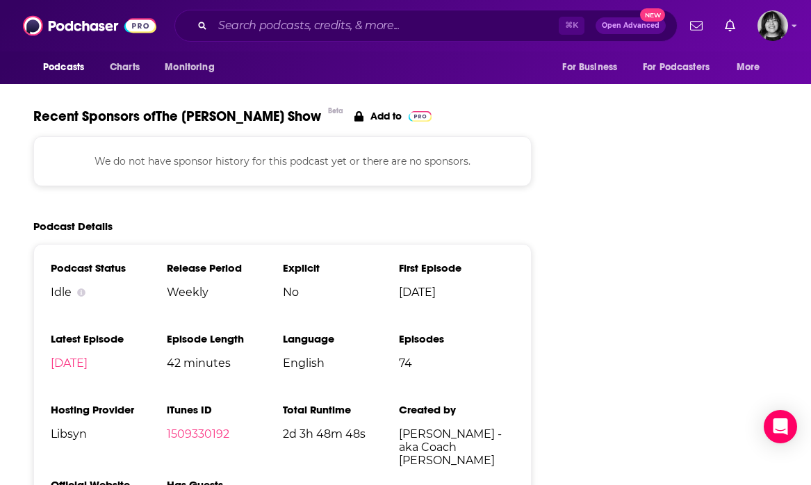
scroll to position [1793, 0]
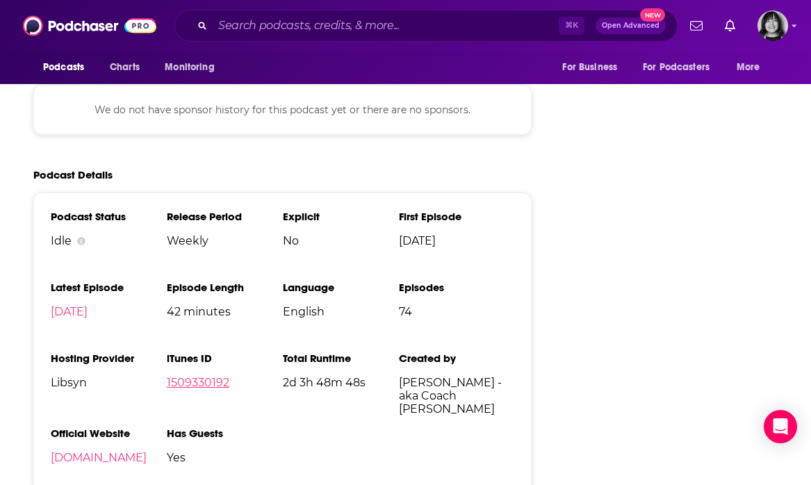
click at [182, 376] on link "1509330192" at bounding box center [198, 382] width 63 height 13
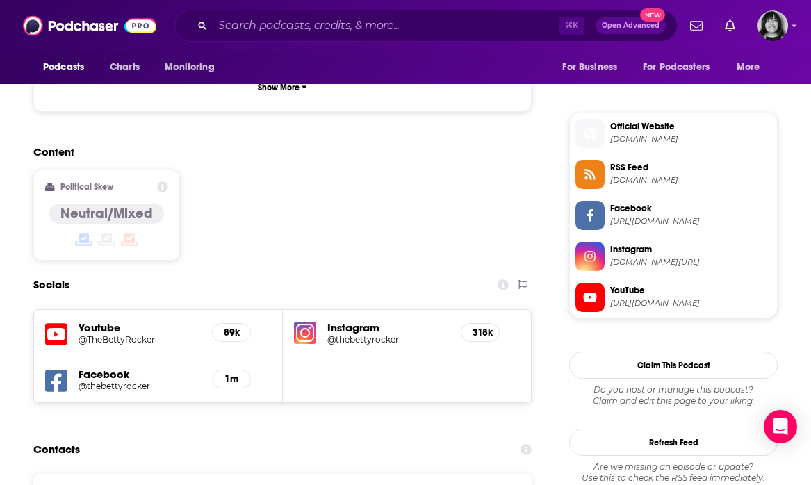
scroll to position [998, 0]
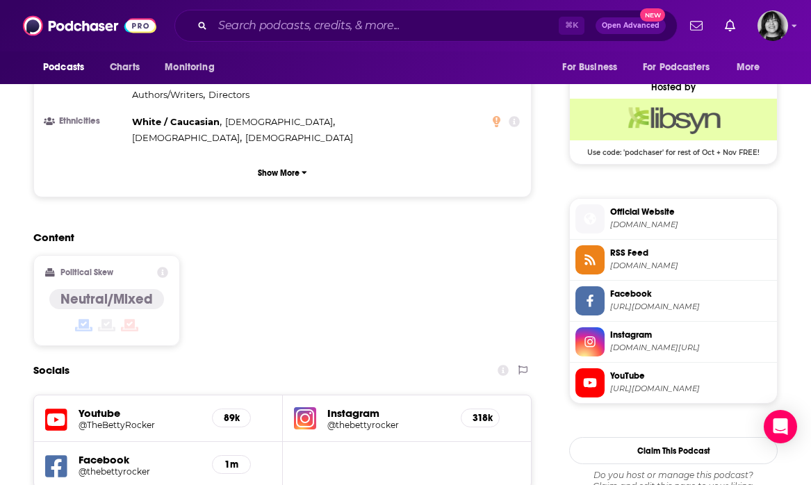
click at [67, 409] on icon at bounding box center [56, 420] width 22 height 22
click at [323, 25] on input "Search podcasts, credits, & more..." at bounding box center [386, 26] width 346 height 22
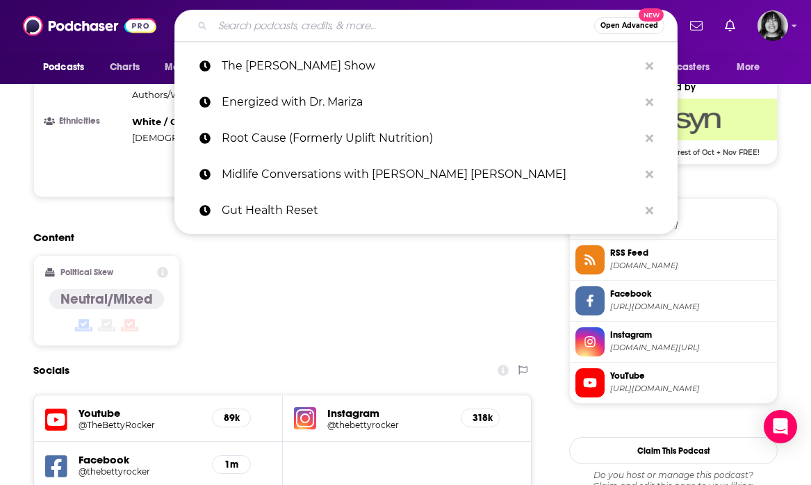
paste input "The Art of Being Well"
type input "The Art of Being Well"
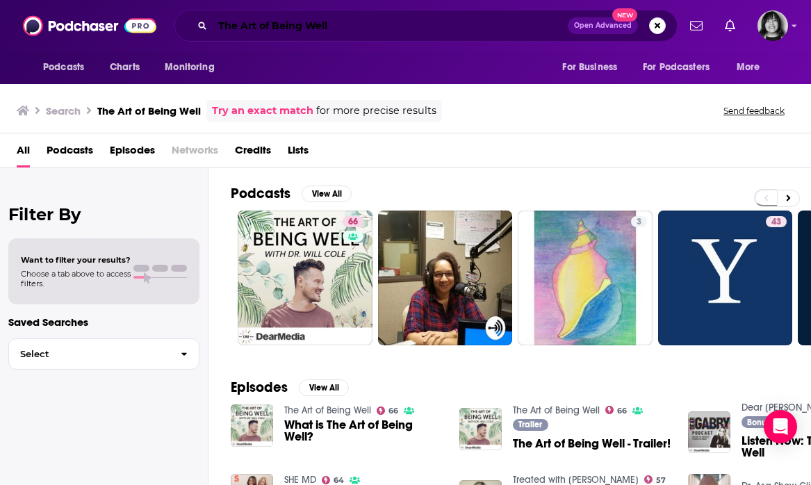
click at [528, 29] on input "The Art of Being Well" at bounding box center [390, 26] width 355 height 22
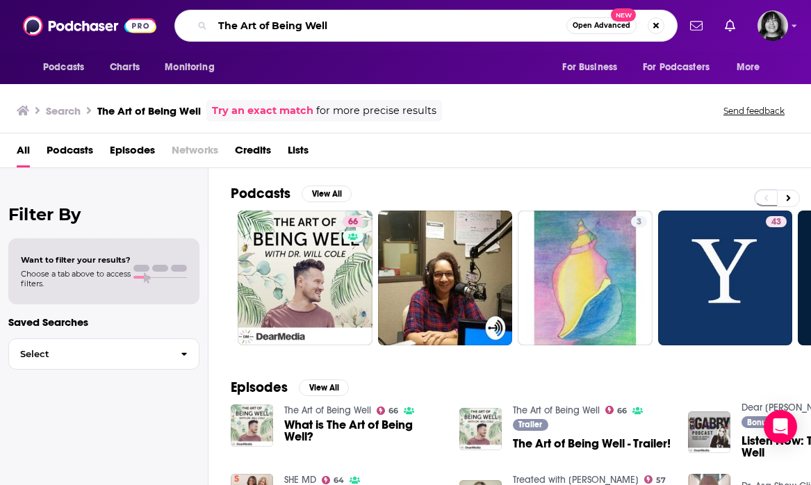
paste input "Save My Thyroid"
paste input "Search podcasts, credits, & more..."
type input "Save My Thyroid"
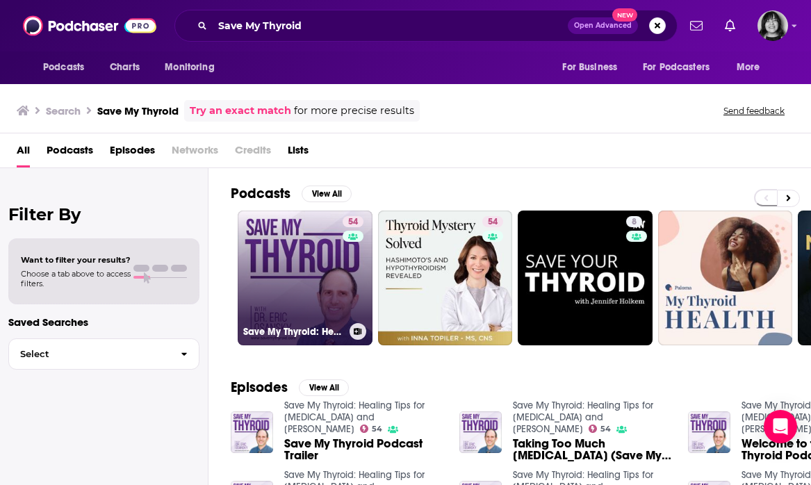
click at [330, 258] on link "54 Save My Thyroid: Healing Tips for Hyperthyroidism and Hashimoto's" at bounding box center [305, 278] width 135 height 135
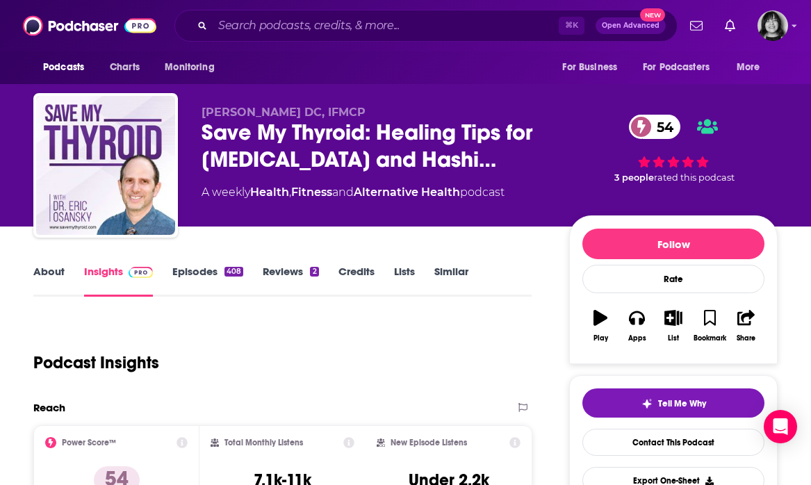
click at [45, 273] on link "About" at bounding box center [48, 281] width 31 height 32
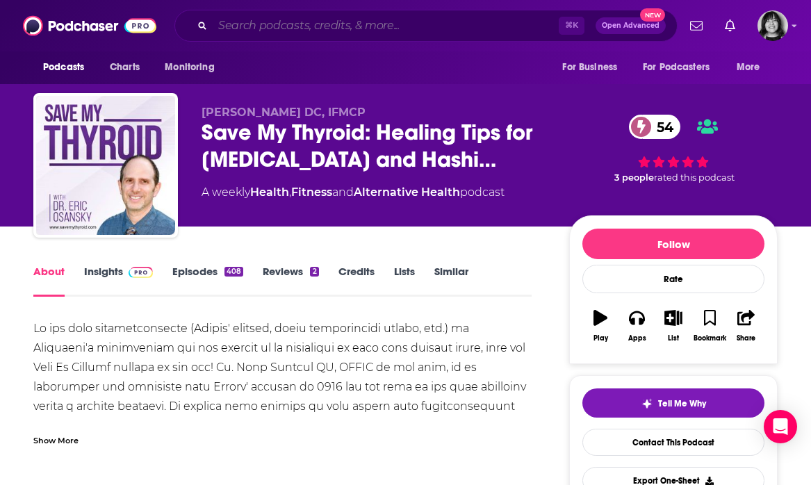
click at [364, 33] on input "Search podcasts, credits, & more..." at bounding box center [386, 26] width 346 height 22
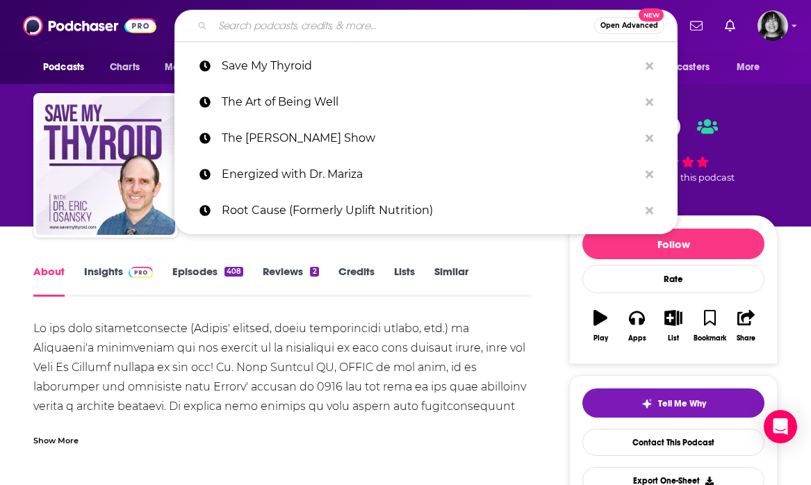
paste input "Happy Bones, Happy Life"
type input "Happy Bones, Happy Life"
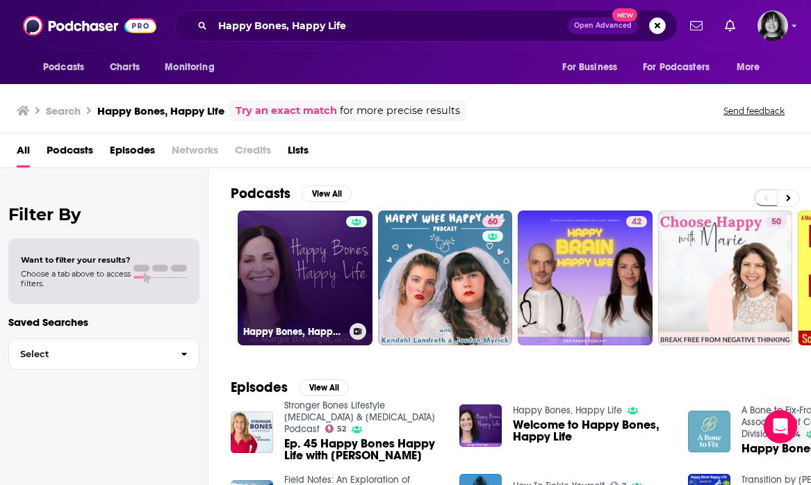
click at [300, 259] on link "Happy Bones, Happy Life" at bounding box center [305, 278] width 135 height 135
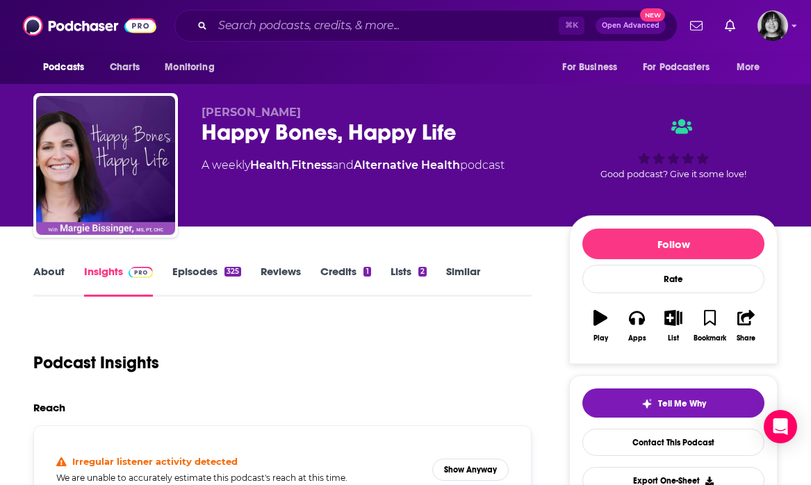
click at [49, 274] on link "About" at bounding box center [48, 281] width 31 height 32
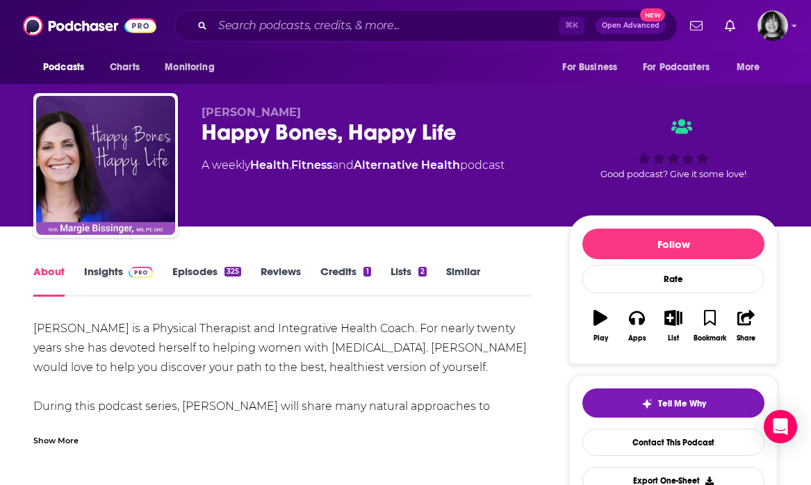
click at [61, 430] on div "Show More" at bounding box center [282, 435] width 498 height 24
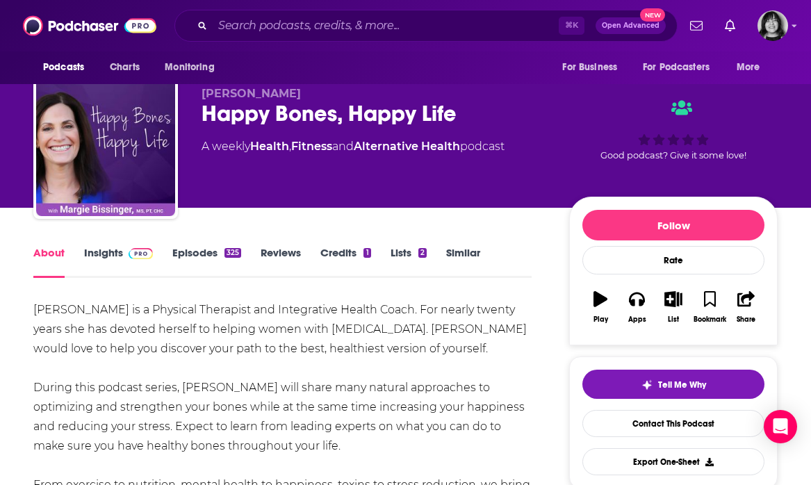
scroll to position [15, 0]
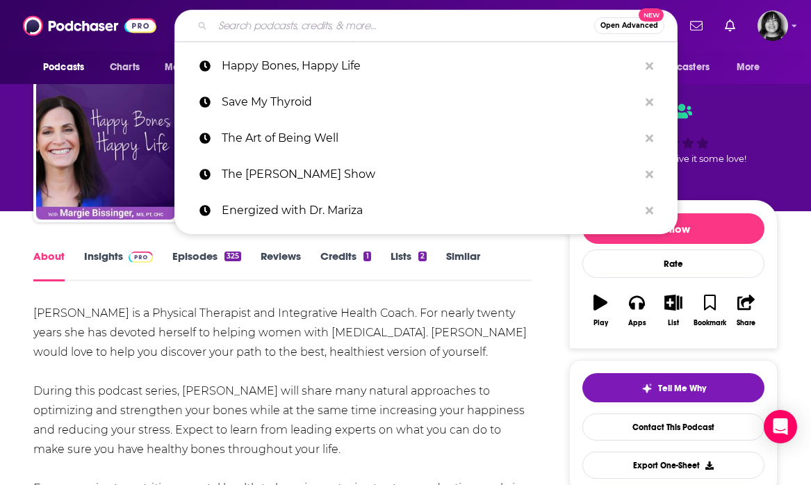
click at [307, 19] on input "Search podcasts, credits, & more..." at bounding box center [404, 26] width 382 height 22
paste input "Core Connections"
type input "Core Connections"
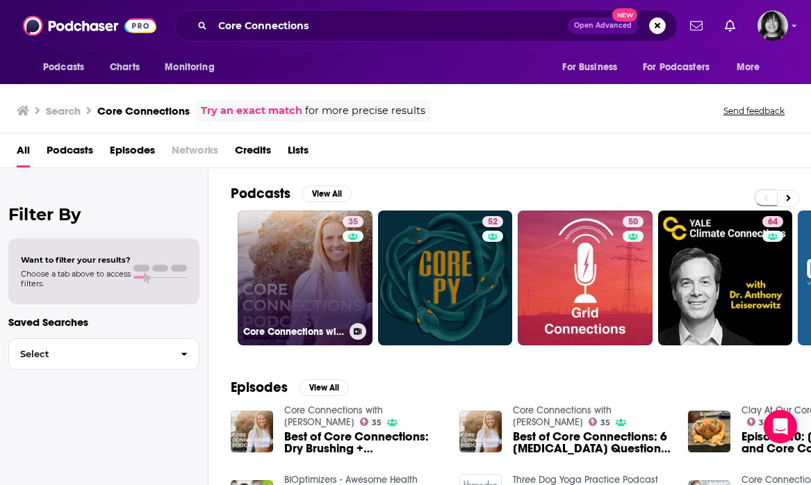
click at [316, 242] on link "35 Core Connections with Erica Ziel" at bounding box center [305, 278] width 135 height 135
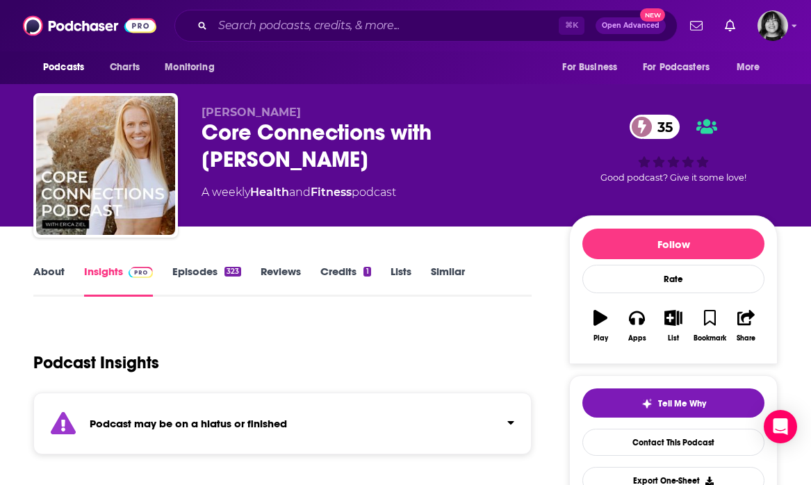
click at [300, 428] on div "Podcast may be on a hiatus or finished" at bounding box center [282, 424] width 498 height 62
click at [38, 268] on link "About" at bounding box center [48, 281] width 31 height 32
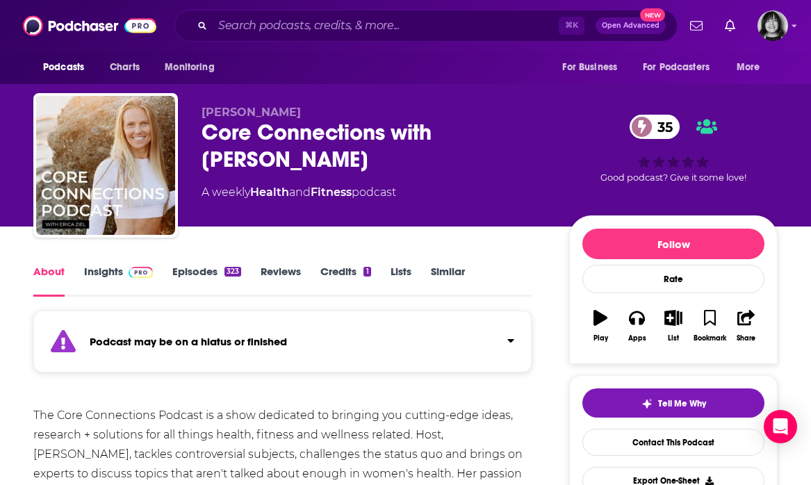
click at [90, 270] on link "Insights" at bounding box center [118, 281] width 69 height 32
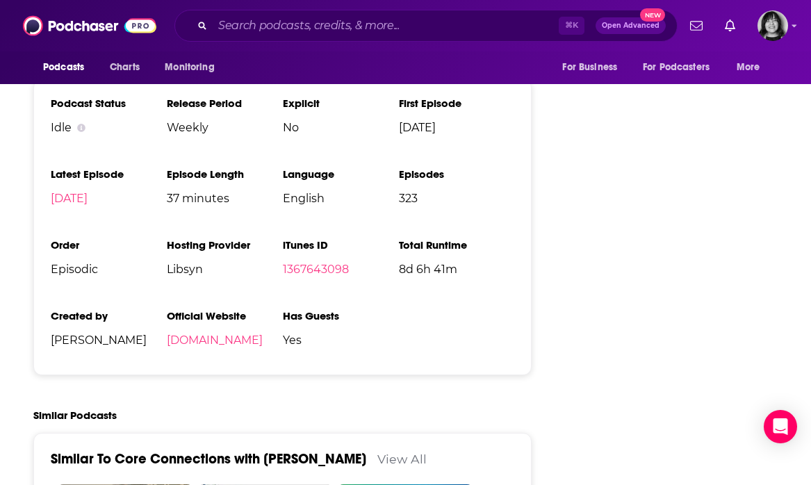
scroll to position [1972, 0]
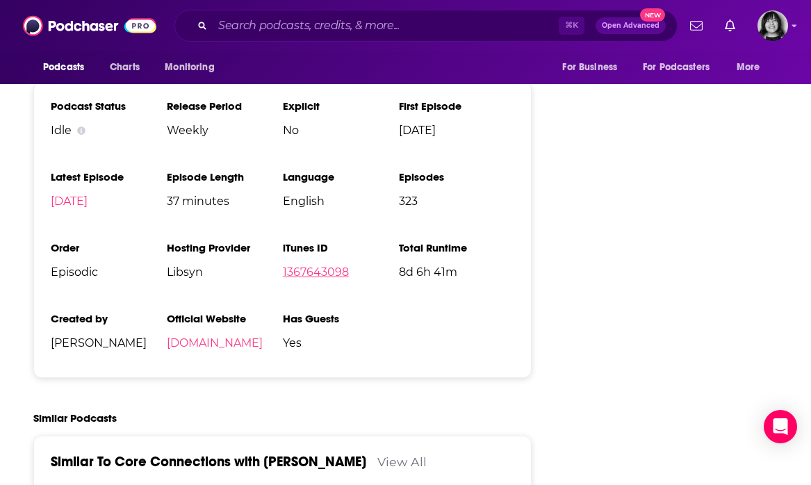
click at [307, 266] on link "1367643098" at bounding box center [316, 272] width 66 height 13
click at [330, 28] on input "Search podcasts, credits, & more..." at bounding box center [386, 26] width 346 height 22
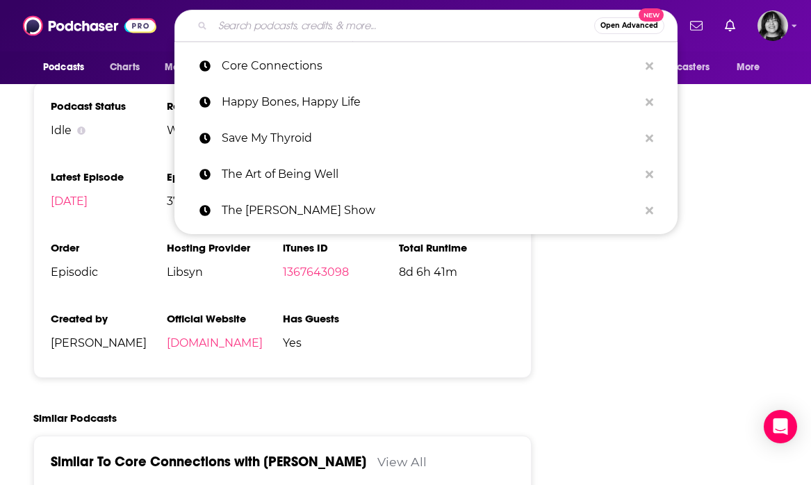
paste input "The Whole View"
type input "The Whole View"
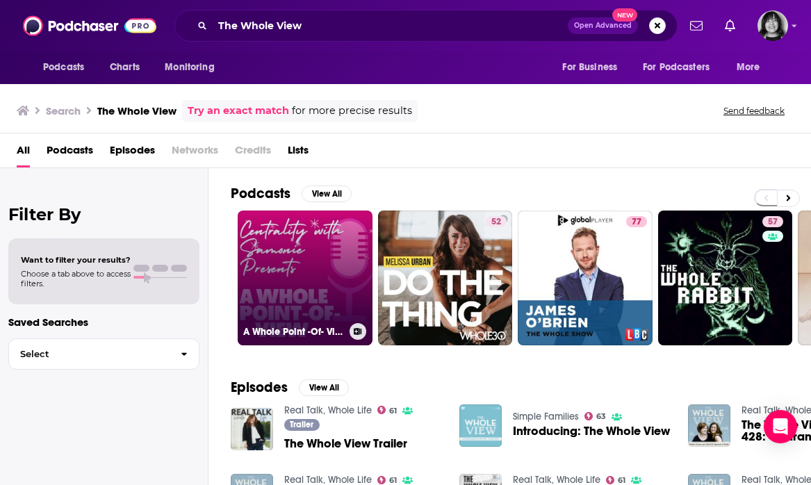
click at [263, 235] on link "A Whole Point -Of- View" at bounding box center [305, 278] width 135 height 135
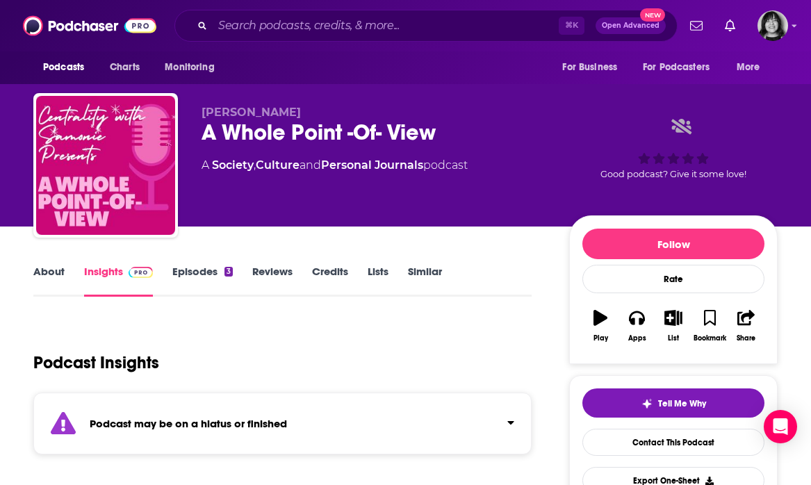
click at [247, 388] on div "Podcast Insights" at bounding box center [276, 354] width 487 height 71
click at [247, 405] on div "Podcast may be on a hiatus or finished" at bounding box center [282, 424] width 498 height 62
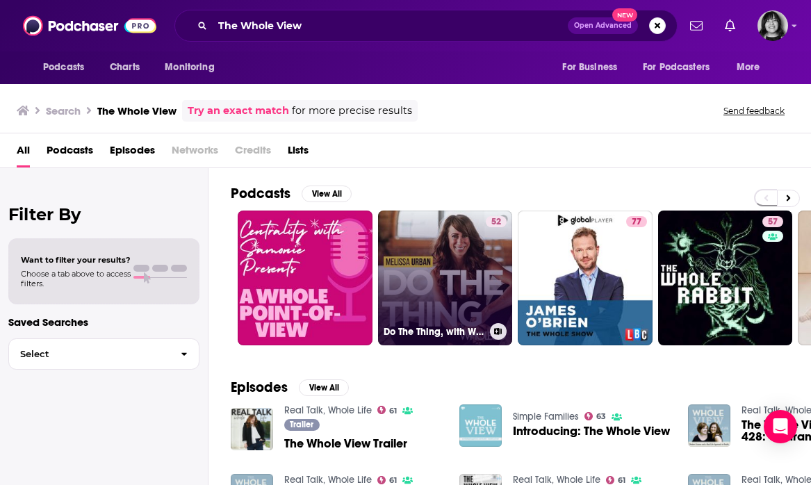
click at [416, 261] on link "52 Do The Thing, with Whole30's Melissa Urban" at bounding box center [445, 278] width 135 height 135
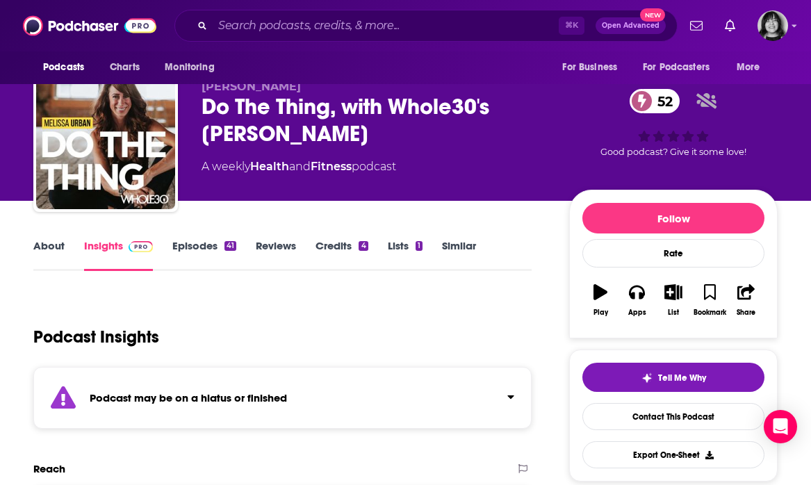
scroll to position [30, 0]
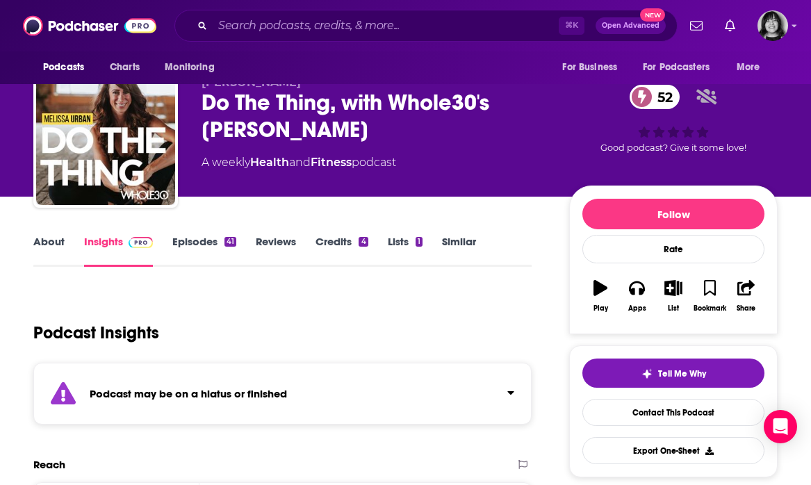
click at [327, 387] on div "Podcast may be on a hiatus or finished" at bounding box center [282, 394] width 498 height 62
click at [57, 246] on link "About" at bounding box center [48, 251] width 31 height 32
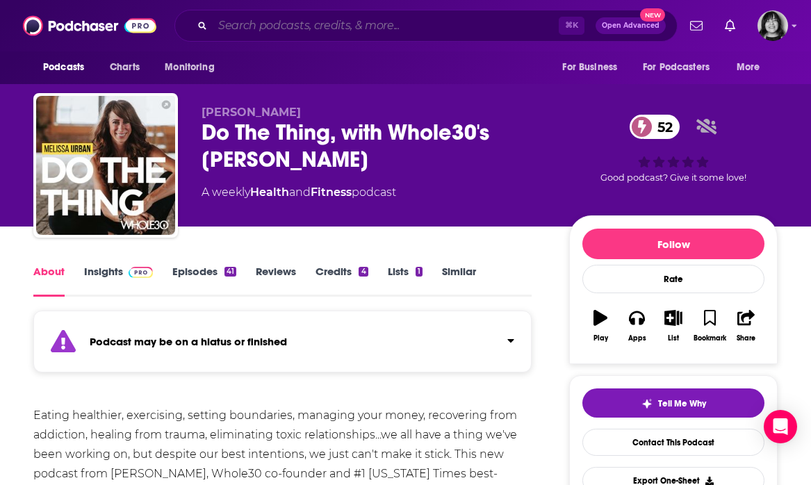
click at [357, 27] on input "Search podcasts, credits, & more..." at bounding box center [386, 26] width 346 height 22
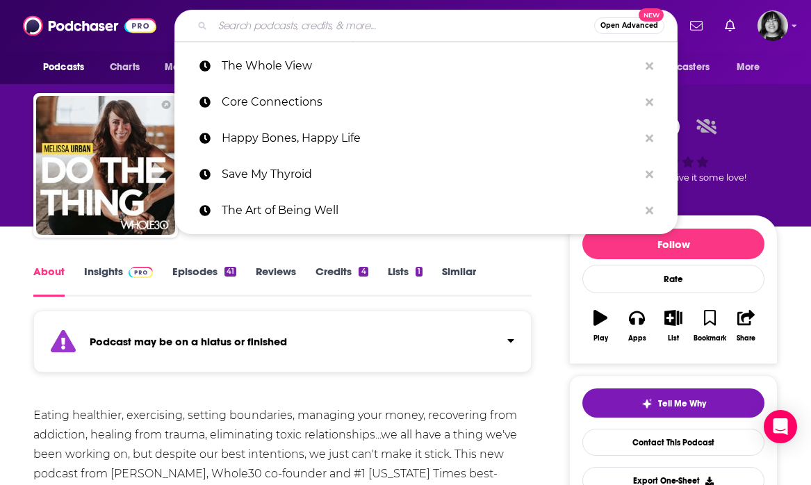
paste input "Better! with Dr. Stephanie"
type input "Better! with Dr. Stephanie"
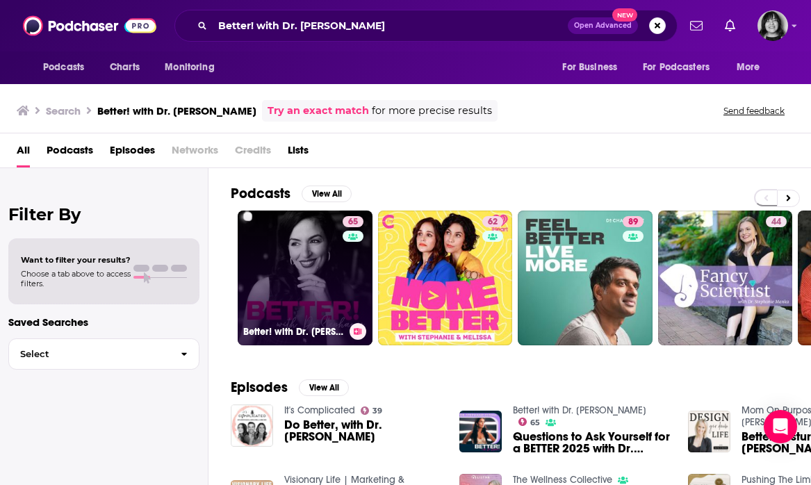
click at [276, 278] on link "65 Better! with Dr. Stephanie" at bounding box center [305, 278] width 135 height 135
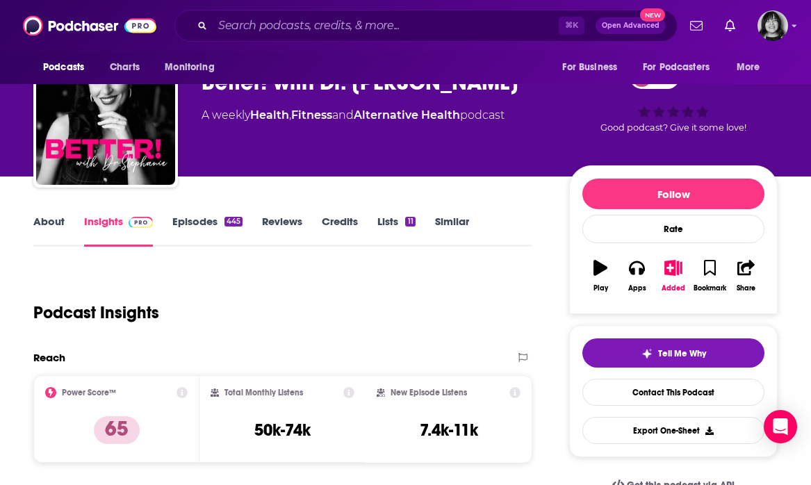
scroll to position [40, 0]
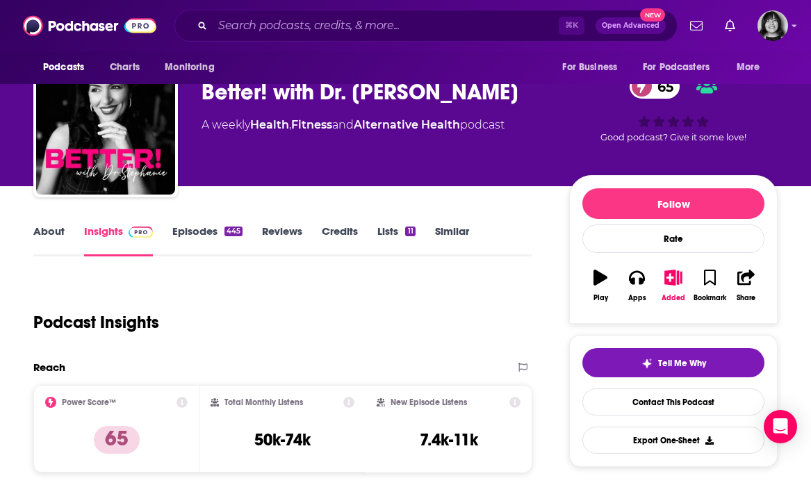
click at [40, 243] on link "About" at bounding box center [48, 241] width 31 height 32
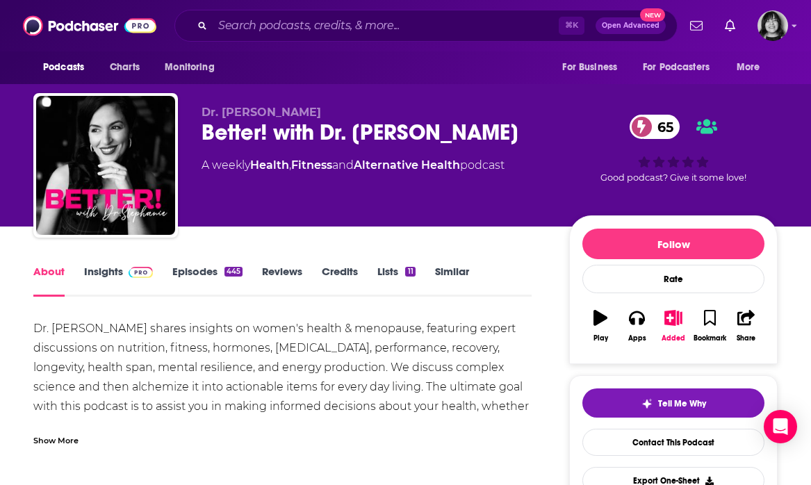
click at [95, 436] on div "Show More" at bounding box center [282, 435] width 498 height 24
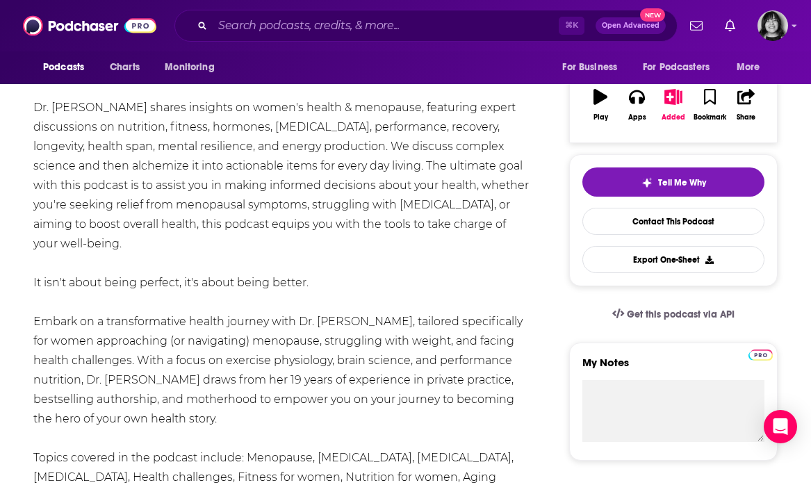
scroll to position [222, 0]
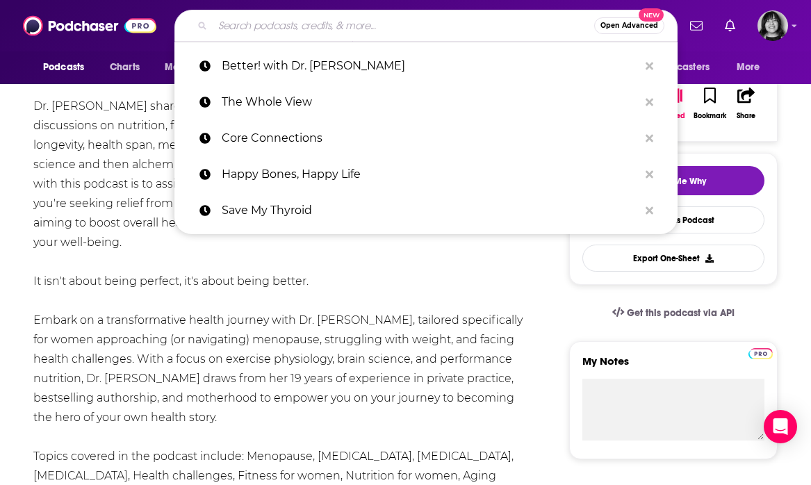
click at [332, 24] on input "Search podcasts, credits, & more..." at bounding box center [404, 26] width 382 height 22
paste input "The Thyroid Fixer"
type input "The Thyroid Fixer"
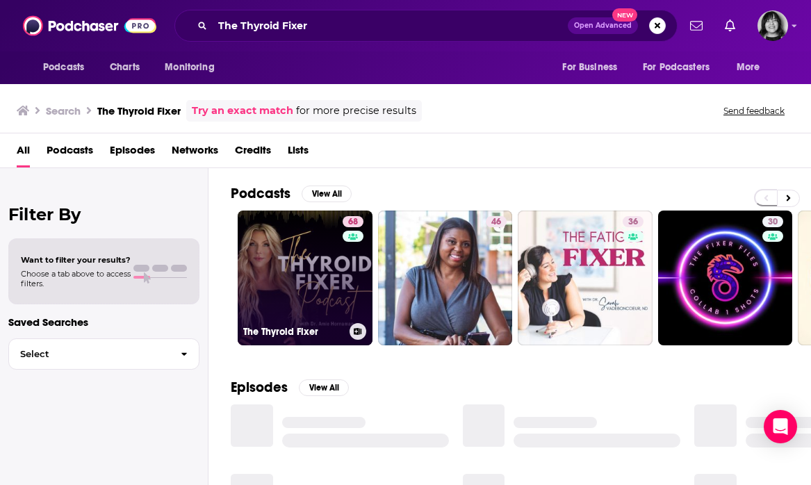
click at [284, 276] on link "68 The Thyroid Fixer" at bounding box center [305, 278] width 135 height 135
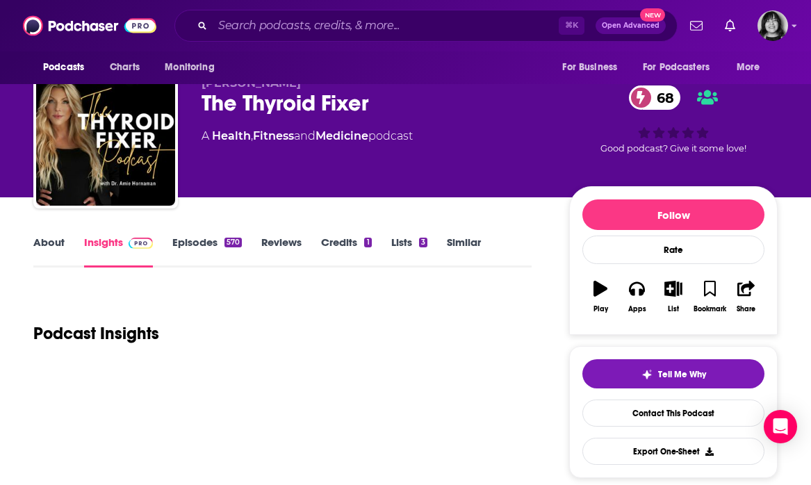
scroll to position [35, 0]
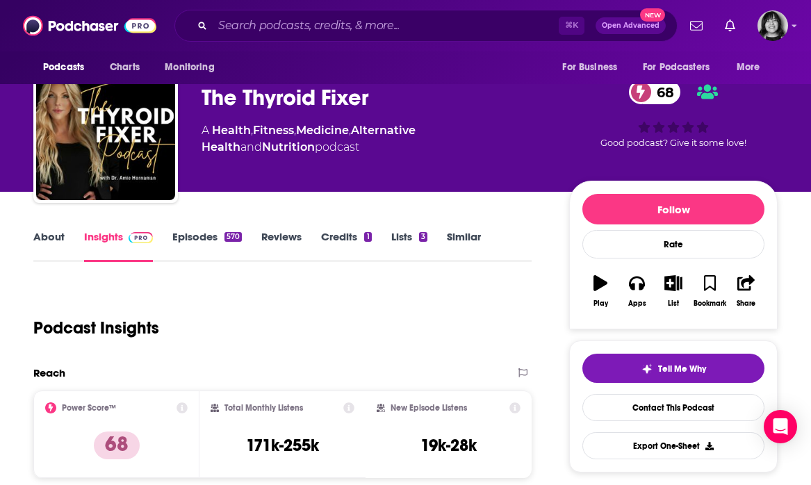
click at [58, 242] on link "About" at bounding box center [48, 246] width 31 height 32
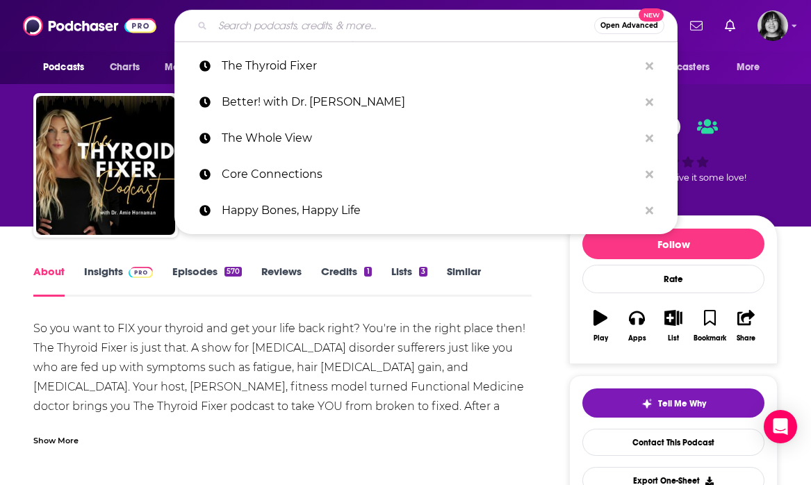
click at [406, 31] on input "Search podcasts, credits, & more..." at bounding box center [404, 26] width 382 height 22
paste input "Dr. Ruscio Radio"
type input "Dr. Ruscio Radio"
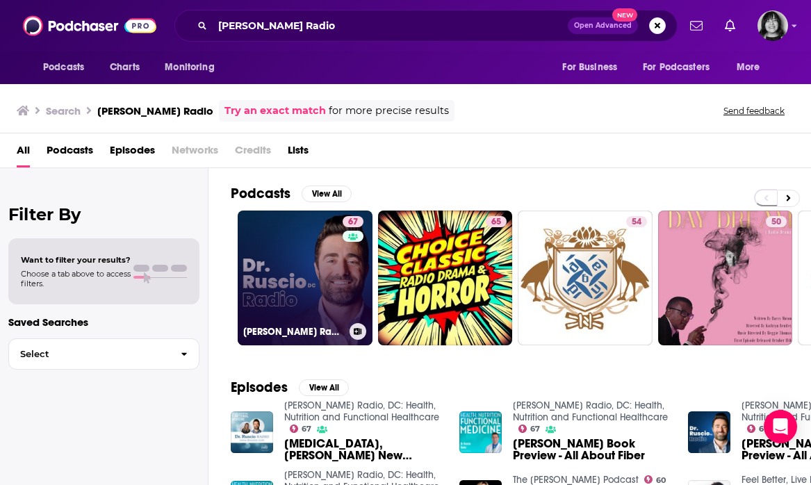
click at [304, 263] on link "67 Dr. Ruscio Radio, DC: Health, Nutrition and Functional Healthcare" at bounding box center [305, 278] width 135 height 135
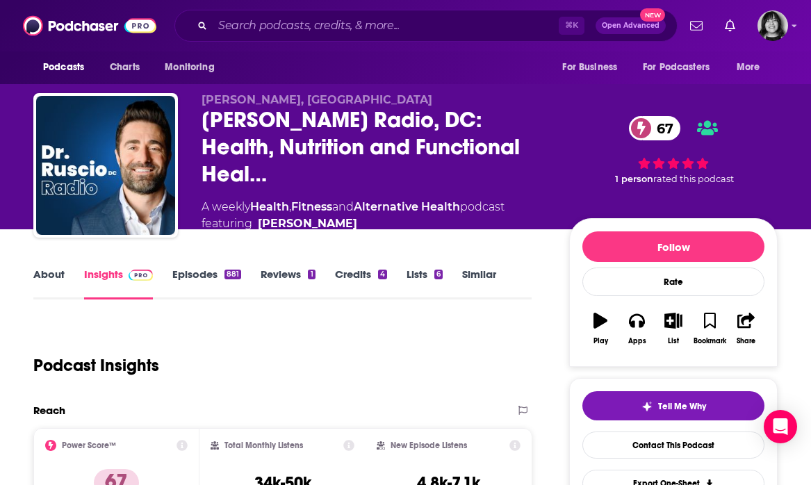
click at [56, 273] on link "About" at bounding box center [48, 284] width 31 height 32
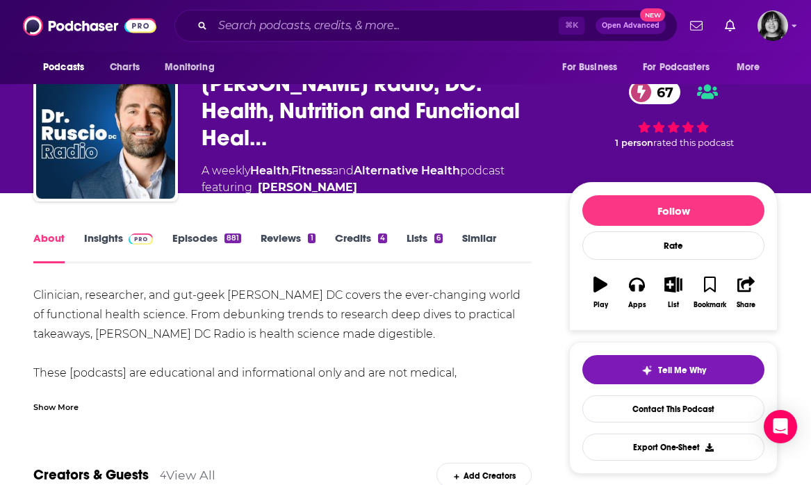
scroll to position [39, 0]
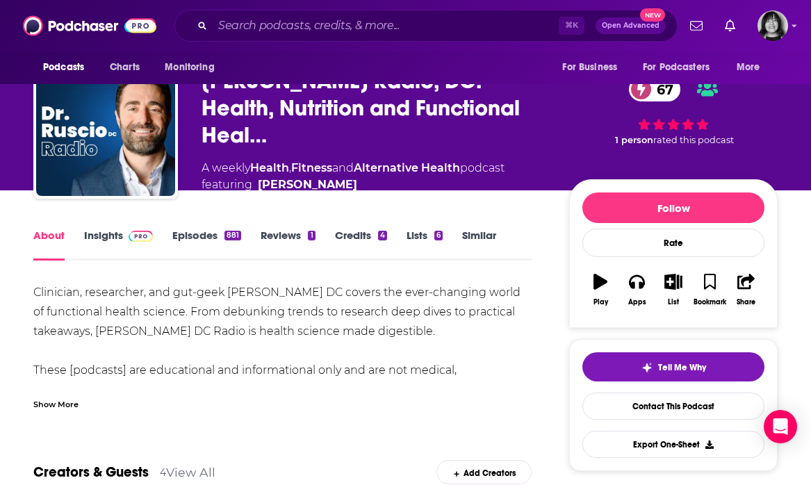
click at [60, 399] on div "Show More" at bounding box center [55, 403] width 45 height 13
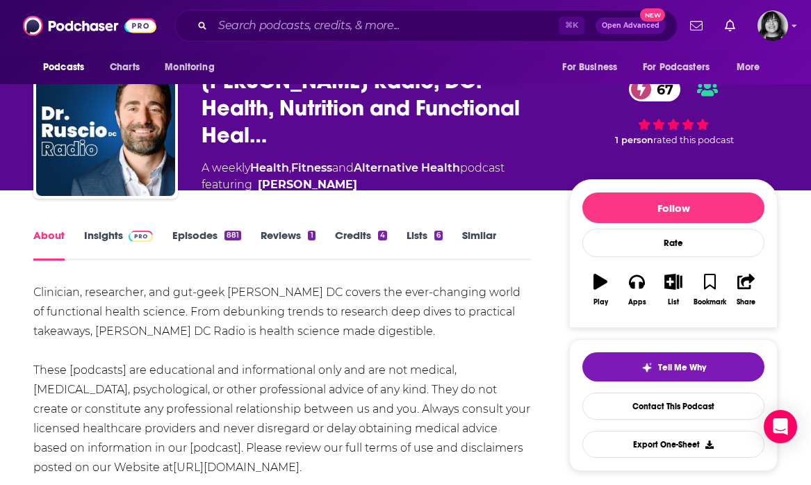
click at [95, 229] on link "Insights" at bounding box center [118, 245] width 69 height 32
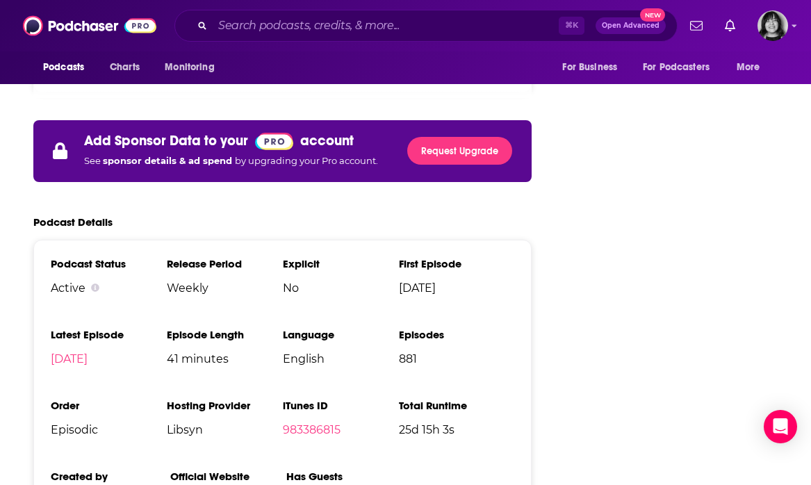
scroll to position [2477, 0]
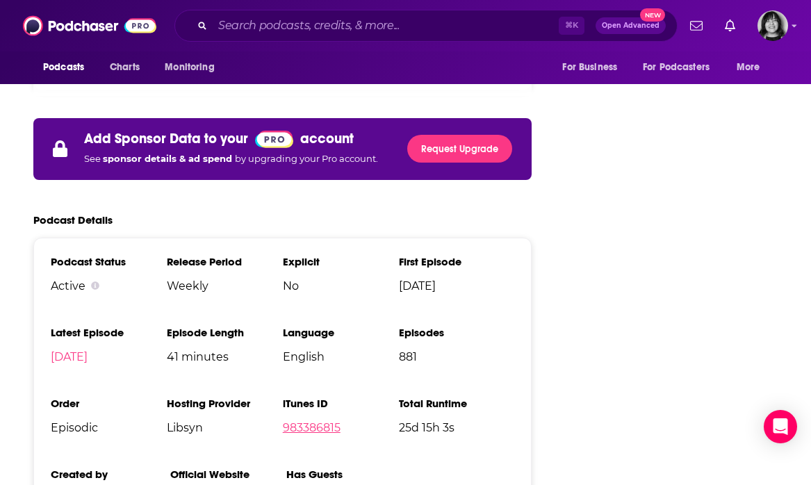
click at [333, 421] on link "983386815" at bounding box center [312, 427] width 58 height 13
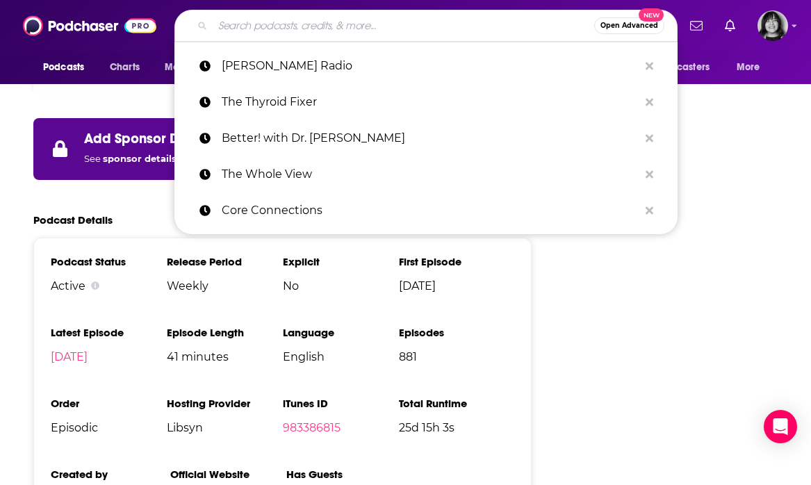
click at [356, 35] on input "Search podcasts, credits, & more..." at bounding box center [404, 26] width 382 height 22
paste input "The Ancient Health Podcast"
type input "The Ancient Health Podcast"
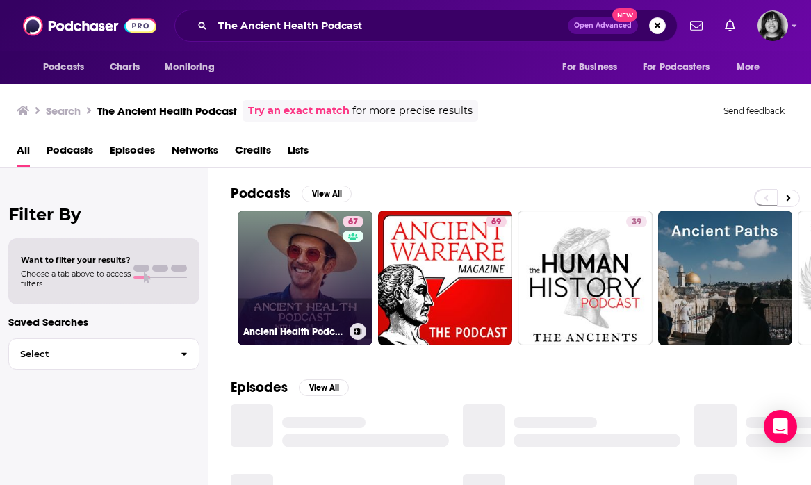
click at [302, 318] on link "67 Ancient Health Podcast" at bounding box center [305, 278] width 135 height 135
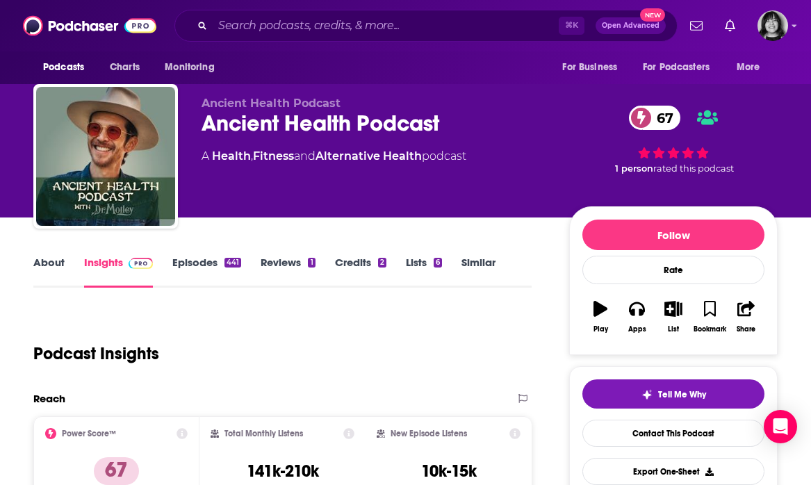
scroll to position [17, 0]
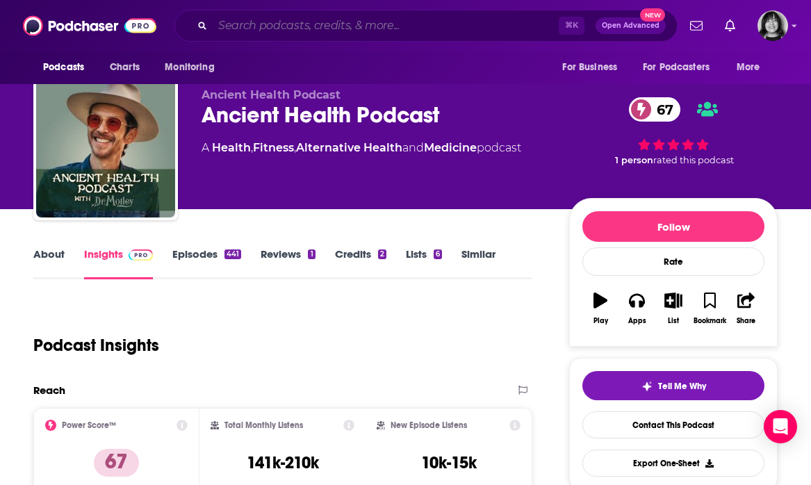
click at [396, 27] on input "Search podcasts, credits, & more..." at bounding box center [386, 26] width 346 height 22
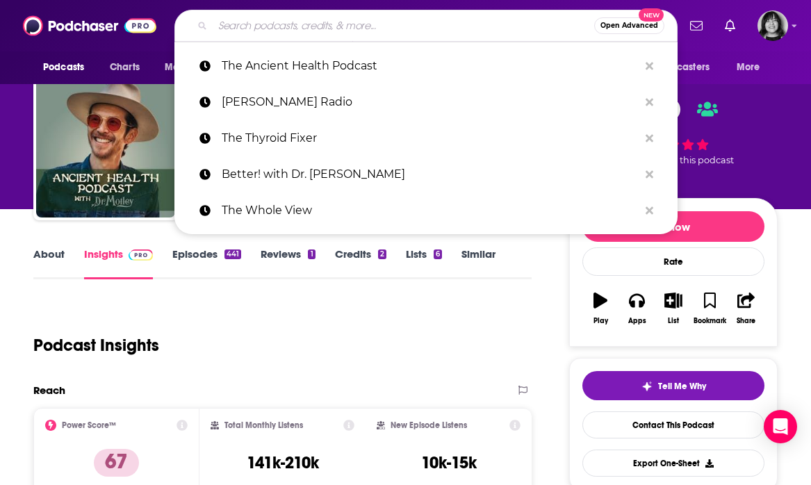
paste input "Gut Health Gurus"
type input "Gut Health Gurus"
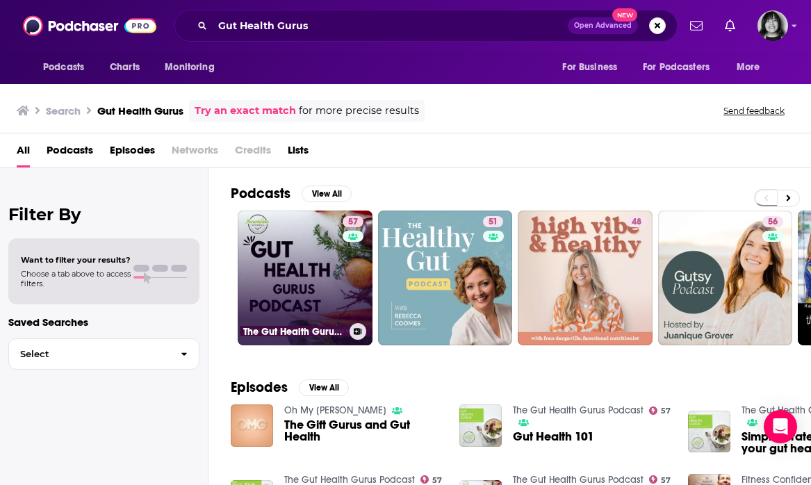
click at [282, 284] on link "57 The Gut Health Gurus Podcast" at bounding box center [305, 278] width 135 height 135
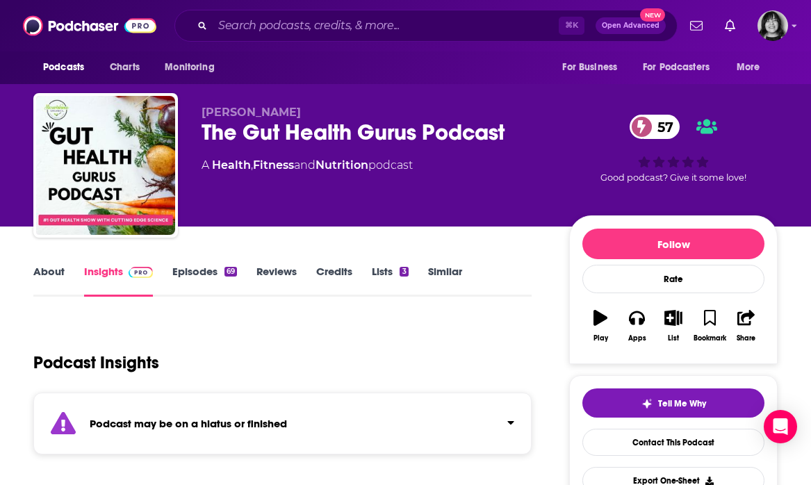
click at [138, 447] on div "Podcast may be on a hiatus or finished" at bounding box center [282, 424] width 498 height 62
click at [50, 277] on link "About" at bounding box center [48, 281] width 31 height 32
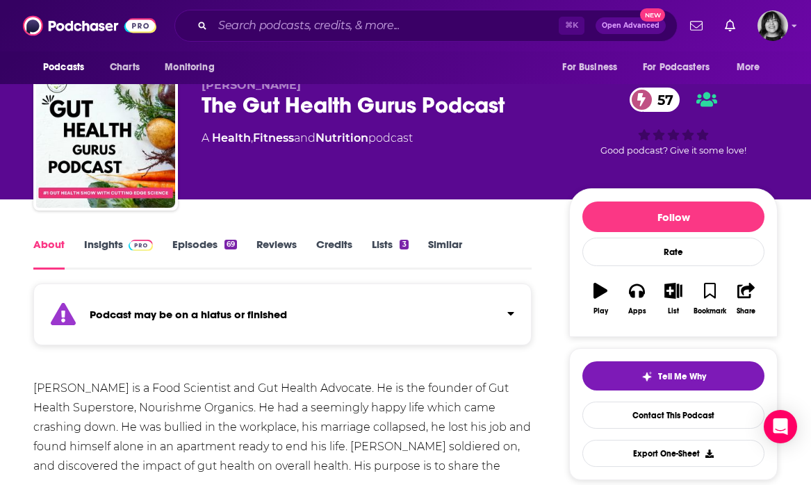
scroll to position [30, 0]
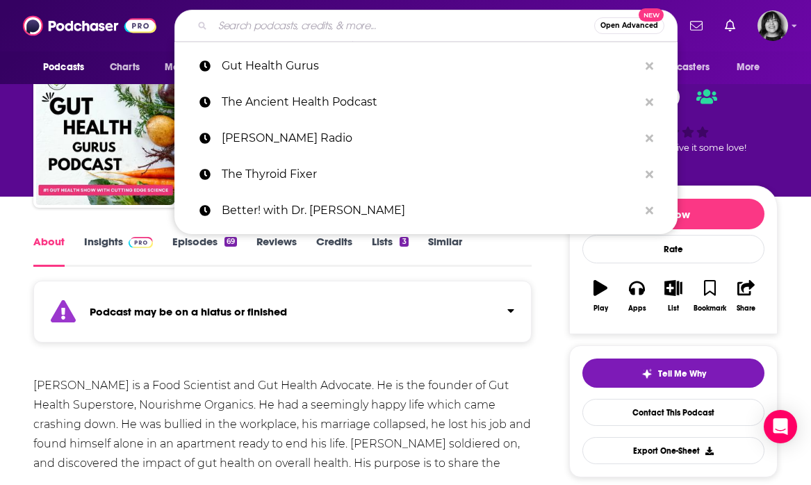
click at [514, 32] on input "Search podcasts, credits, & more..." at bounding box center [404, 26] width 382 height 22
paste input "Gut Honest Truth"
type input "Gut Honest Truth"
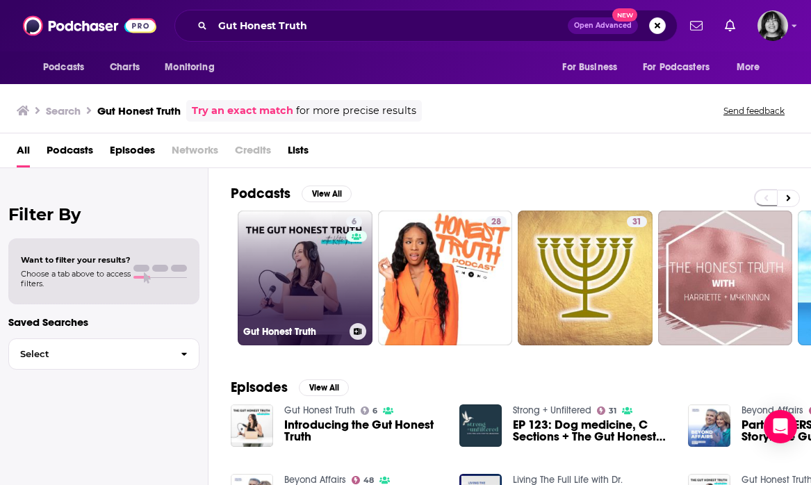
click at [281, 305] on link "6 Gut Honest Truth" at bounding box center [305, 278] width 135 height 135
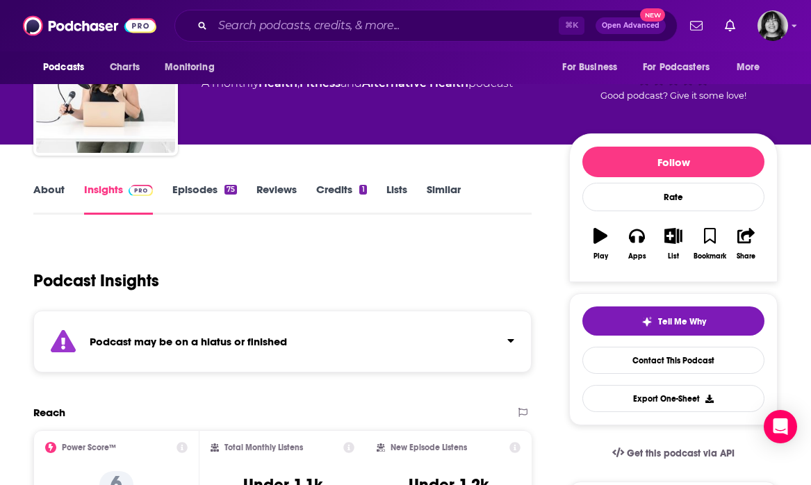
scroll to position [87, 0]
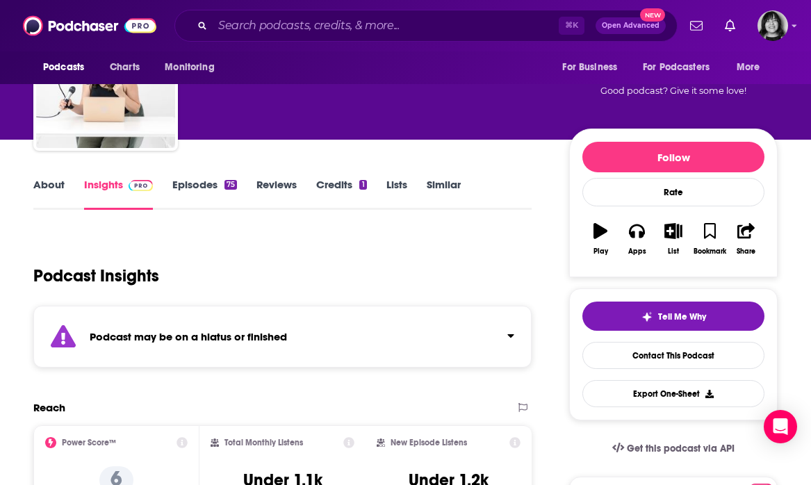
click at [266, 348] on div "Podcast may be on a hiatus or finished" at bounding box center [282, 337] width 498 height 62
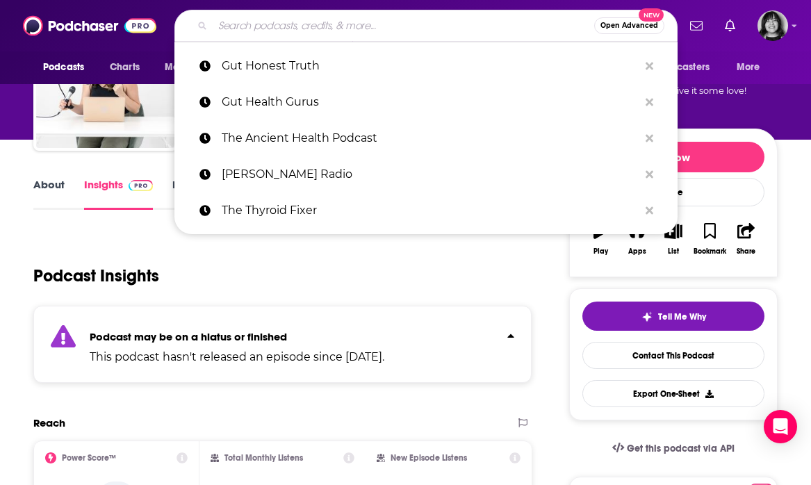
click at [397, 30] on input "Search podcasts, credits, & more..." at bounding box center [404, 26] width 382 height 22
paste input "Gut Check"
type input "Gut Check"
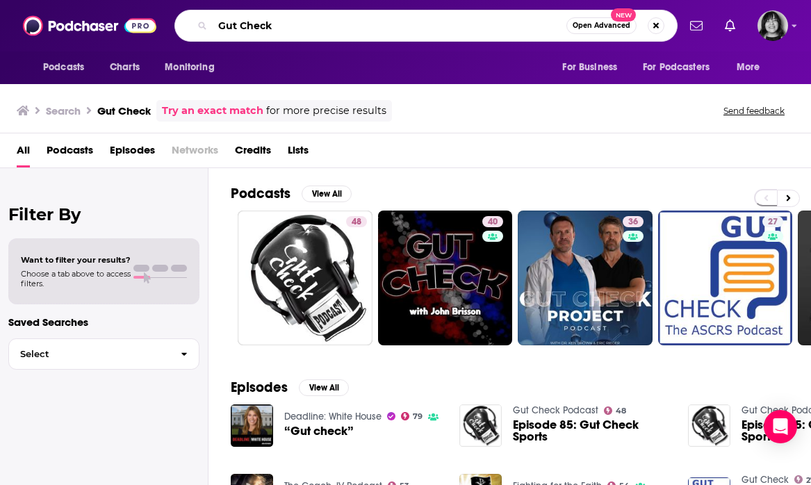
click at [383, 19] on input "Gut Check" at bounding box center [390, 26] width 354 height 22
paste input "Mind over Macros"
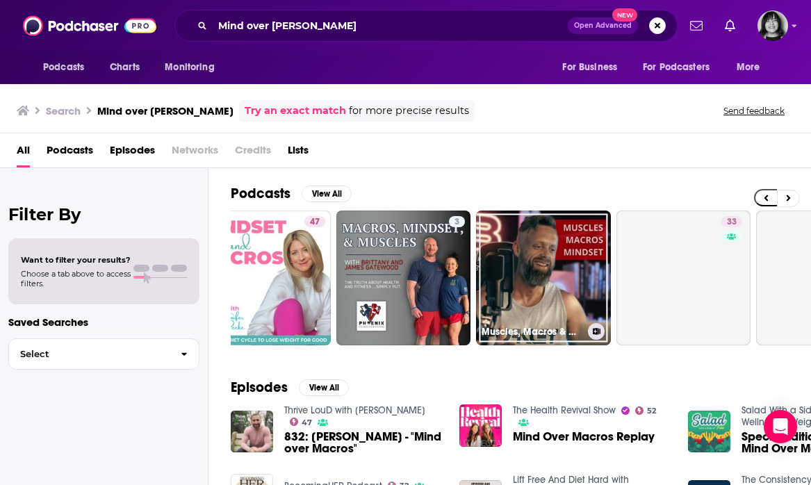
scroll to position [0, 332]
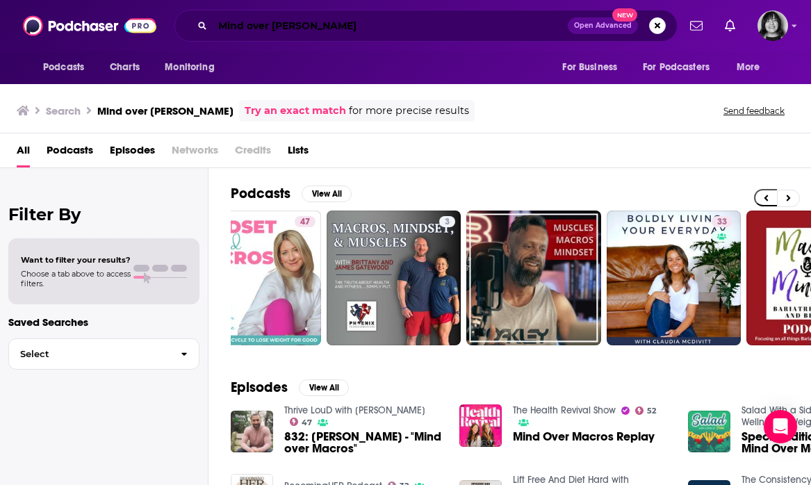
click at [387, 33] on input "Mind over Macros" at bounding box center [390, 26] width 355 height 22
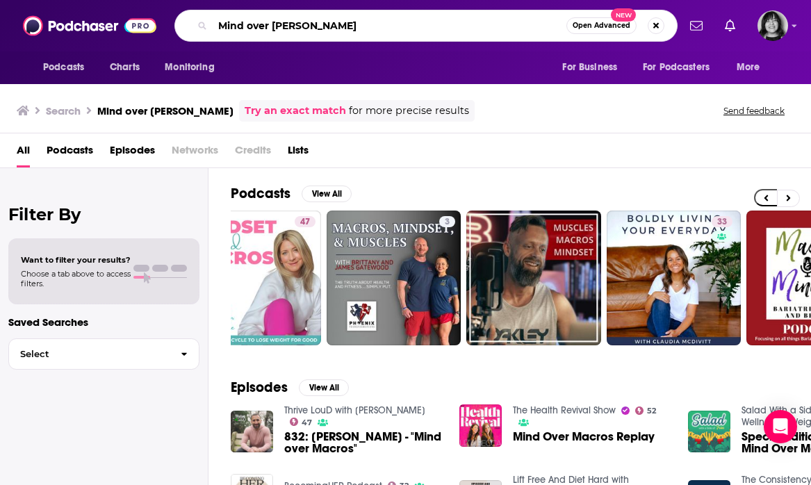
click at [387, 33] on input "Mind over Macros" at bounding box center [390, 26] width 354 height 22
paste input "Follow Your Gut"
type input "Follow Your Gut"
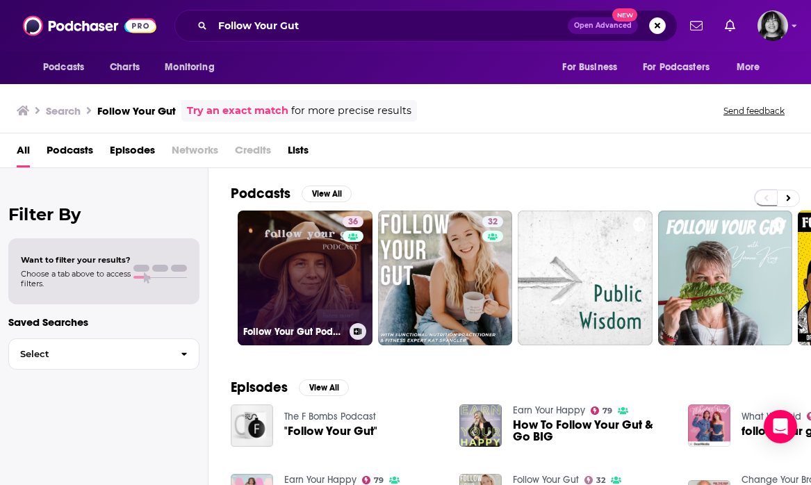
click at [257, 282] on link "36 Follow Your Gut Podcast" at bounding box center [305, 278] width 135 height 135
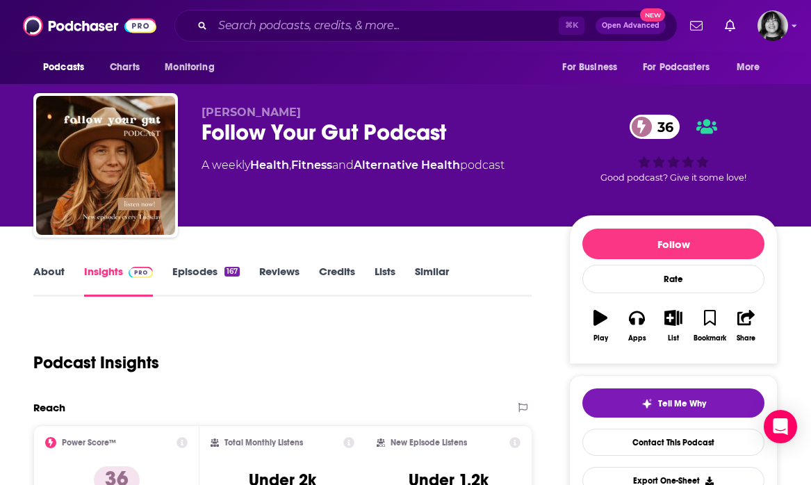
click at [56, 273] on link "About" at bounding box center [48, 281] width 31 height 32
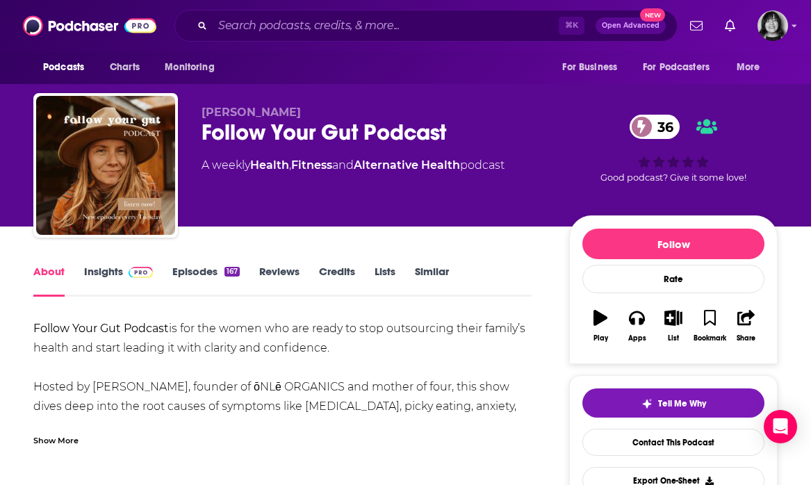
click at [48, 434] on div "Show More" at bounding box center [55, 439] width 45 height 13
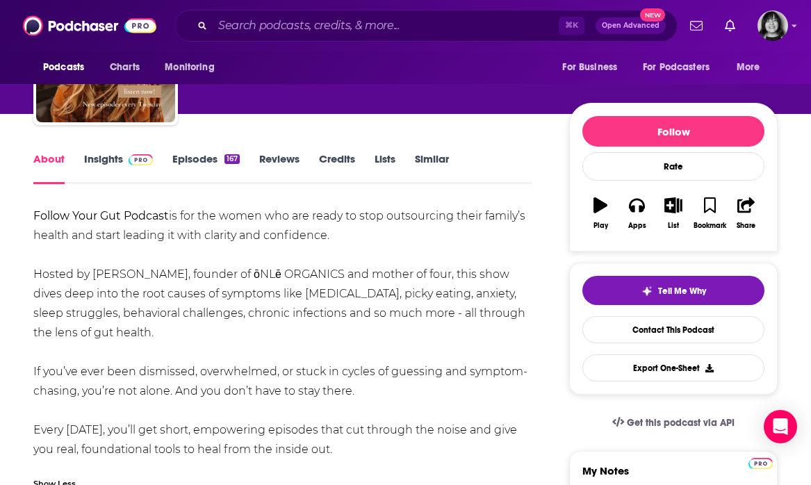
scroll to position [118, 0]
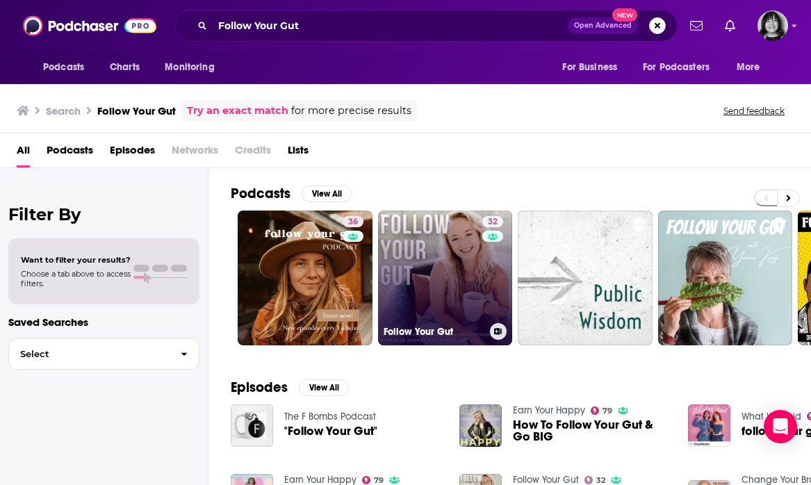
click at [495, 284] on div "32" at bounding box center [494, 269] width 24 height 107
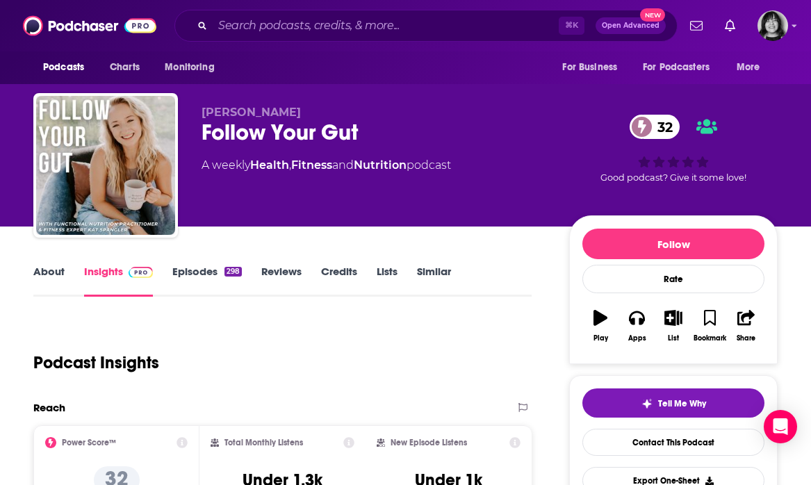
click at [40, 273] on link "About" at bounding box center [48, 281] width 31 height 32
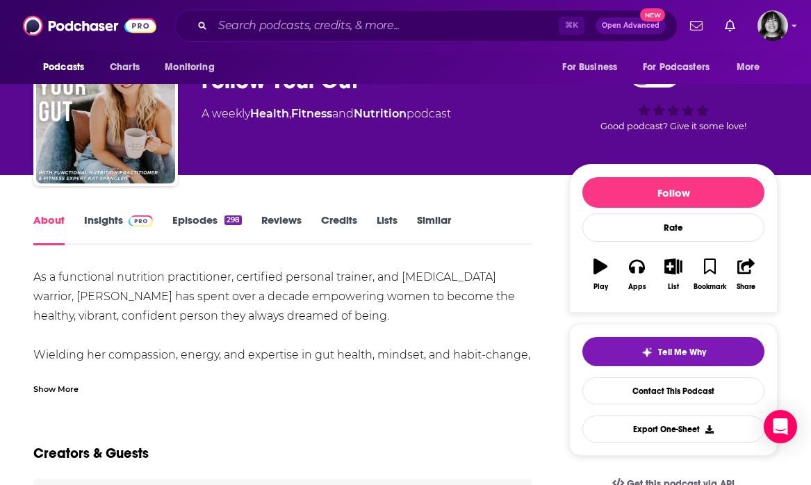
scroll to position [56, 0]
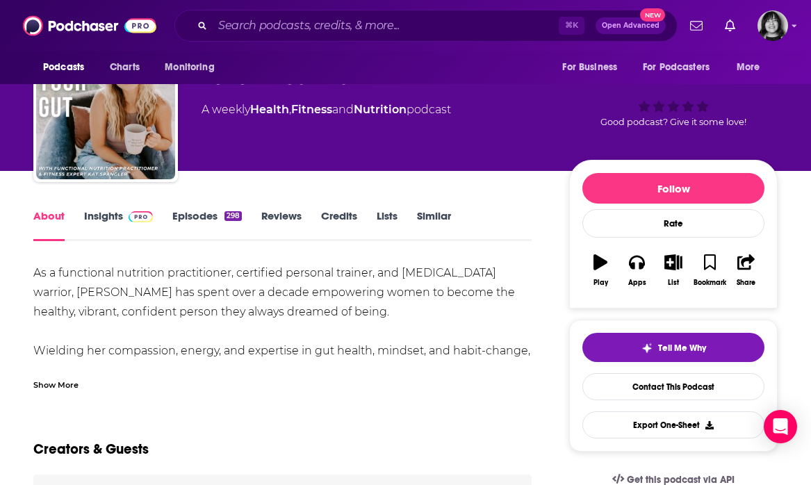
click at [64, 380] on div "Show More" at bounding box center [55, 383] width 45 height 13
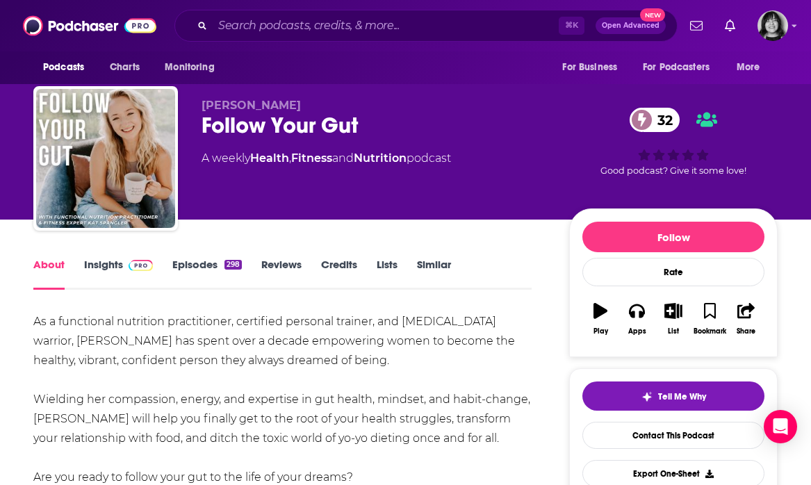
scroll to position [10, 0]
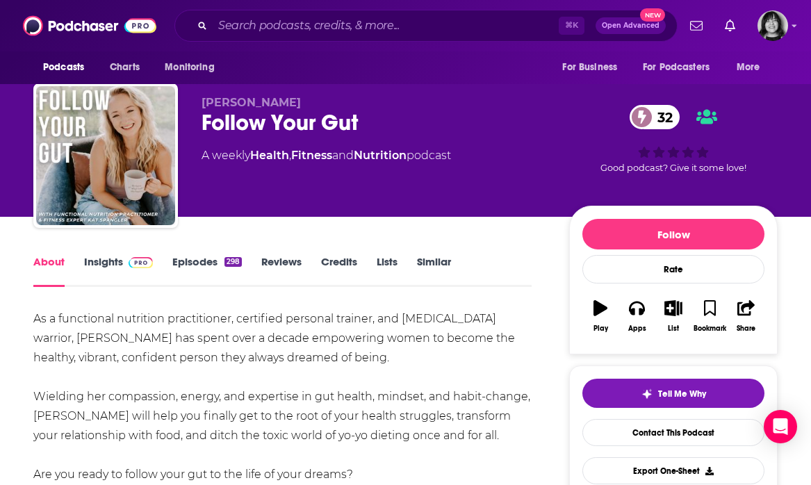
click at [124, 263] on span at bounding box center [138, 261] width 30 height 13
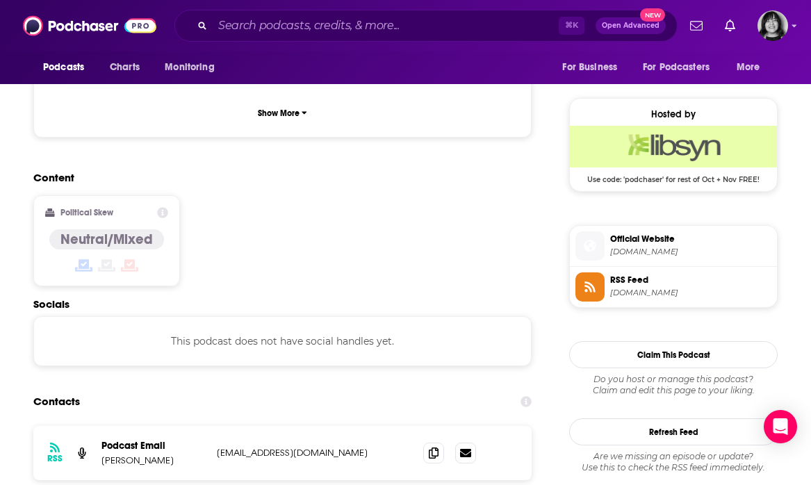
scroll to position [1082, 0]
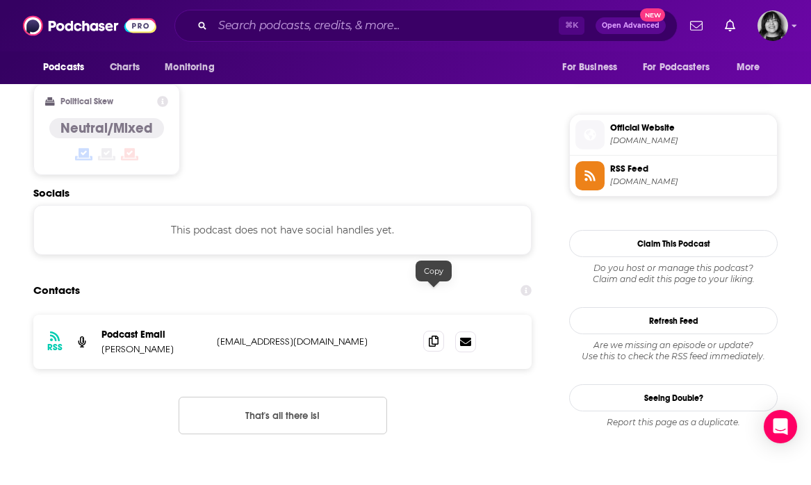
click at [431, 336] on icon at bounding box center [434, 341] width 10 height 11
click at [331, 24] on input "Search podcasts, credits, & more..." at bounding box center [386, 26] width 346 height 22
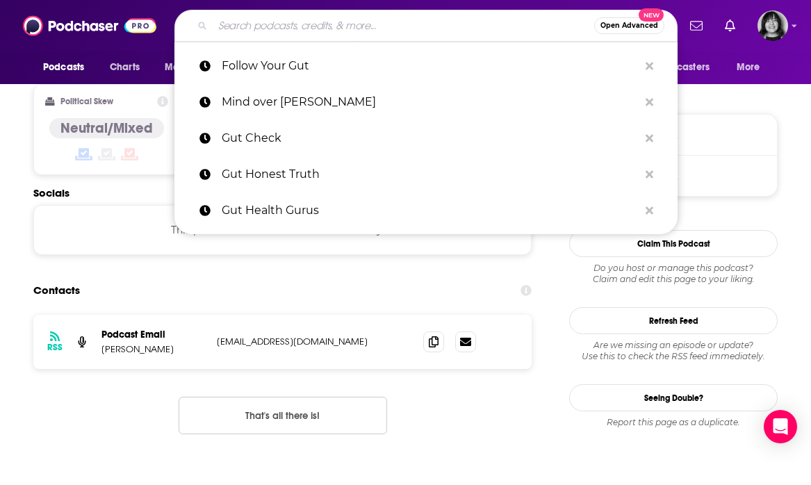
paste input "Evan Brand Show"
type input "Evan Brand Show"
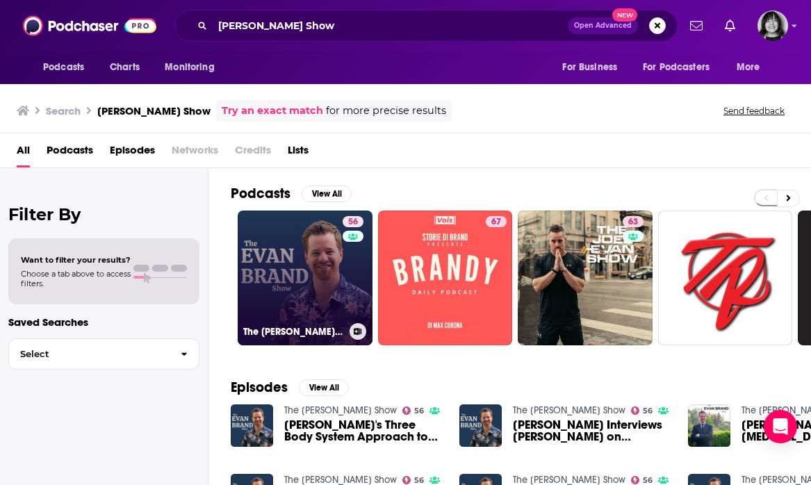
click at [284, 252] on link "56 The Evan Brand Show" at bounding box center [305, 278] width 135 height 135
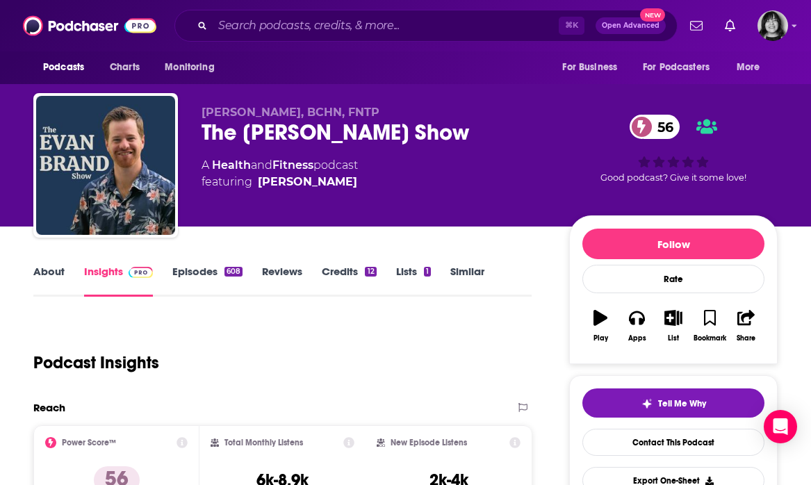
click at [51, 274] on link "About" at bounding box center [48, 281] width 31 height 32
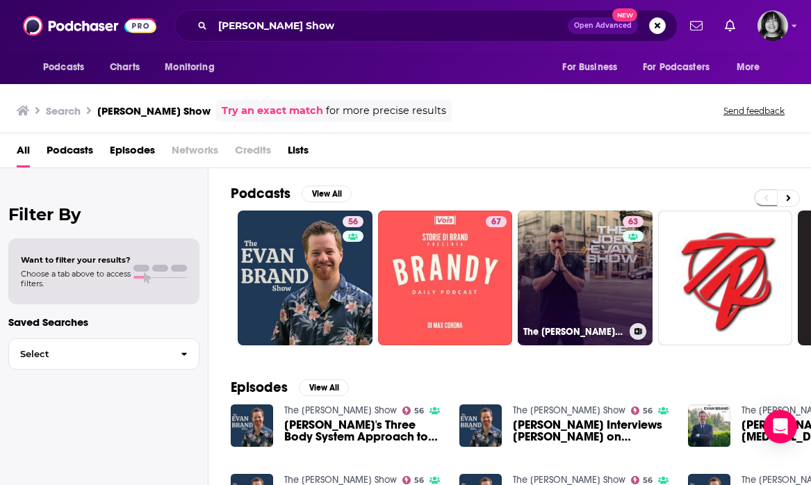
click at [532, 262] on link "63 The Joel Evan Show" at bounding box center [585, 278] width 135 height 135
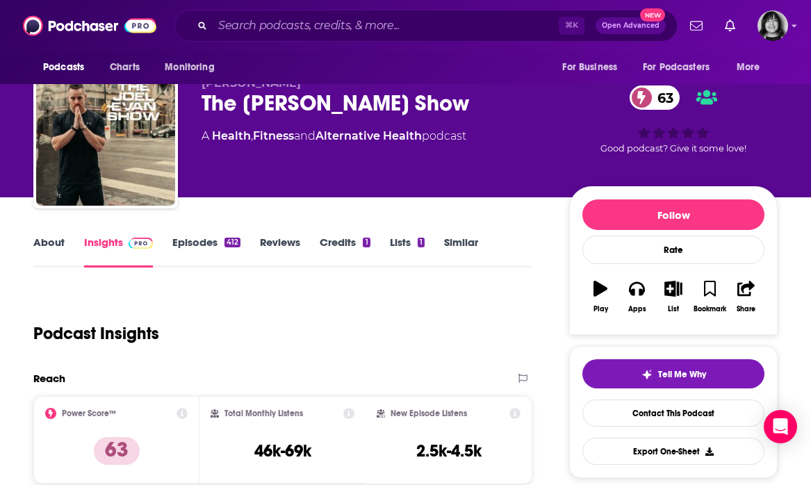
scroll to position [51, 0]
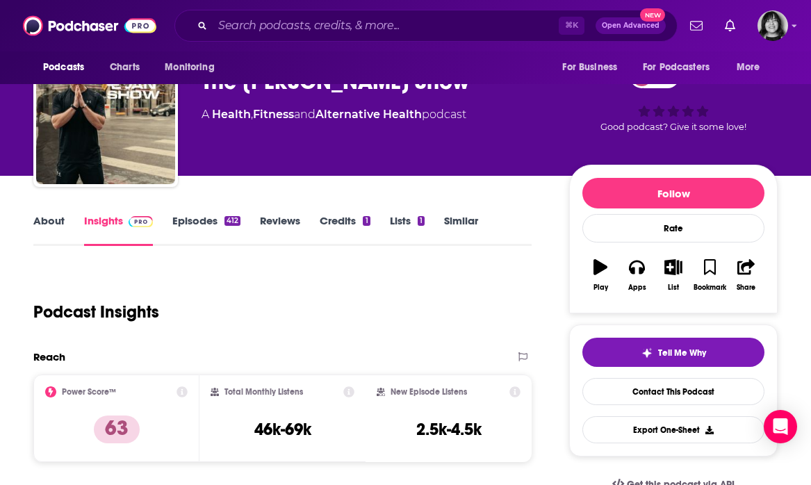
click at [42, 225] on link "About" at bounding box center [48, 230] width 31 height 32
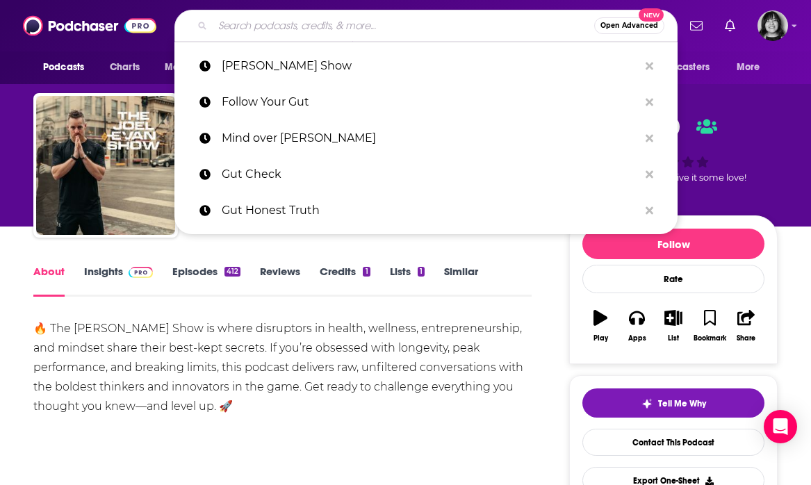
click at [385, 17] on input "Search podcasts, credits, & more..." at bounding box center [404, 26] width 382 height 22
paste input "Healthy Rebellion Radio"
type input "Healthy Rebellion Radio"
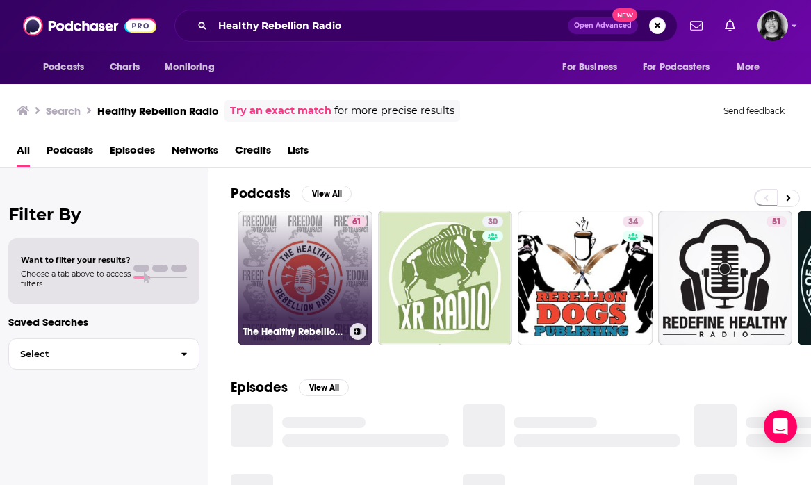
click at [298, 268] on link "61 The Healthy Rebellion Radio" at bounding box center [305, 278] width 135 height 135
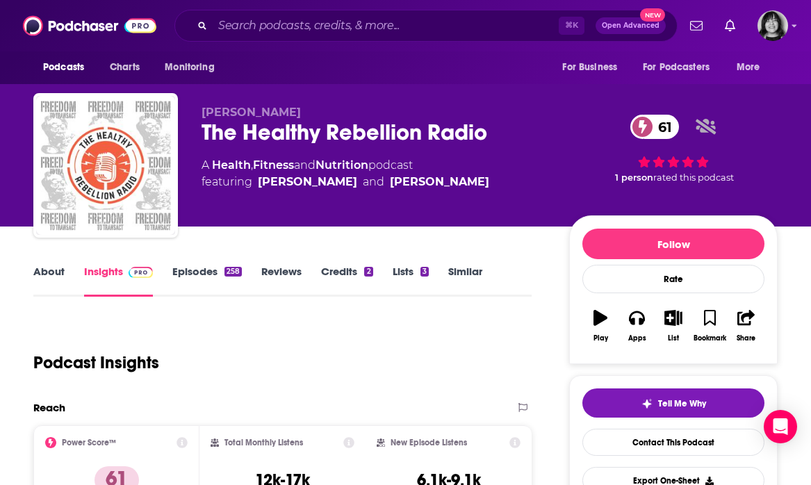
click at [44, 272] on link "About" at bounding box center [48, 281] width 31 height 32
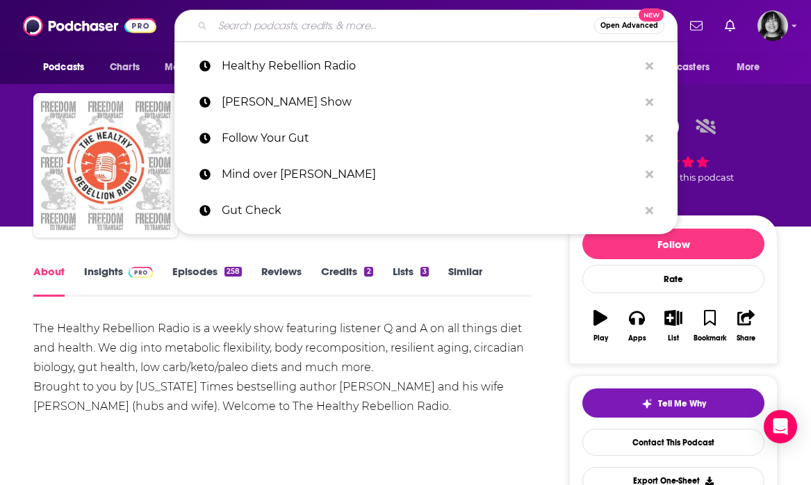
click at [423, 27] on input "Search podcasts, credits, & more..." at bounding box center [404, 26] width 382 height 22
paste input "Peak Human"
type input "Peak Human"
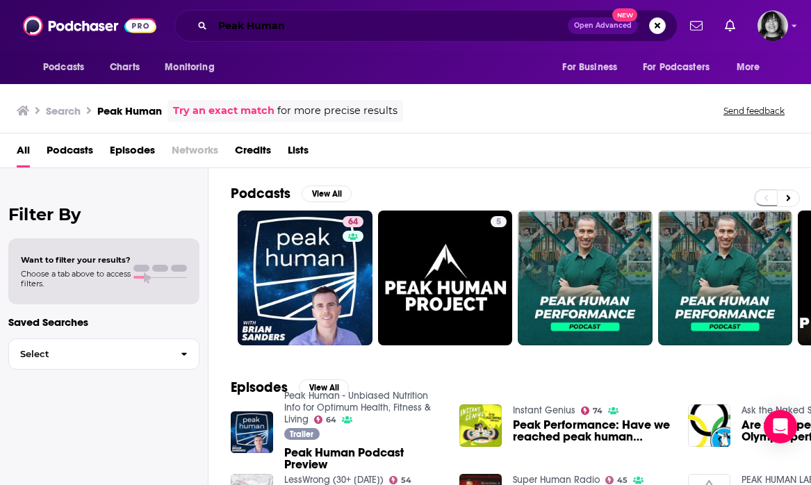
click at [382, 22] on input "Peak Human" at bounding box center [390, 26] width 355 height 22
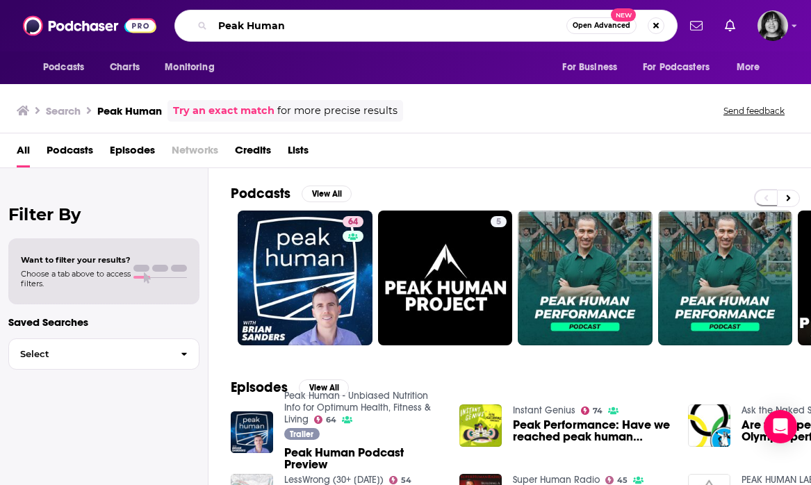
click at [382, 22] on input "Peak Human" at bounding box center [390, 26] width 354 height 22
paste input "High Intensity Health"
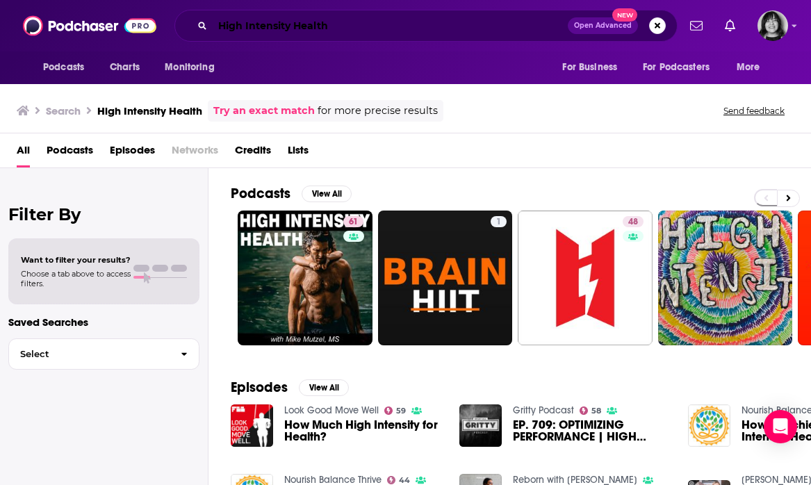
click at [382, 22] on input "High Intensity Health" at bounding box center [390, 26] width 355 height 22
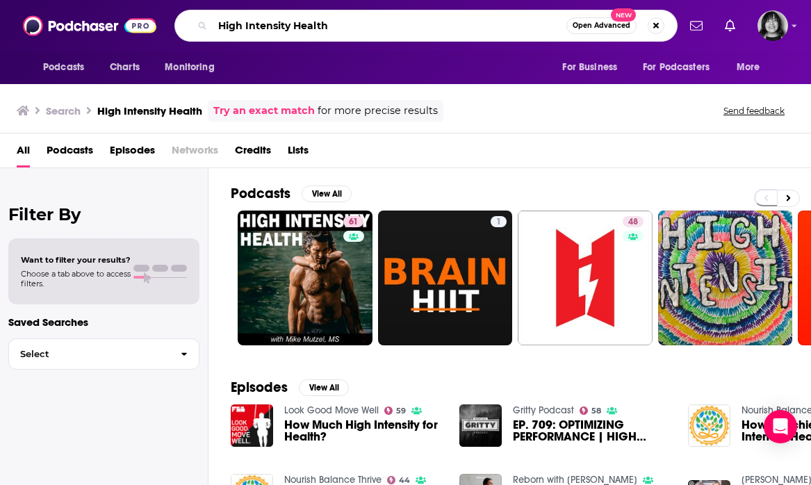
click at [542, 18] on input "High Intensity Health" at bounding box center [390, 26] width 354 height 22
paste input "Nutrition Rewired"
type input "Nutrition Rewired"
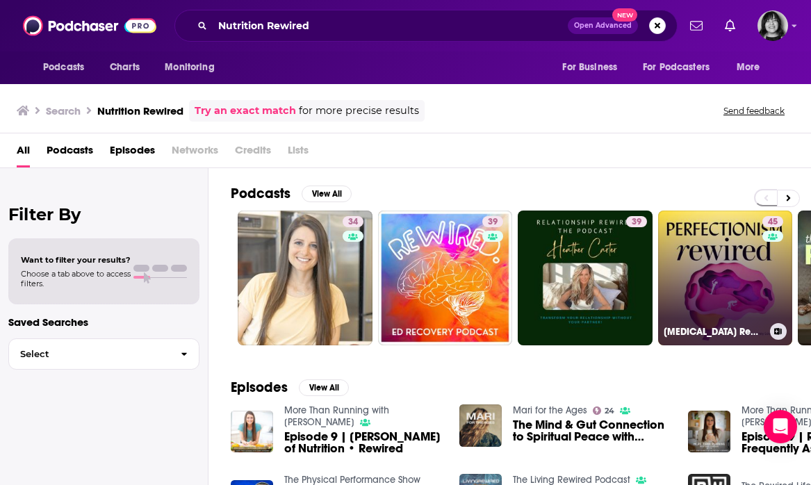
click at [720, 269] on link "45 Perfectionism Rewired" at bounding box center [725, 278] width 135 height 135
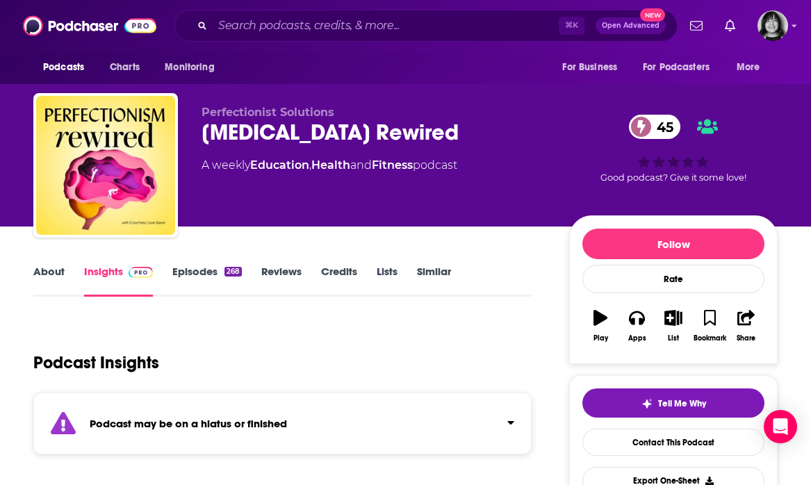
click at [167, 421] on strong "Podcast may be on a hiatus or finished" at bounding box center [188, 423] width 197 height 13
click at [47, 263] on div "About Insights Episodes 268 Reviews Credits Lists Similar" at bounding box center [282, 280] width 498 height 34
click at [47, 273] on link "About" at bounding box center [48, 281] width 31 height 32
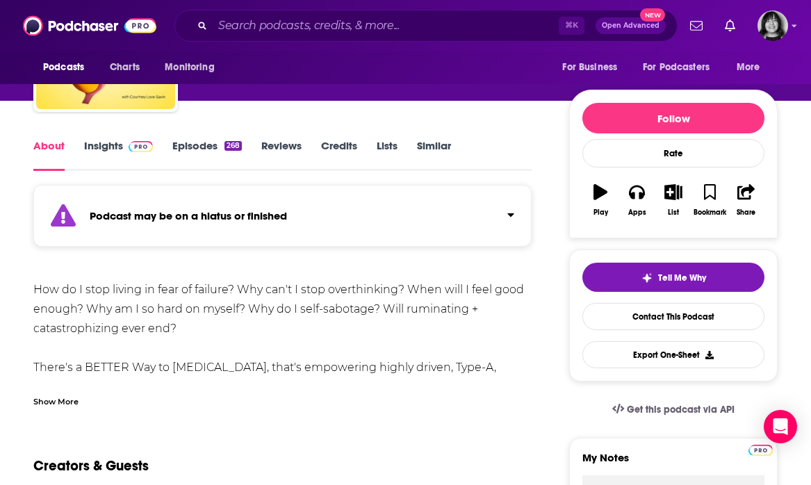
scroll to position [158, 0]
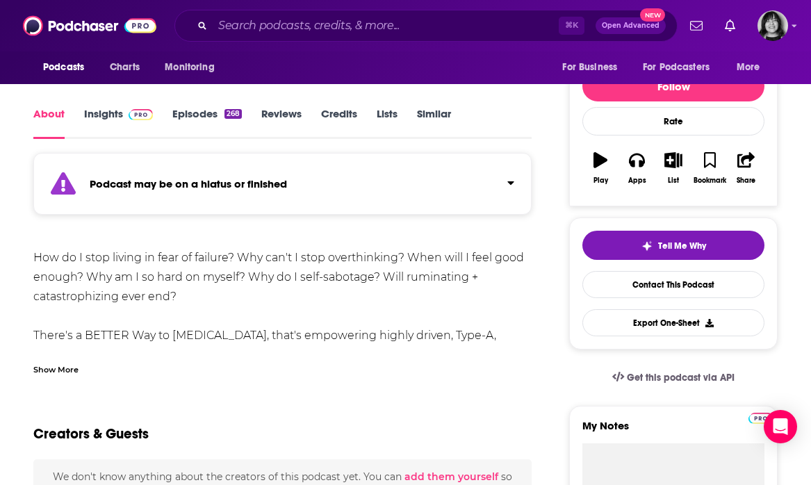
click at [67, 366] on div "Show More" at bounding box center [55, 368] width 45 height 13
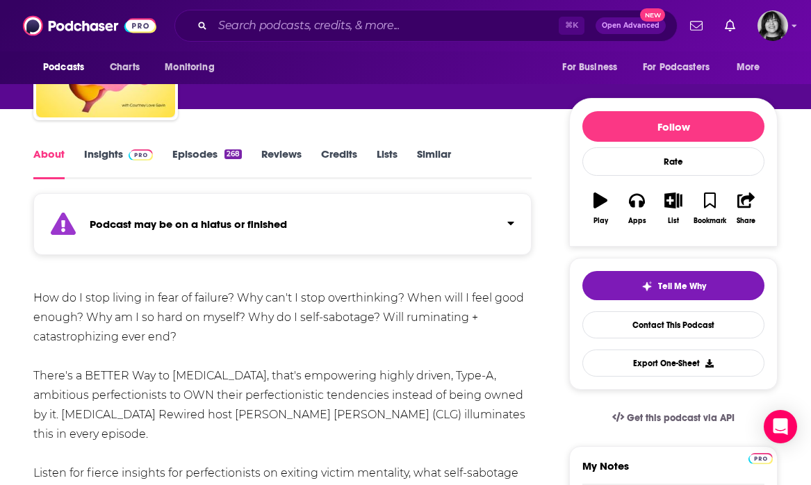
scroll to position [0, 0]
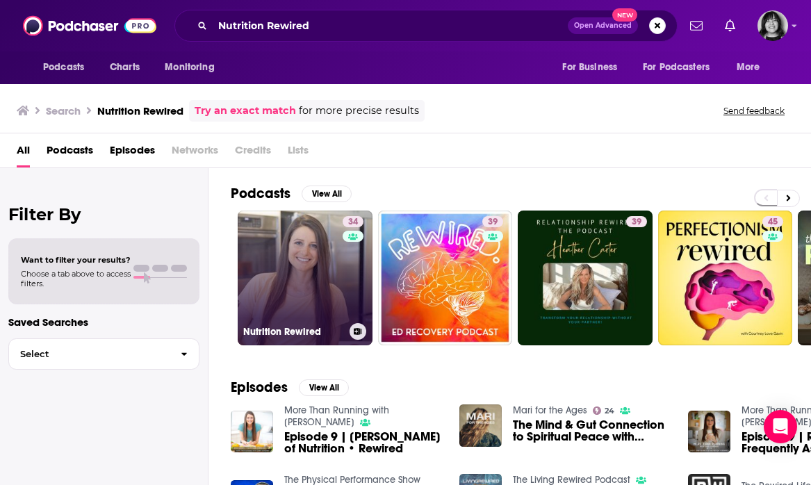
click at [319, 264] on link "34 Nutrition Rewired" at bounding box center [305, 278] width 135 height 135
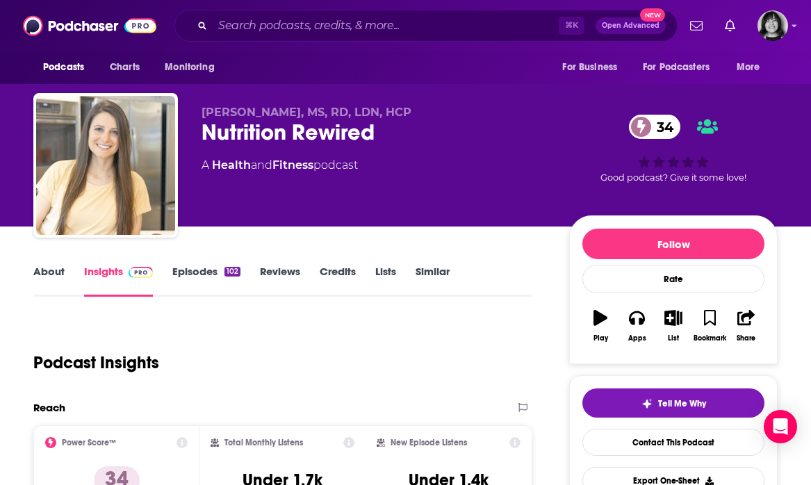
click at [54, 267] on link "About" at bounding box center [48, 281] width 31 height 32
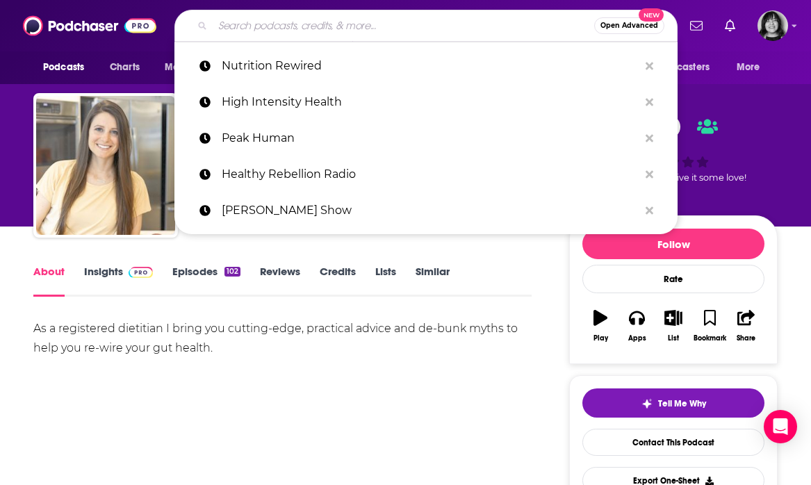
click at [366, 22] on input "Search podcasts, credits, & more..." at bounding box center [404, 26] width 382 height 22
paste input "Balanced Bites"
type input "Balanced Bites"
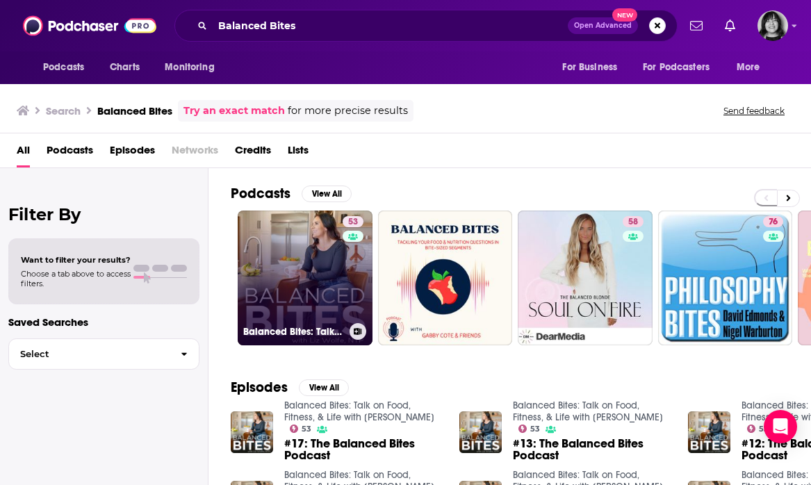
click at [275, 290] on link "53 Balanced Bites: Talk on Food, Fitness, & Life with Liz Wolfe" at bounding box center [305, 278] width 135 height 135
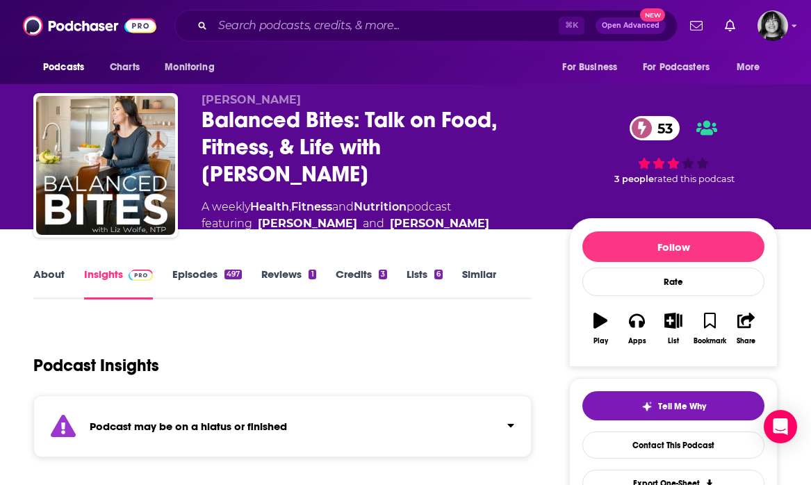
click at [276, 428] on strong "Podcast may be on a hiatus or finished" at bounding box center [188, 426] width 197 height 13
click at [44, 270] on link "About" at bounding box center [48, 284] width 31 height 32
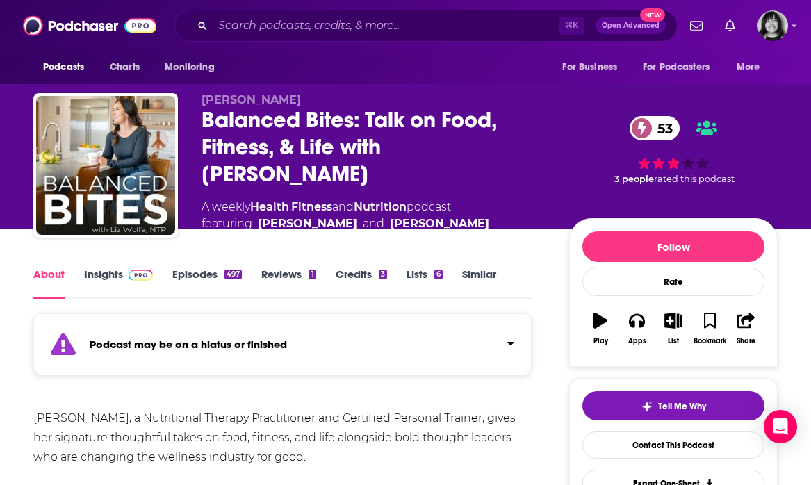
click at [103, 277] on link "Insights" at bounding box center [118, 284] width 69 height 32
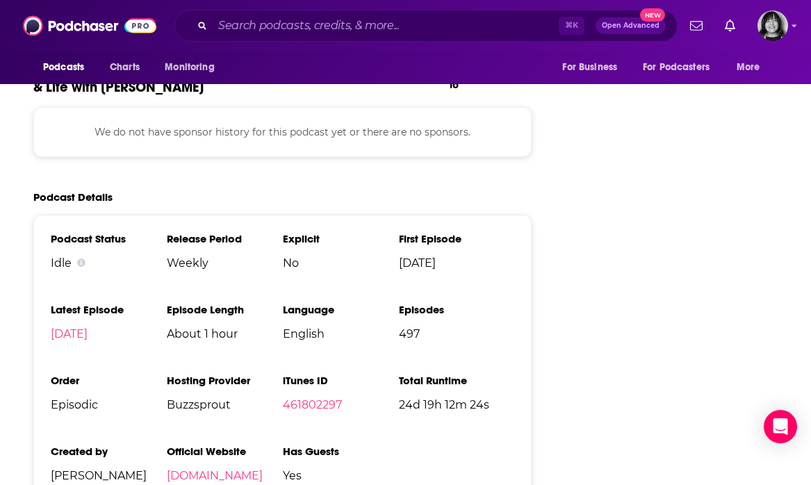
scroll to position [2309, 0]
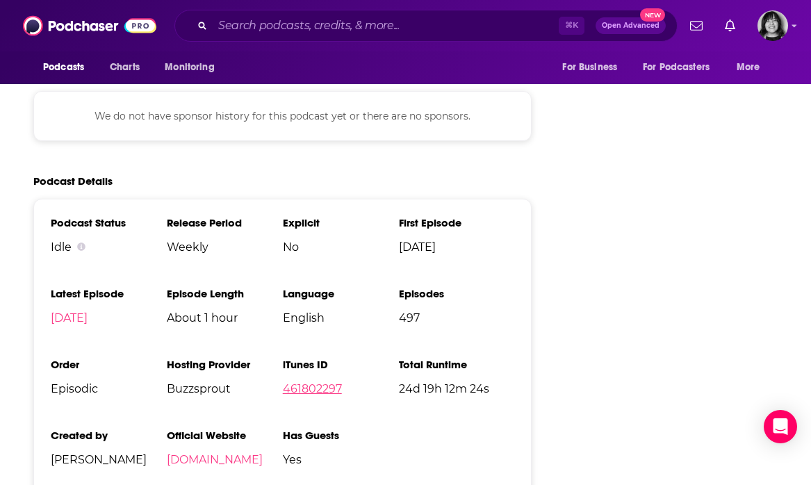
click at [325, 382] on link "461802297" at bounding box center [312, 388] width 59 height 13
click at [337, 30] on input "Search podcasts, credits, & more..." at bounding box center [386, 26] width 346 height 22
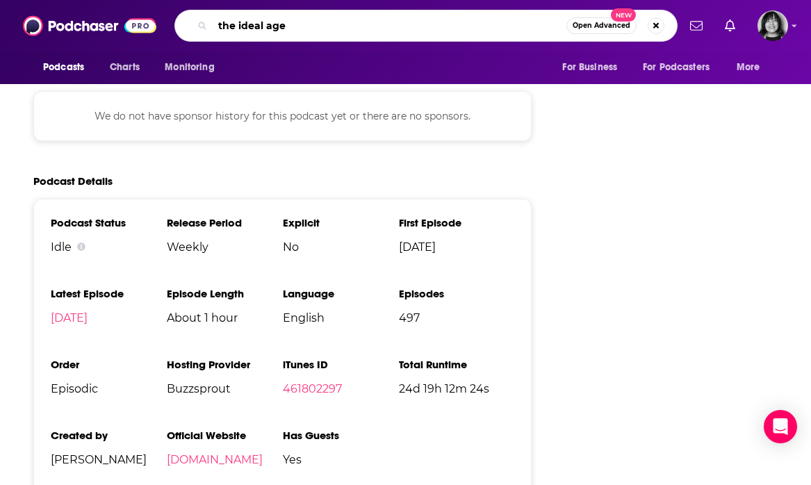
type input "the ideal age"
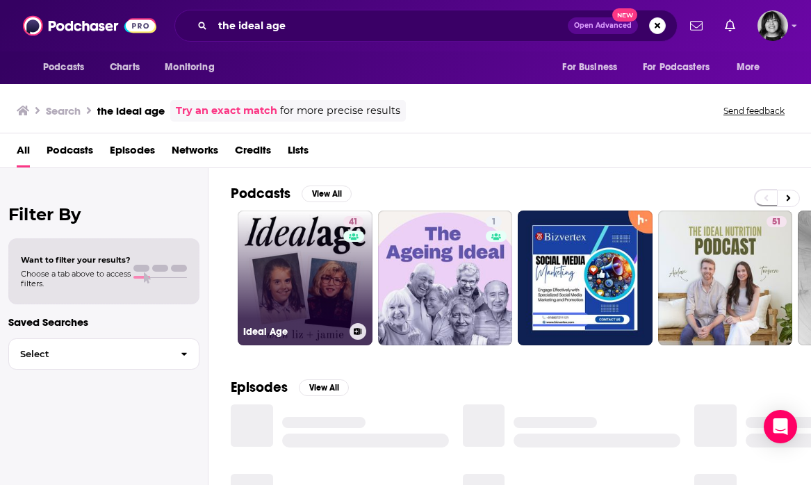
click at [305, 251] on link "41 Ideal Age" at bounding box center [305, 278] width 135 height 135
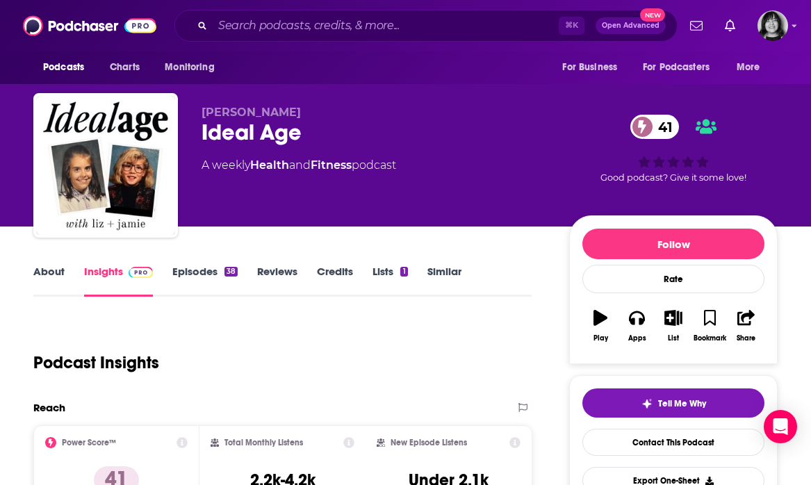
click at [55, 276] on link "About" at bounding box center [48, 281] width 31 height 32
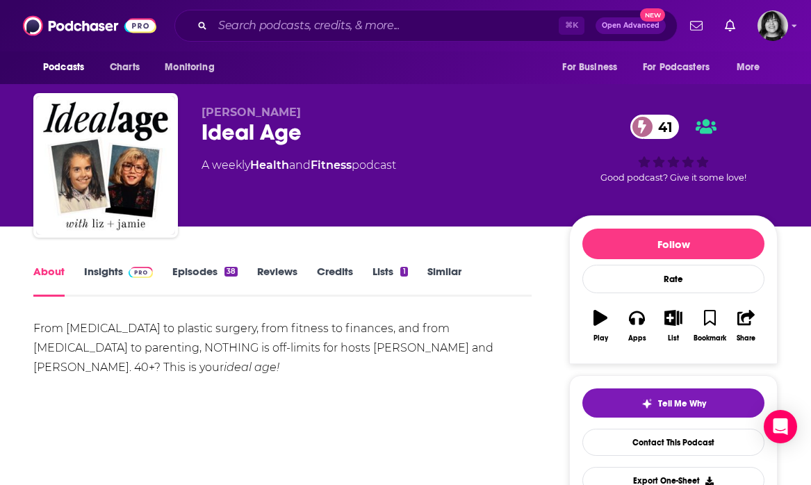
click at [115, 277] on link "Insights" at bounding box center [118, 281] width 69 height 32
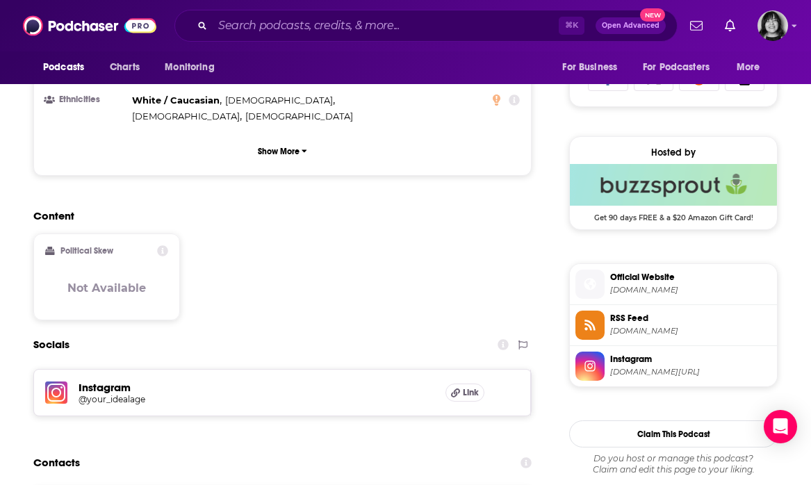
scroll to position [977, 0]
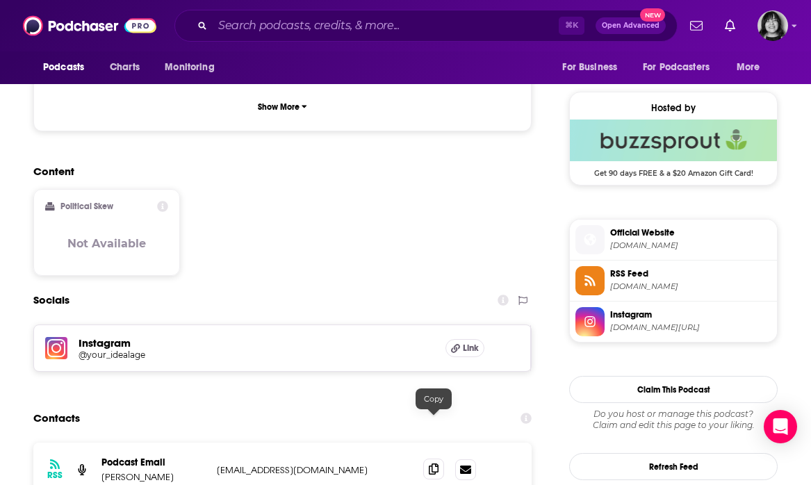
click at [429, 464] on icon at bounding box center [434, 469] width 10 height 11
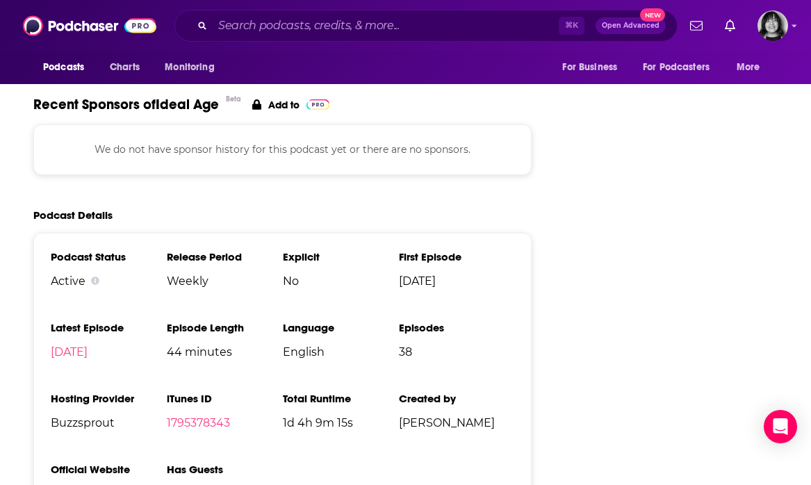
scroll to position [1746, 0]
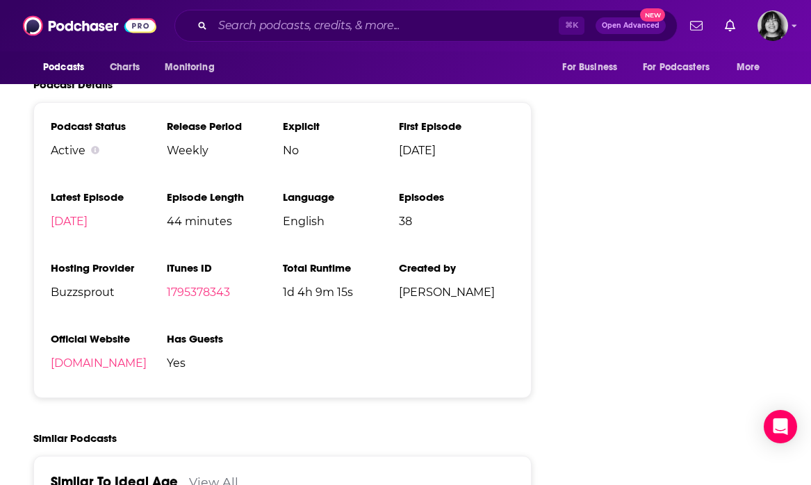
click at [95, 332] on li "Official Website idealage.com" at bounding box center [109, 356] width 116 height 49
click at [94, 357] on link "idealage.com" at bounding box center [99, 363] width 96 height 13
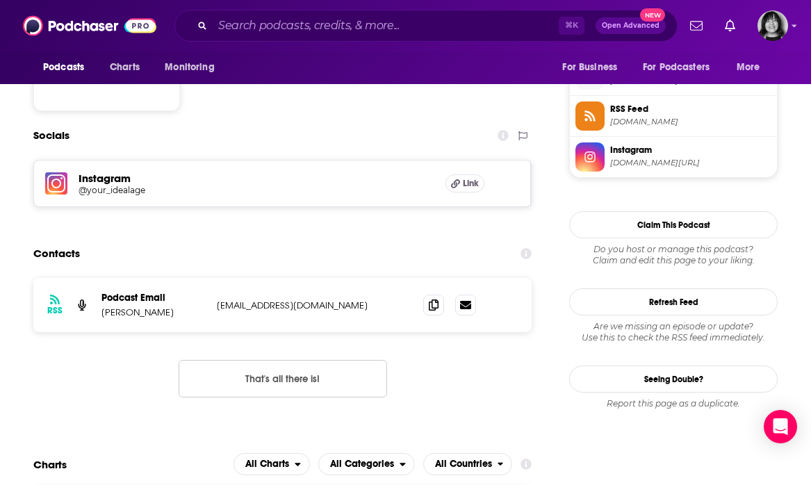
scroll to position [0, 0]
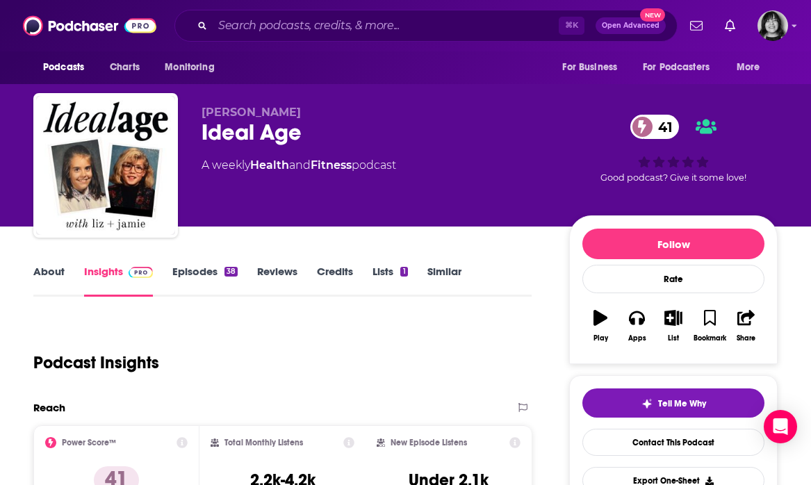
click at [40, 274] on link "About" at bounding box center [48, 281] width 31 height 32
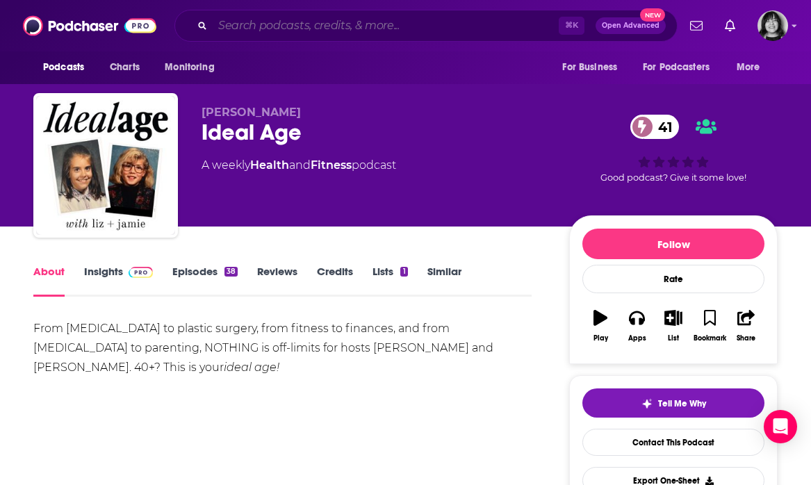
click at [403, 24] on input "Search podcasts, credits, & more..." at bounding box center [386, 26] width 346 height 22
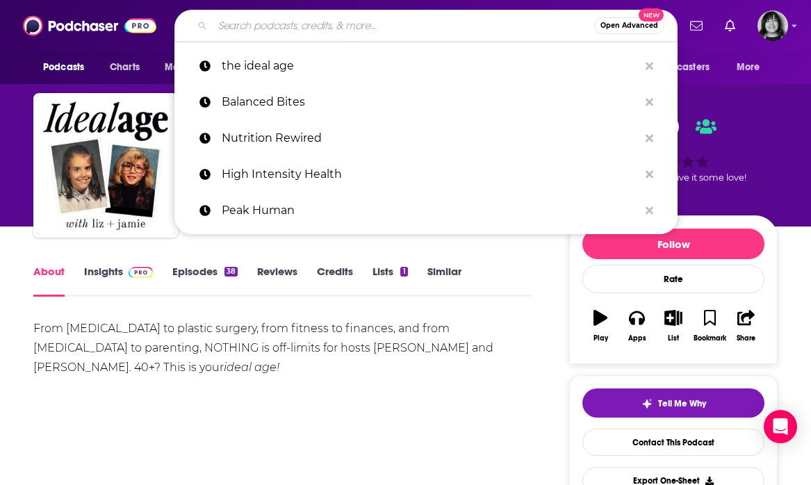
click at [403, 24] on input "Search podcasts, credits, & more..." at bounding box center [404, 26] width 382 height 22
paste input "Gut Feeling"
type input "Gut Feeling"
